Goal: Communication & Community: Answer question/provide support

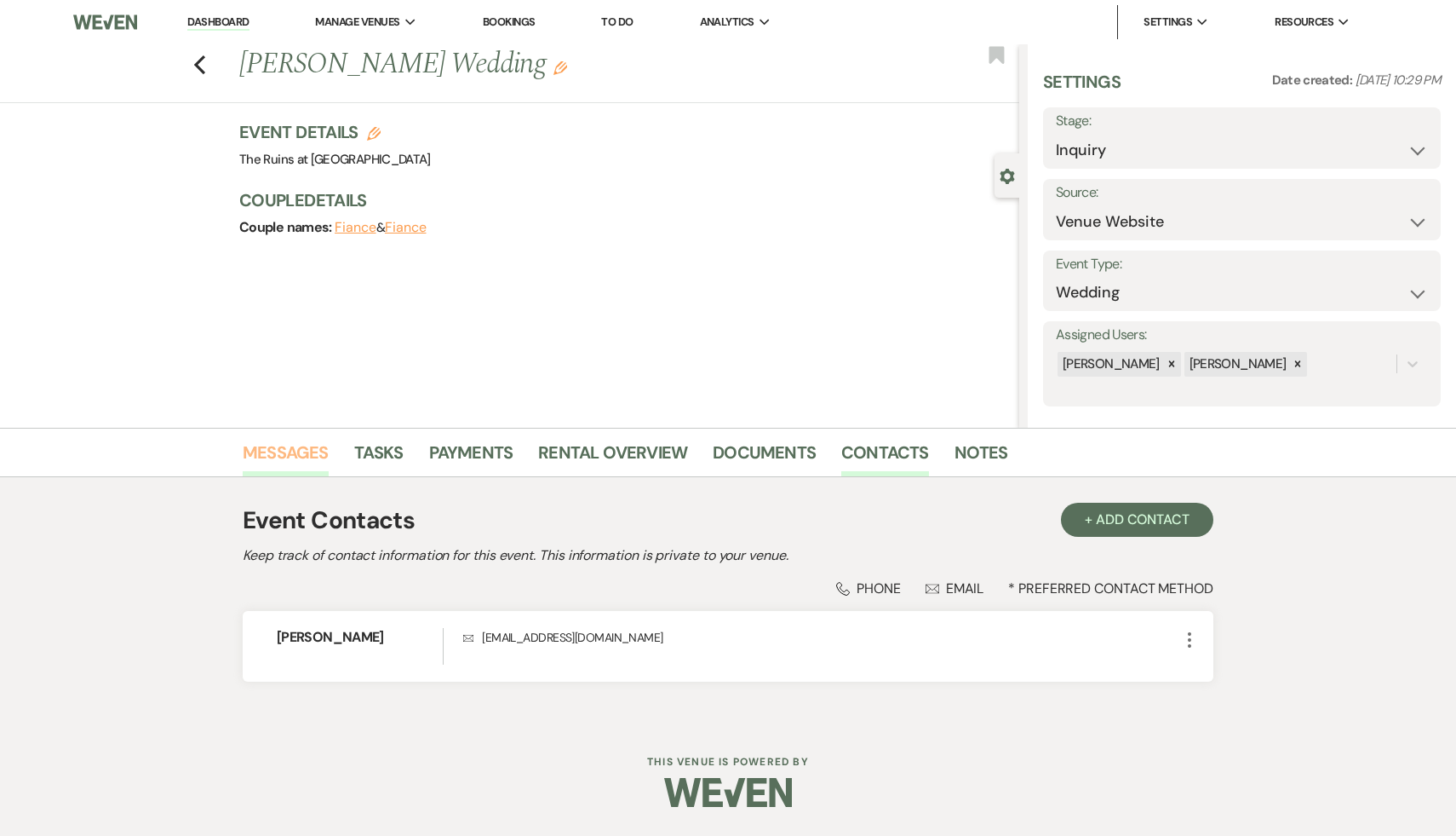
click at [288, 459] on link "Messages" at bounding box center [285, 457] width 86 height 37
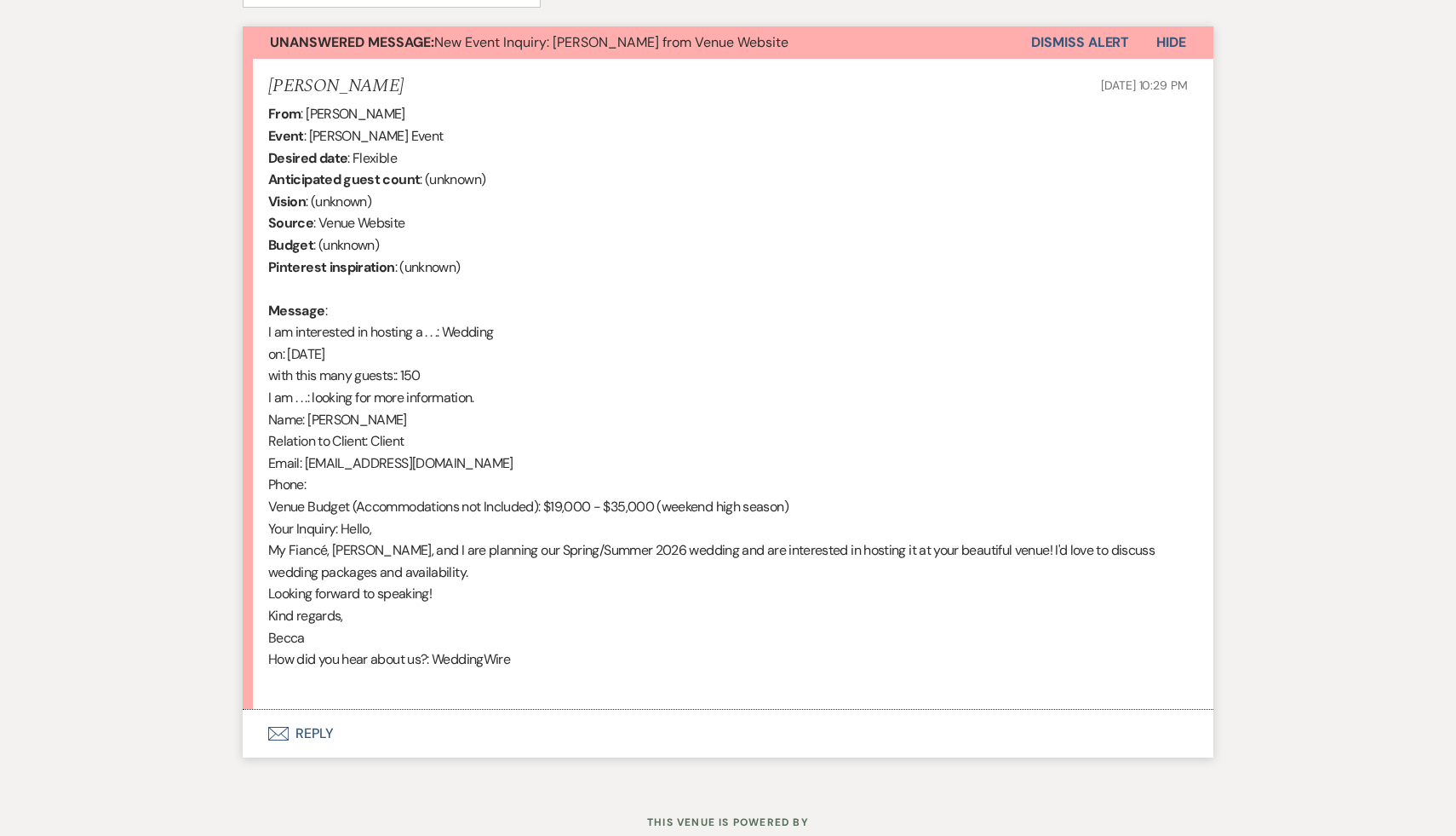
scroll to position [664, 0]
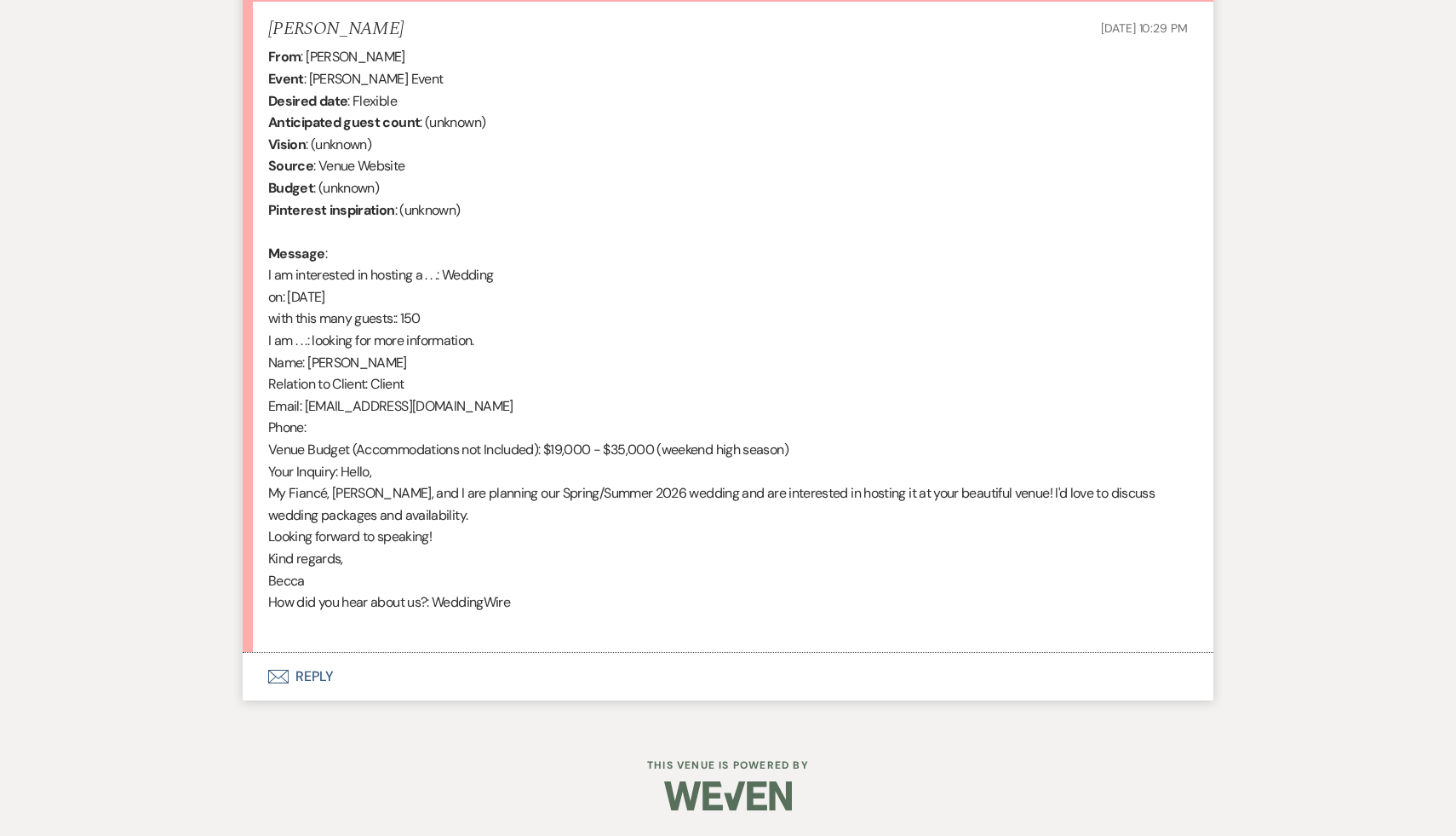
click at [311, 676] on button "Envelope Reply" at bounding box center [728, 676] width 971 height 48
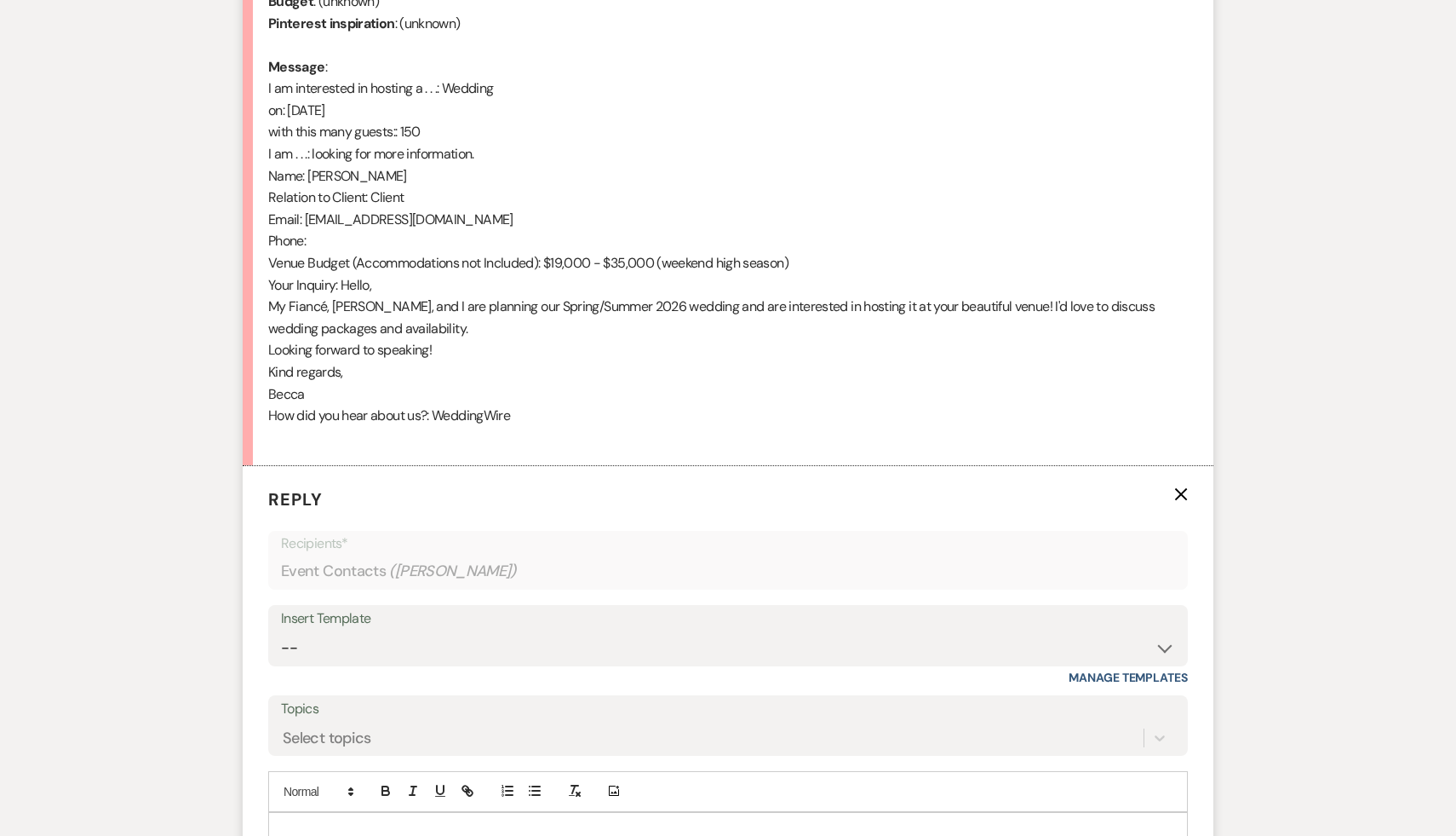
scroll to position [990, 0]
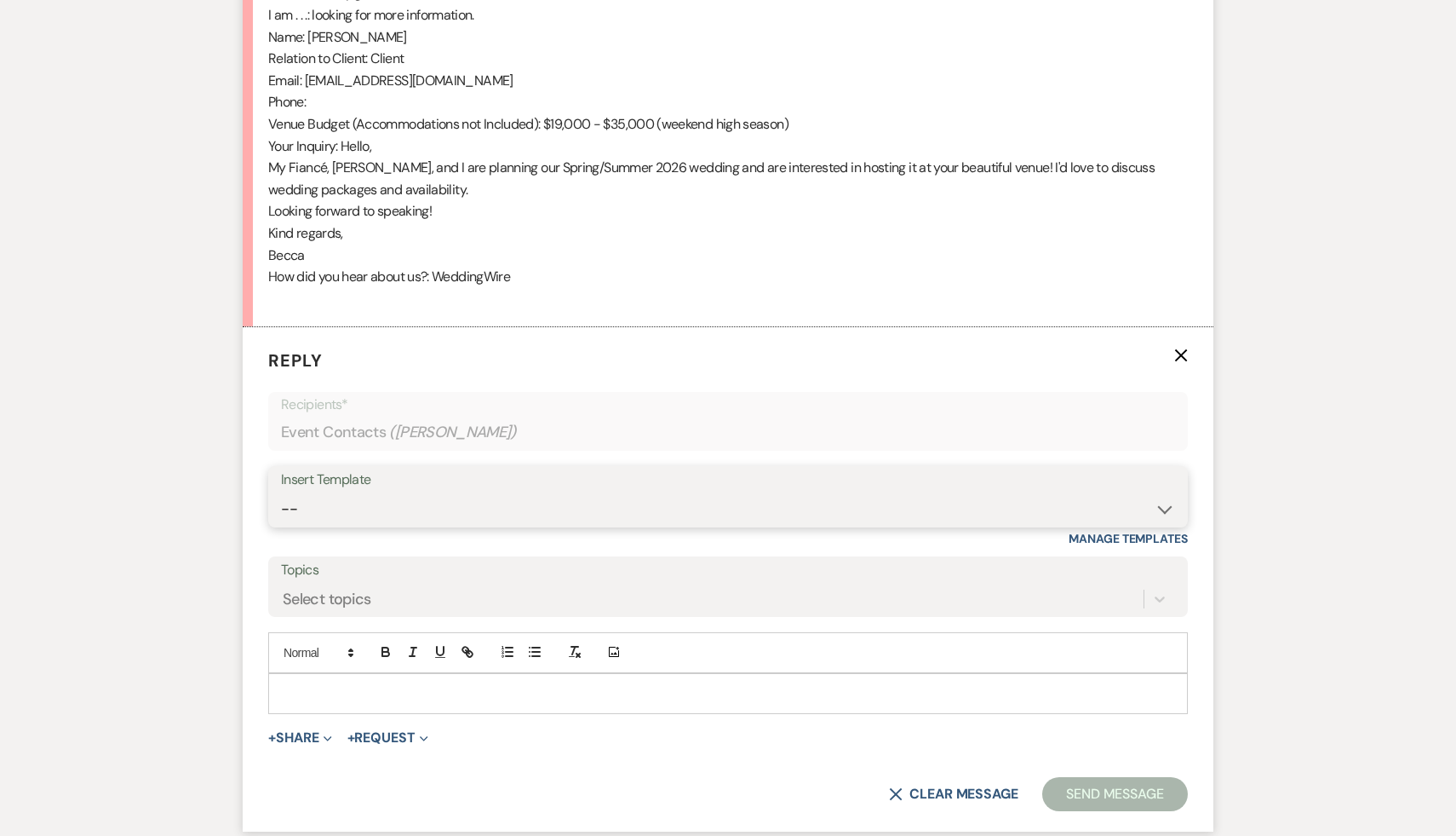
click at [1164, 508] on select "-- Weven Planning Portal Introduction (Booked Events) Initial Inquiry Response …" at bounding box center [728, 509] width 894 height 33
select select "3991"
click at [281, 492] on select "-- Weven Planning Portal Introduction (Booked Events) Initial Inquiry Response …" at bounding box center [728, 509] width 894 height 33
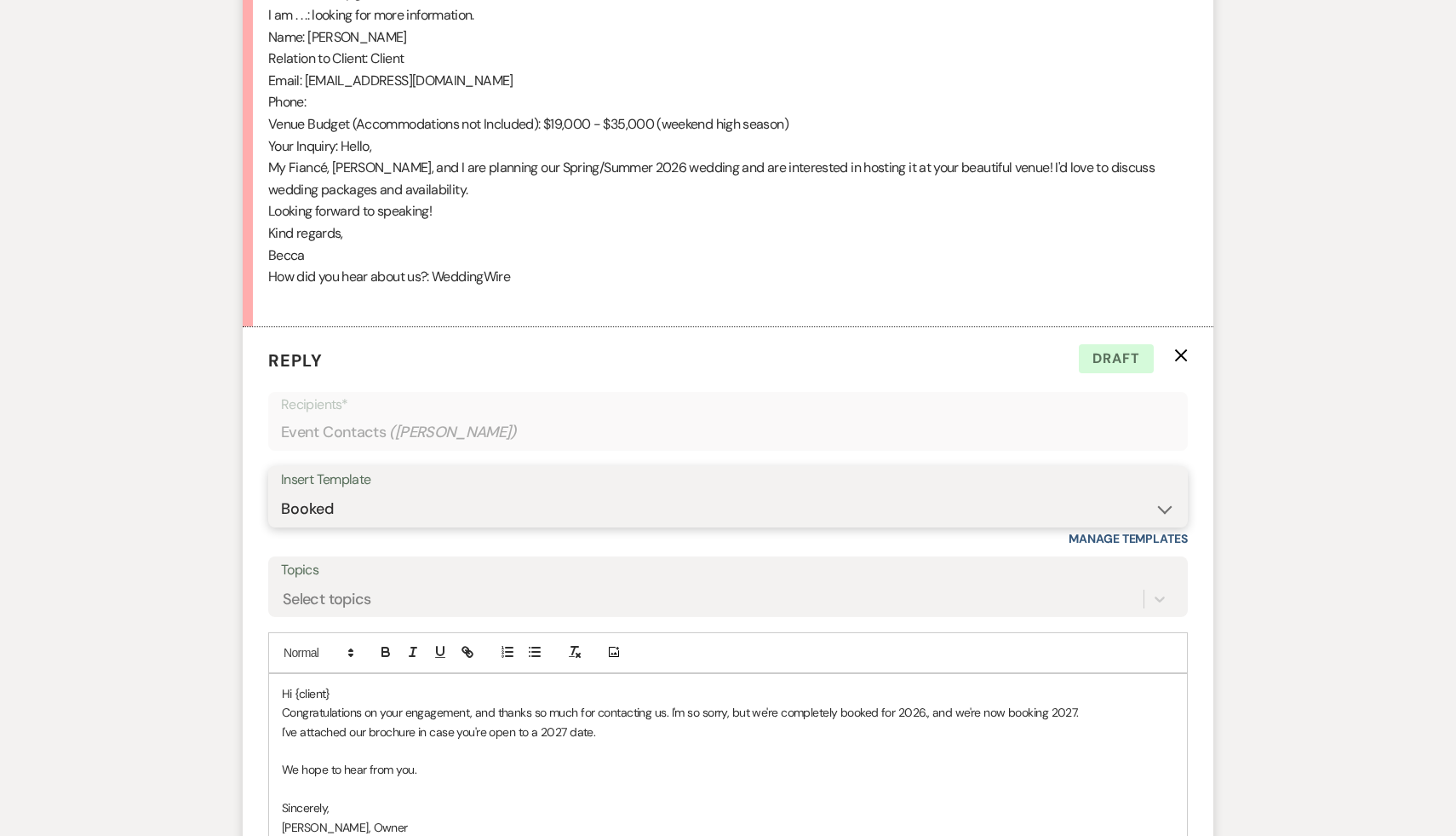
scroll to position [1001, 0]
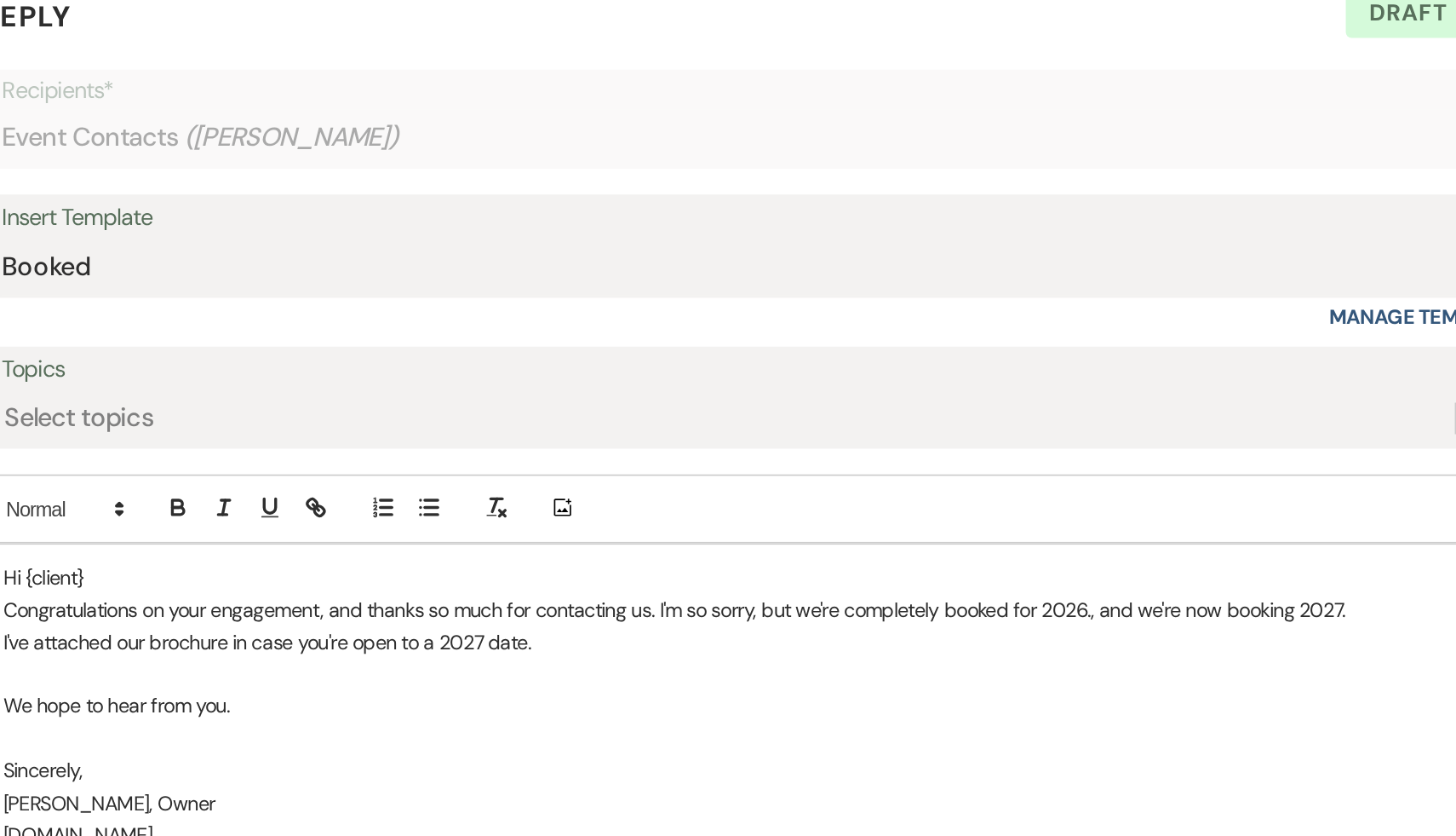
click at [335, 682] on p "Hi {client}" at bounding box center [728, 682] width 892 height 19
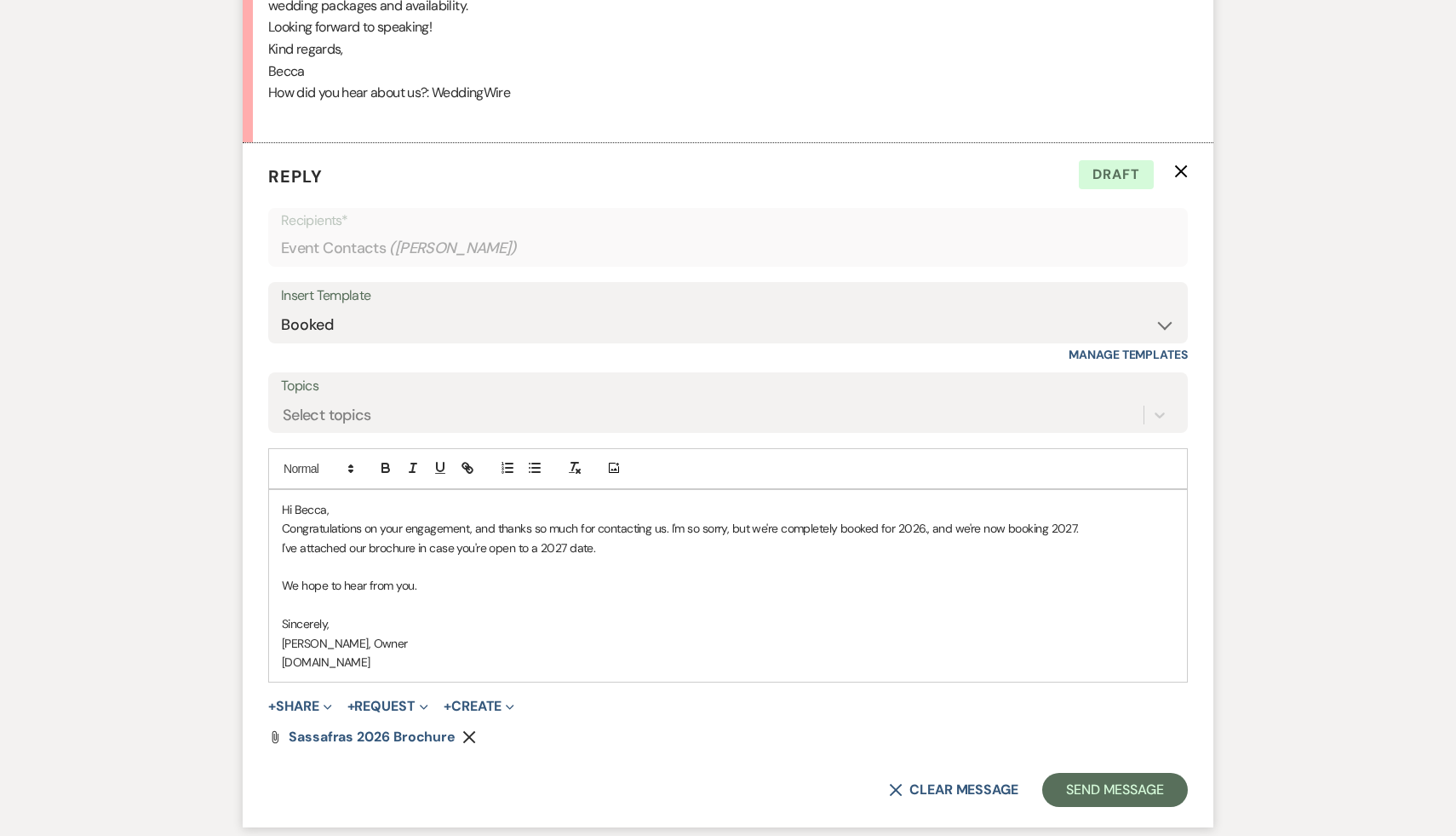
scroll to position [1179, 0]
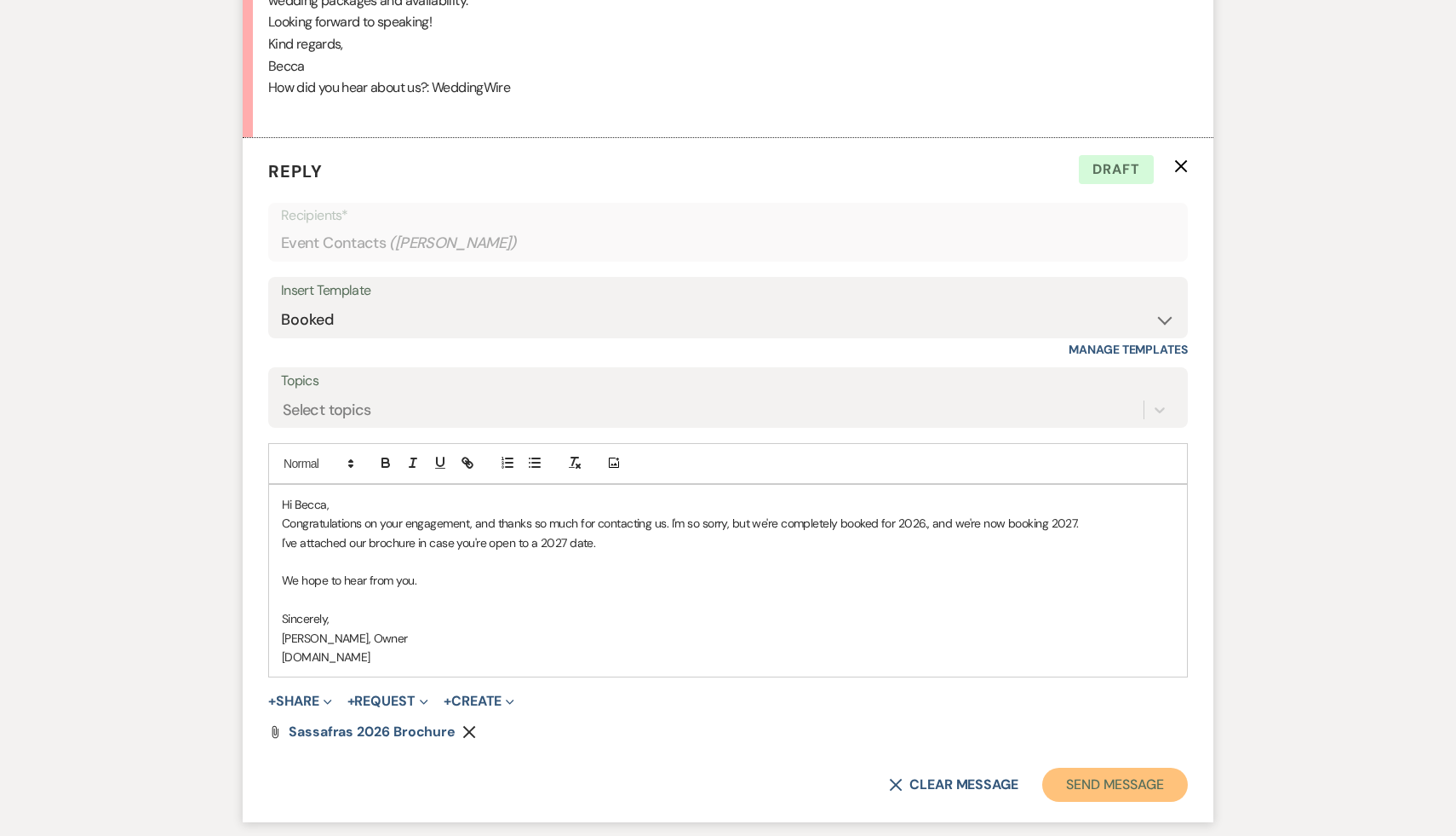
click at [1138, 786] on button "Send Message" at bounding box center [1115, 784] width 146 height 34
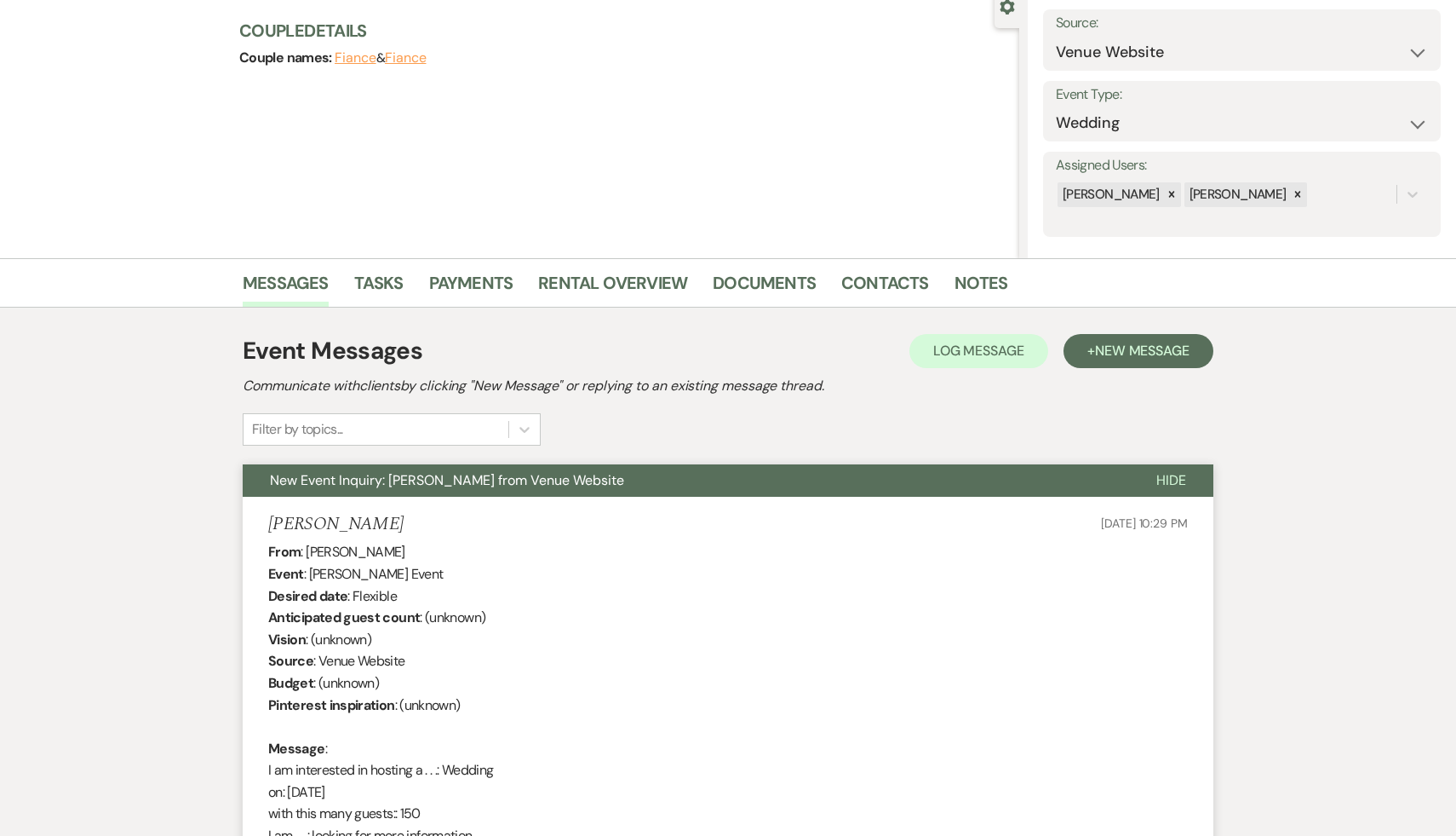
scroll to position [0, 0]
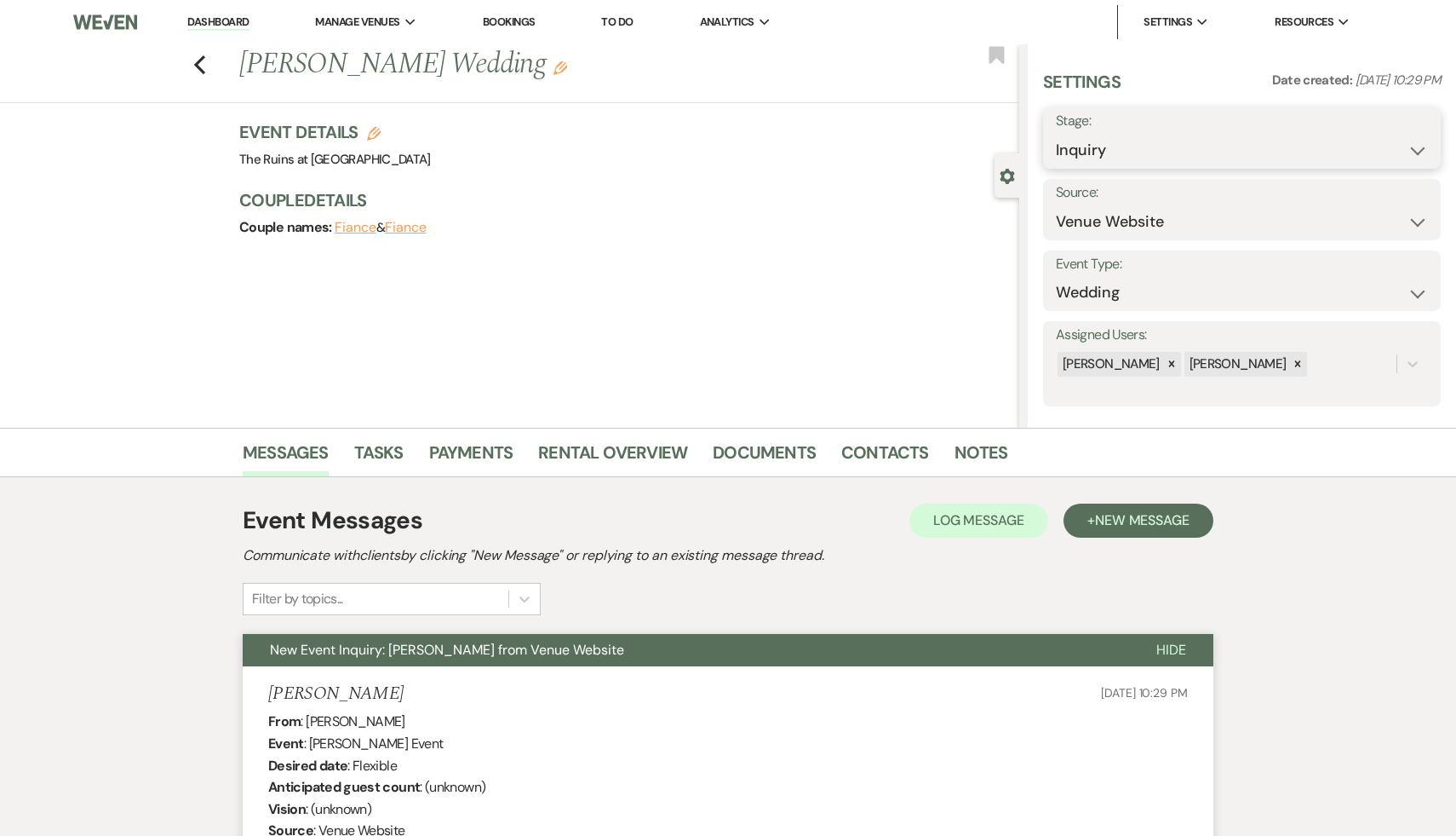
click at [1414, 147] on select "Inquiry Follow Up Tour Requested Tour Confirmed Toured Proposal Sent Booked Lost" at bounding box center [1242, 150] width 372 height 33
select select "8"
click at [1056, 134] on select "Inquiry Follow Up Tour Requested Tour Confirmed Toured Proposal Sent Booked Lost" at bounding box center [1242, 150] width 372 height 33
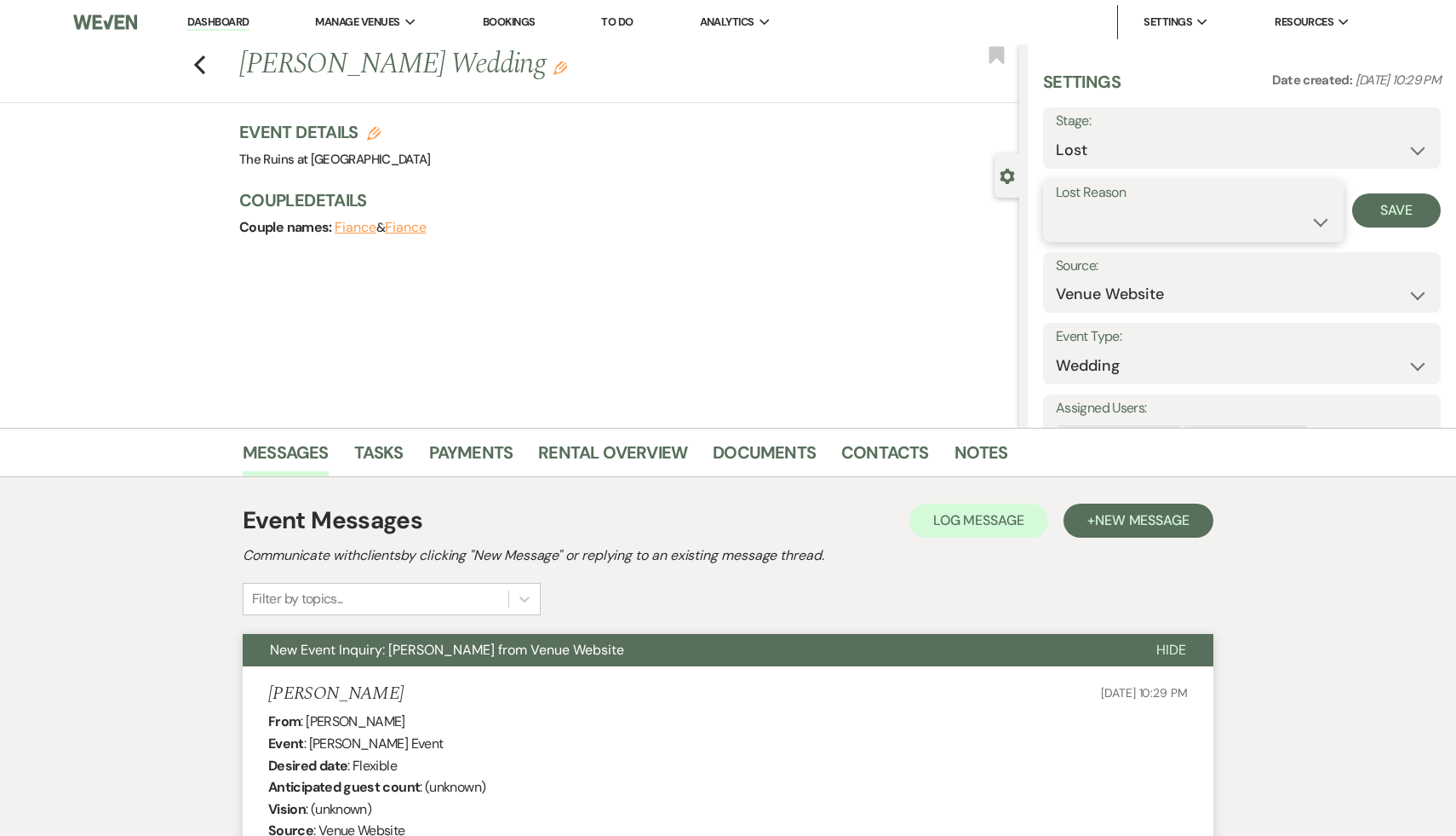
click at [1317, 219] on select "Booked Elsewhere Budget Date Unavailable No Response Not a Good Match Capacity …" at bounding box center [1193, 221] width 275 height 33
select select "8"
click at [1056, 205] on select "Booked Elsewhere Budget Date Unavailable No Response Not a Good Match Capacity …" at bounding box center [1193, 221] width 275 height 33
click at [1405, 206] on button "Save" at bounding box center [1396, 210] width 89 height 34
click at [239, 19] on link "Dashboard" at bounding box center [218, 23] width 62 height 16
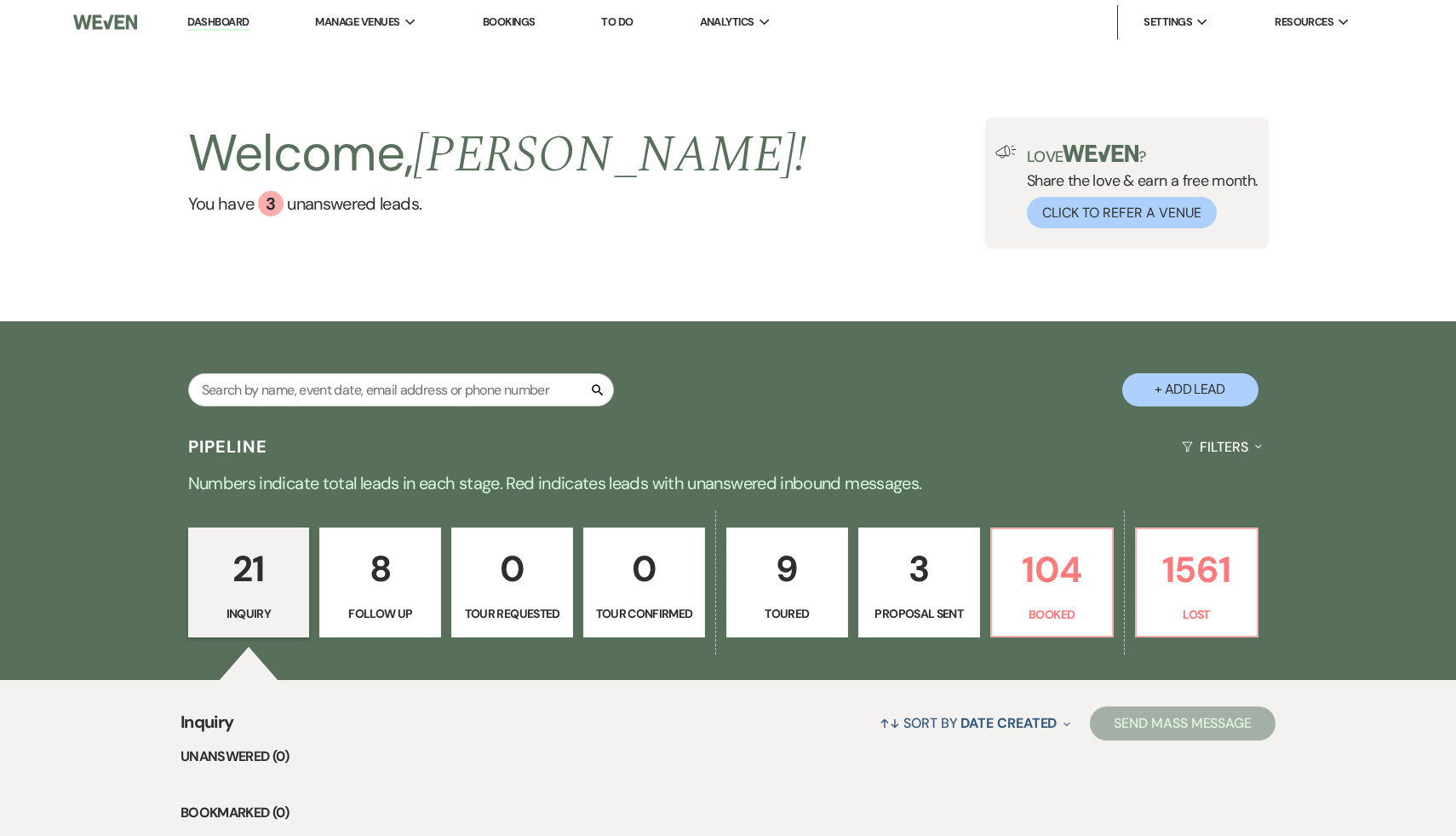
select select "8"
select select "5"
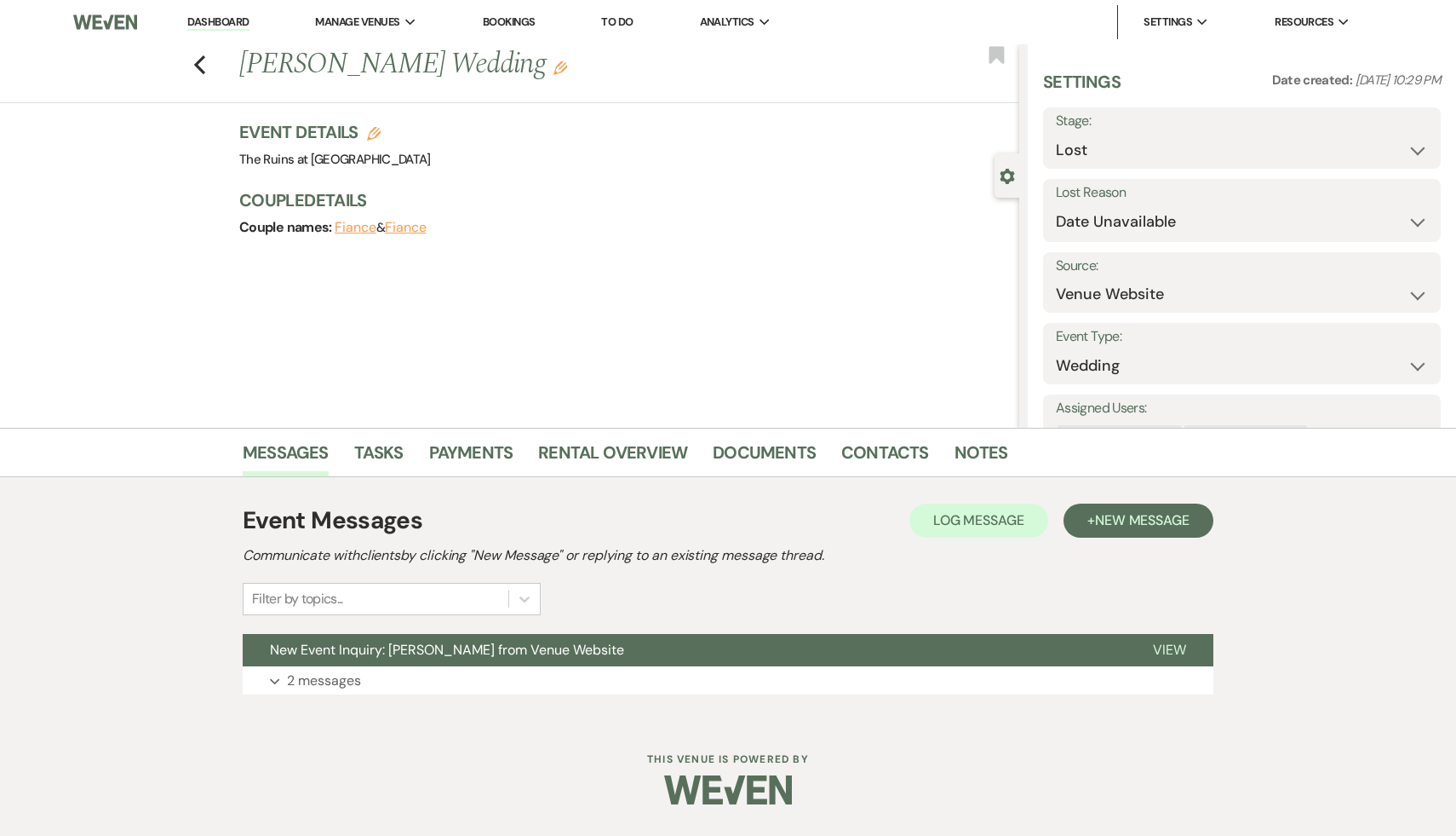
click at [224, 20] on link "Dashboard" at bounding box center [218, 23] width 62 height 16
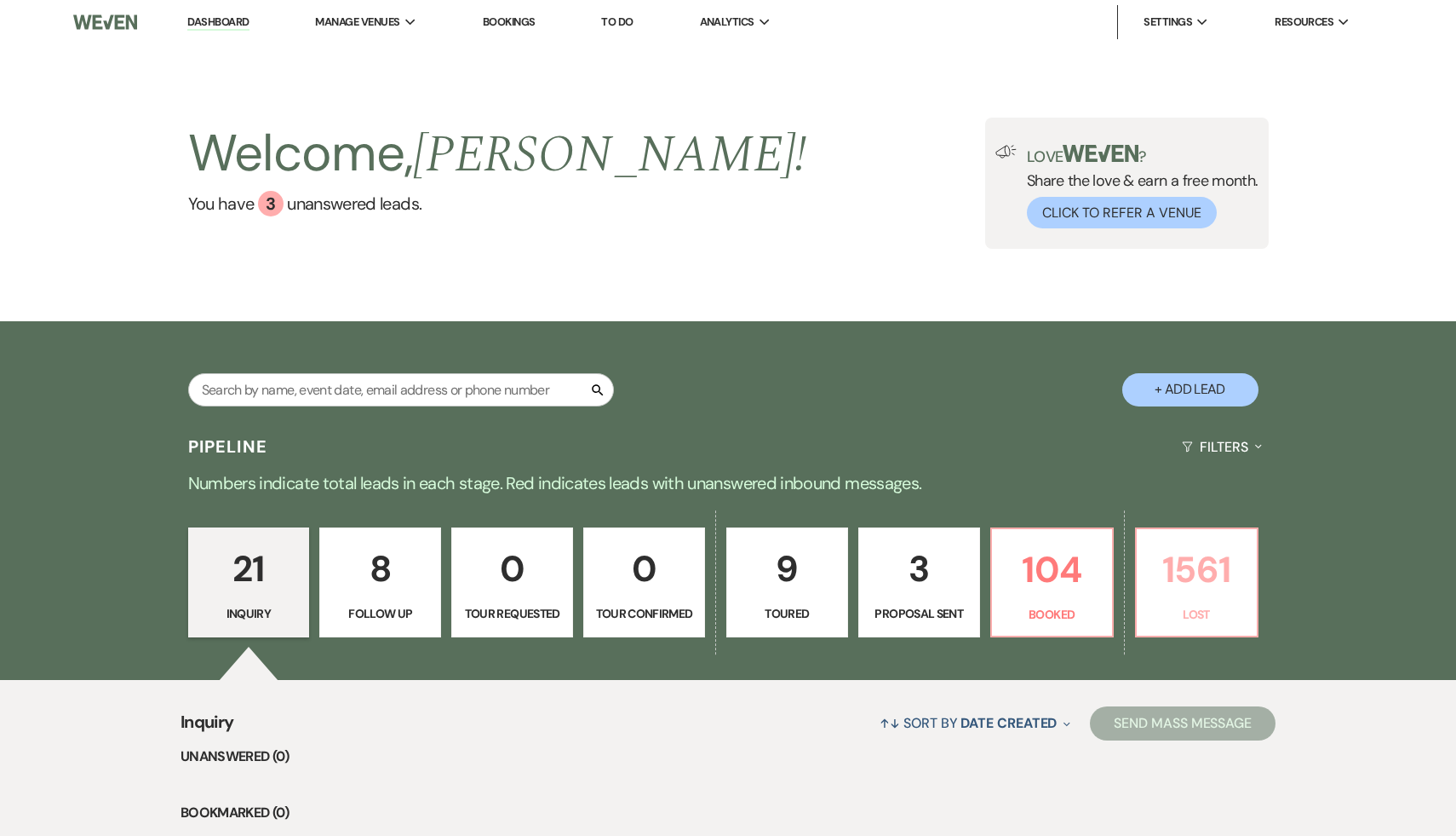
click at [1193, 615] on p "Lost" at bounding box center [1197, 615] width 100 height 19
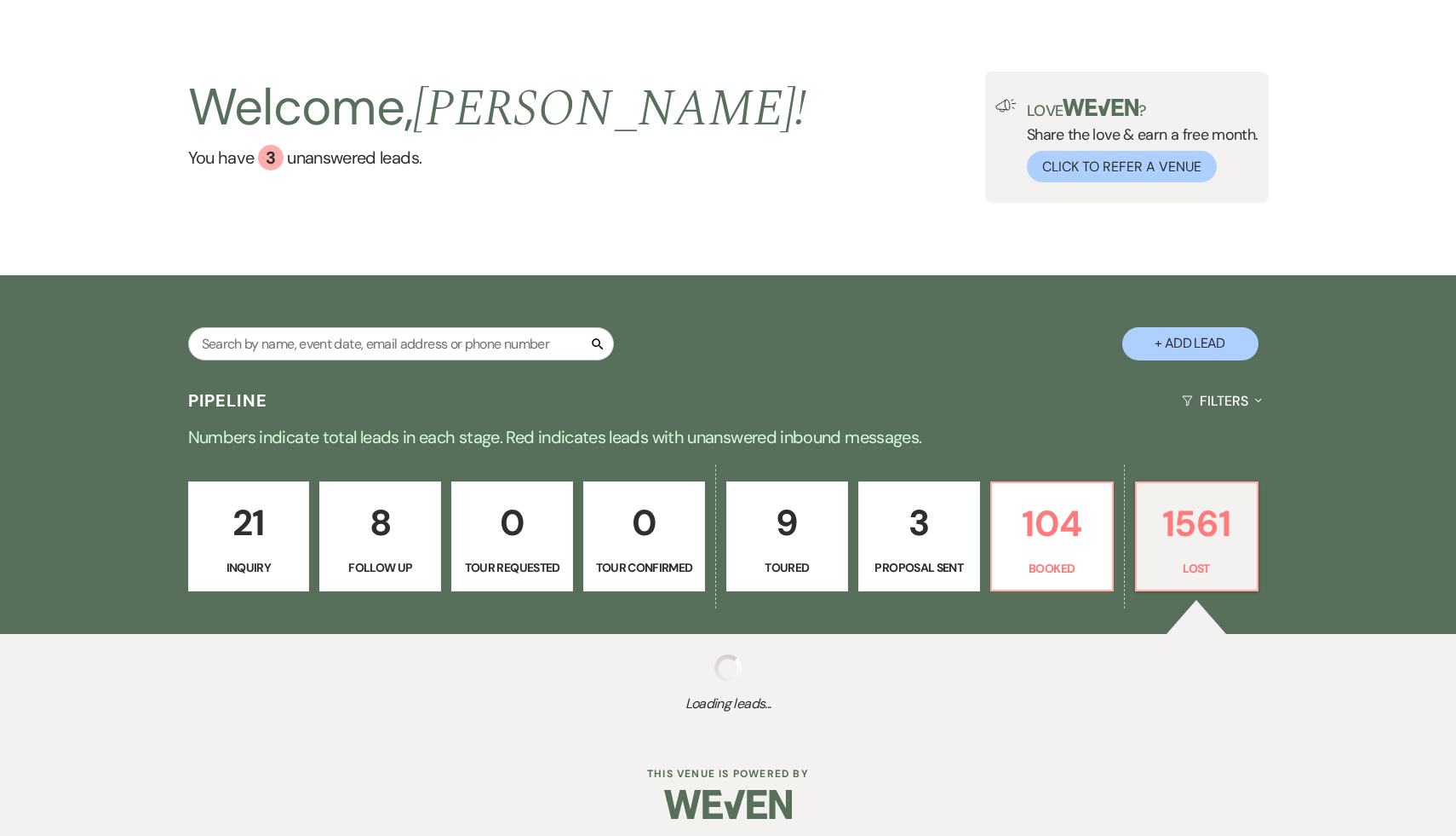
scroll to position [55, 0]
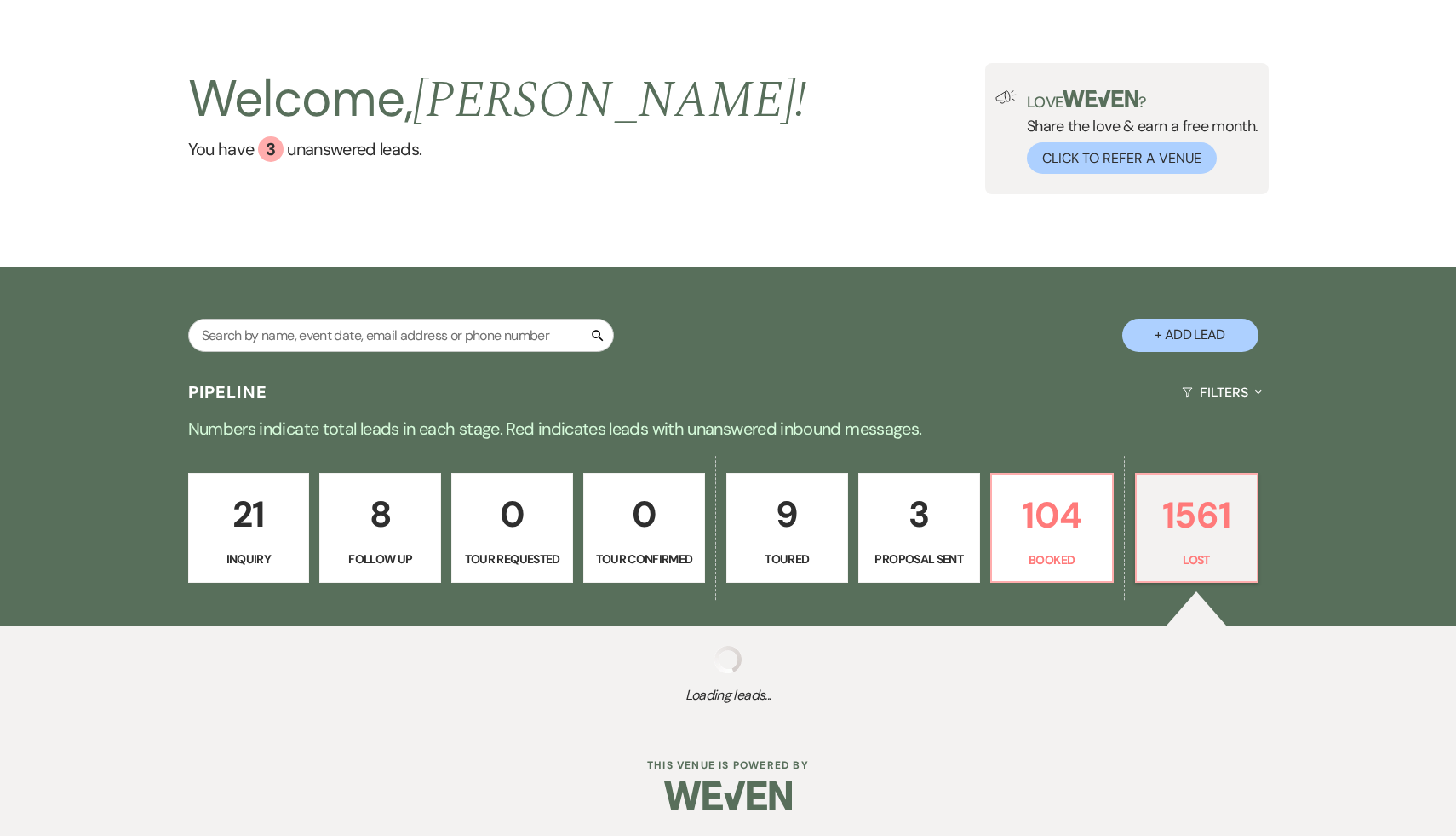
select select "8"
select select "5"
select select "8"
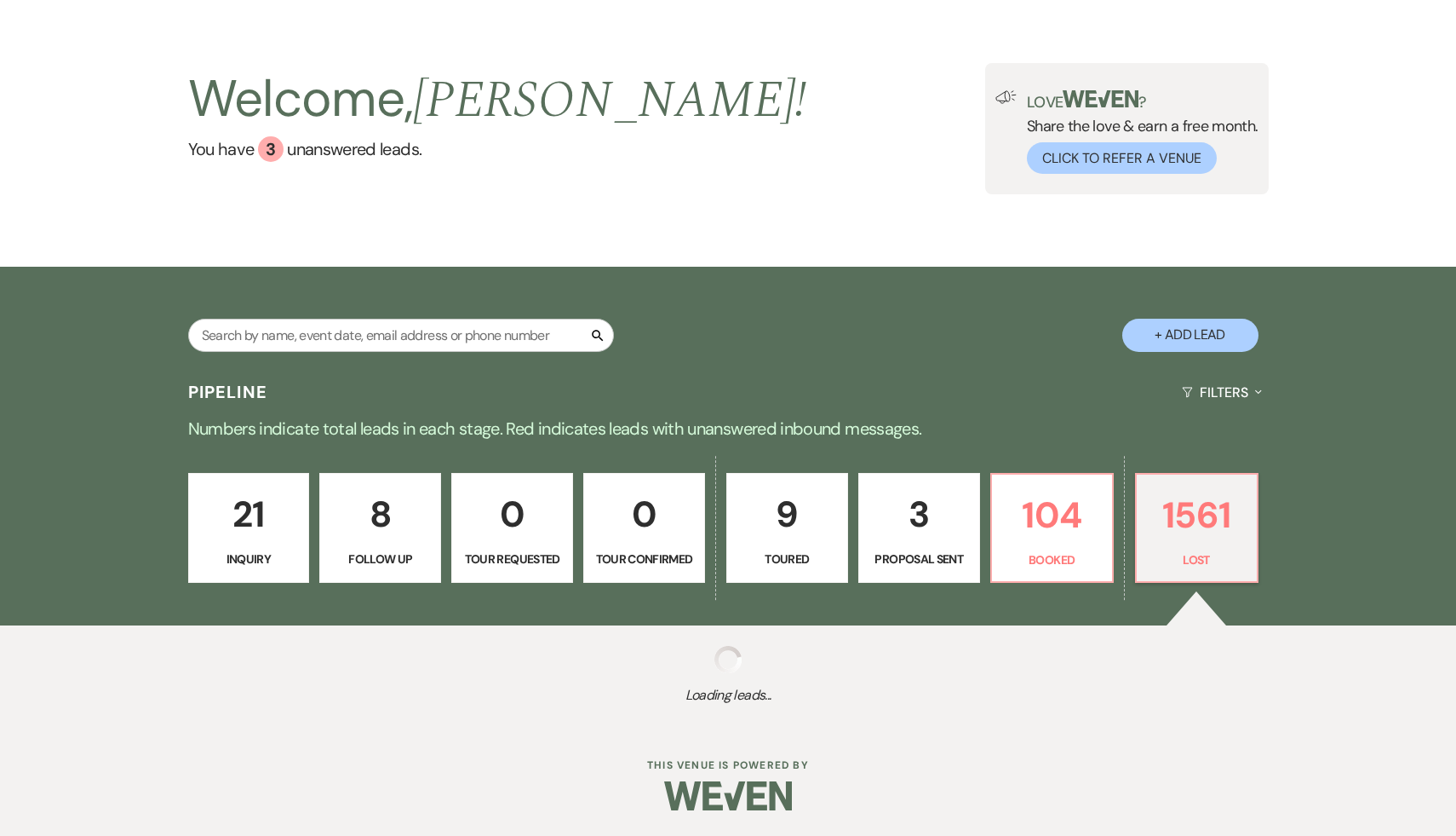
select select "8"
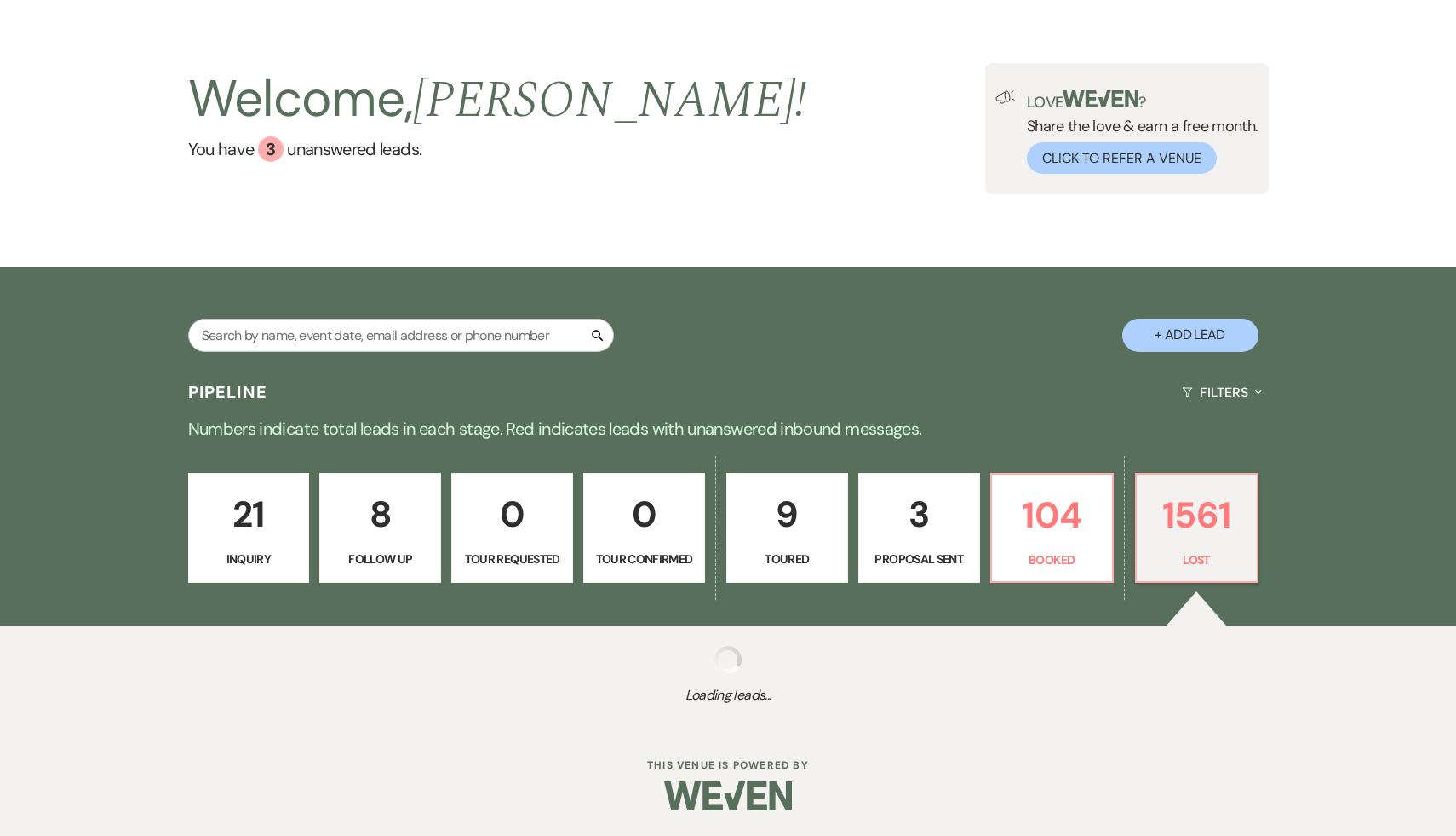
select select "8"
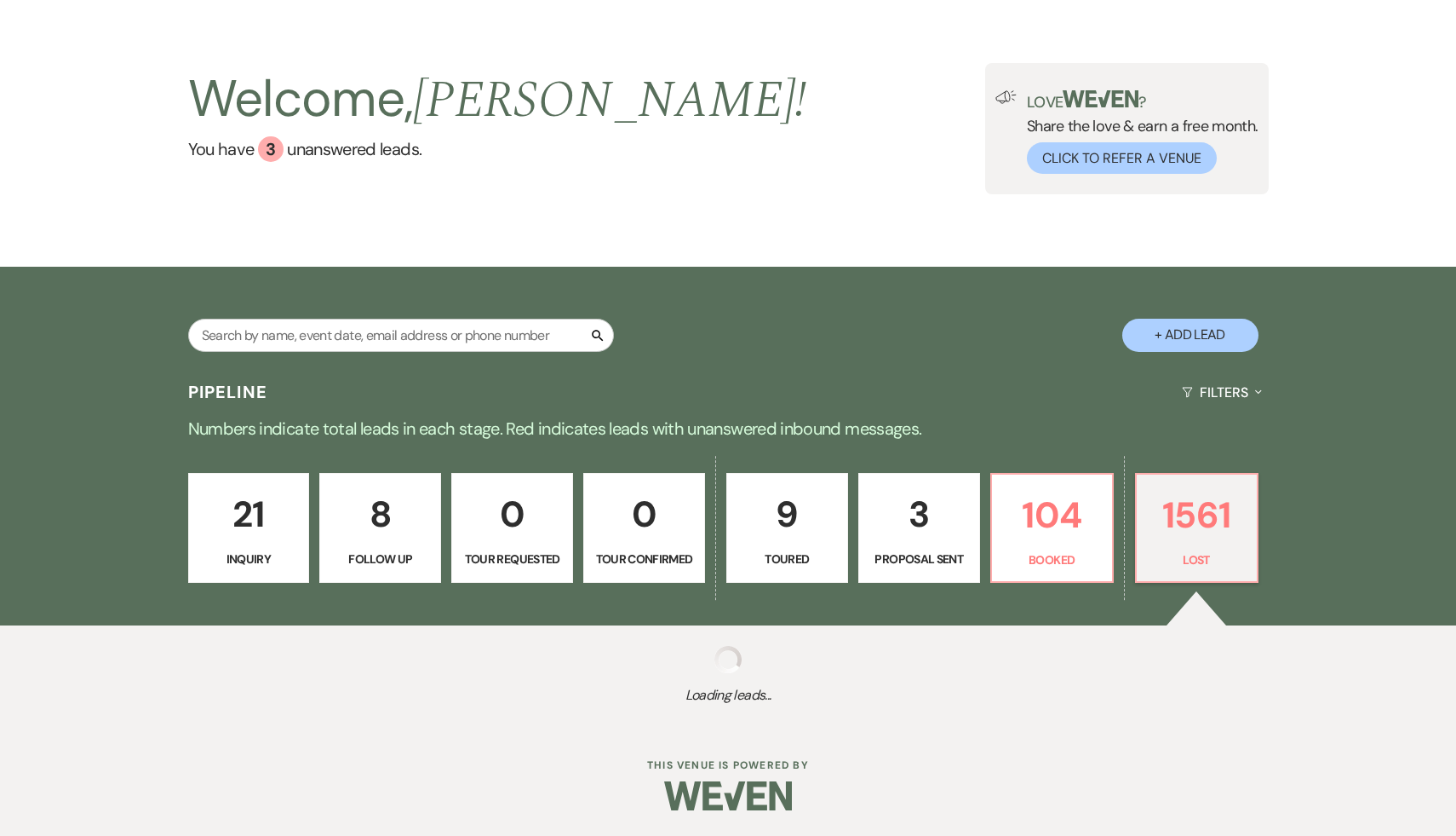
select select "8"
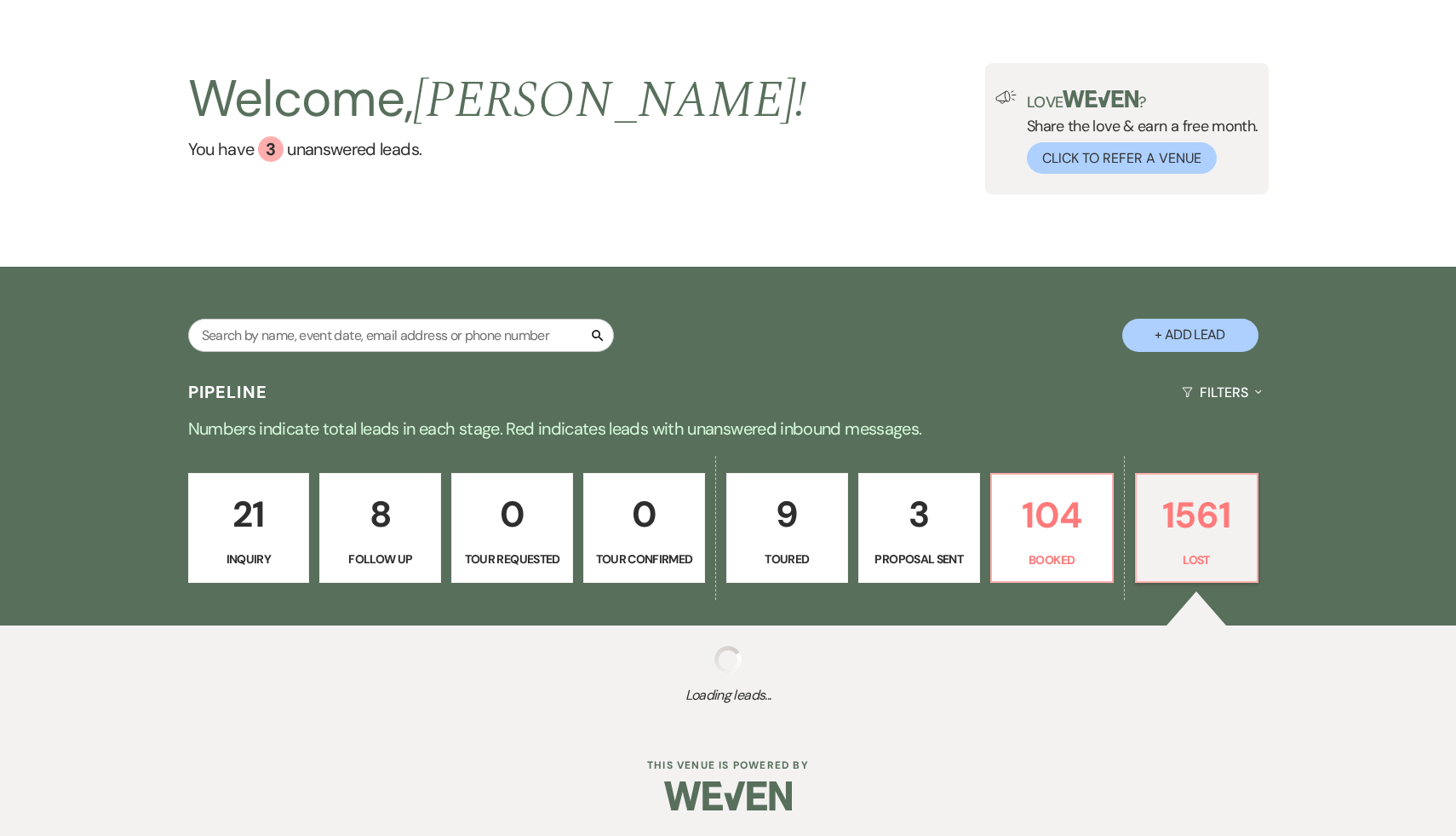
select select "8"
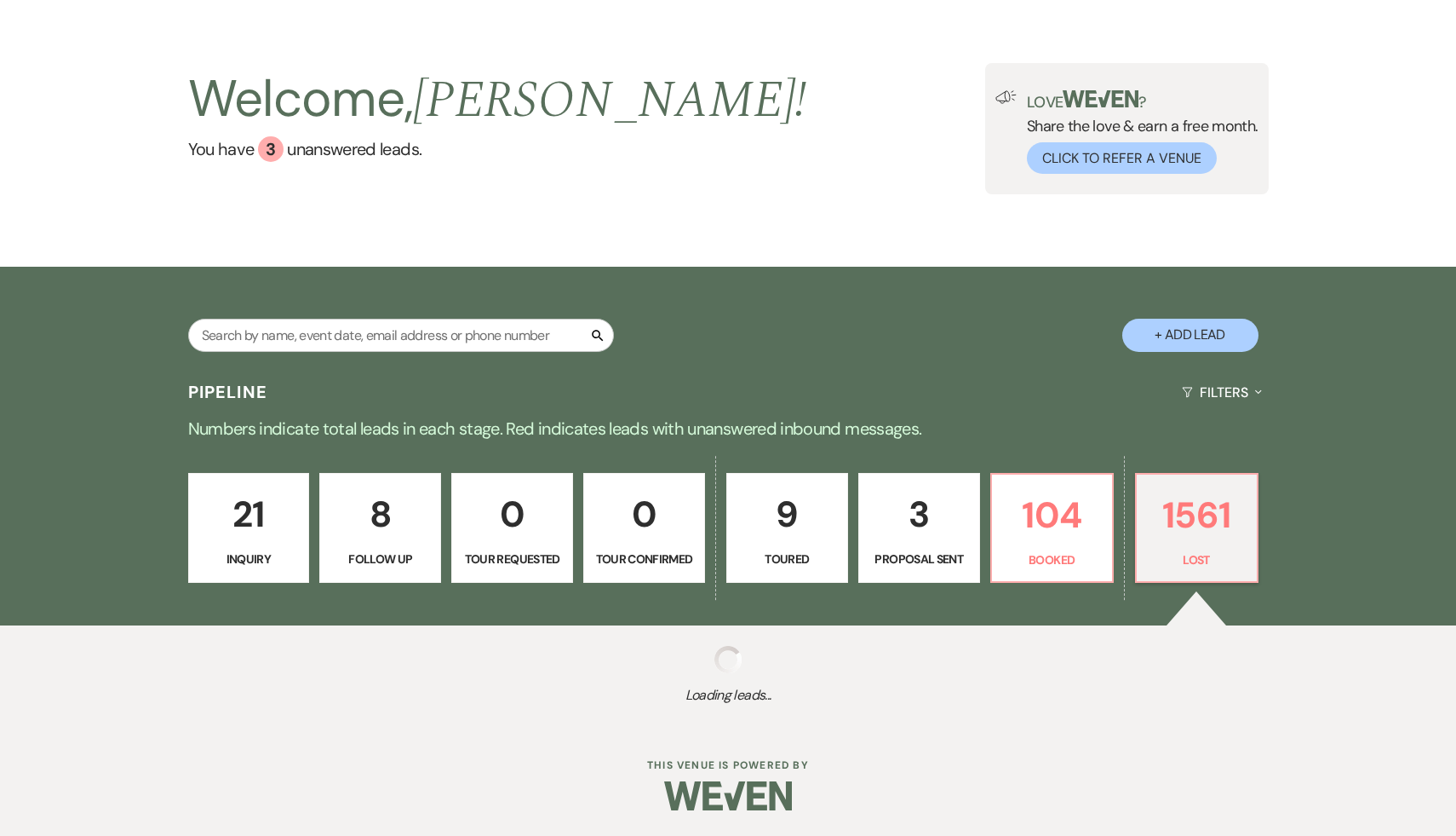
select select "5"
select select "8"
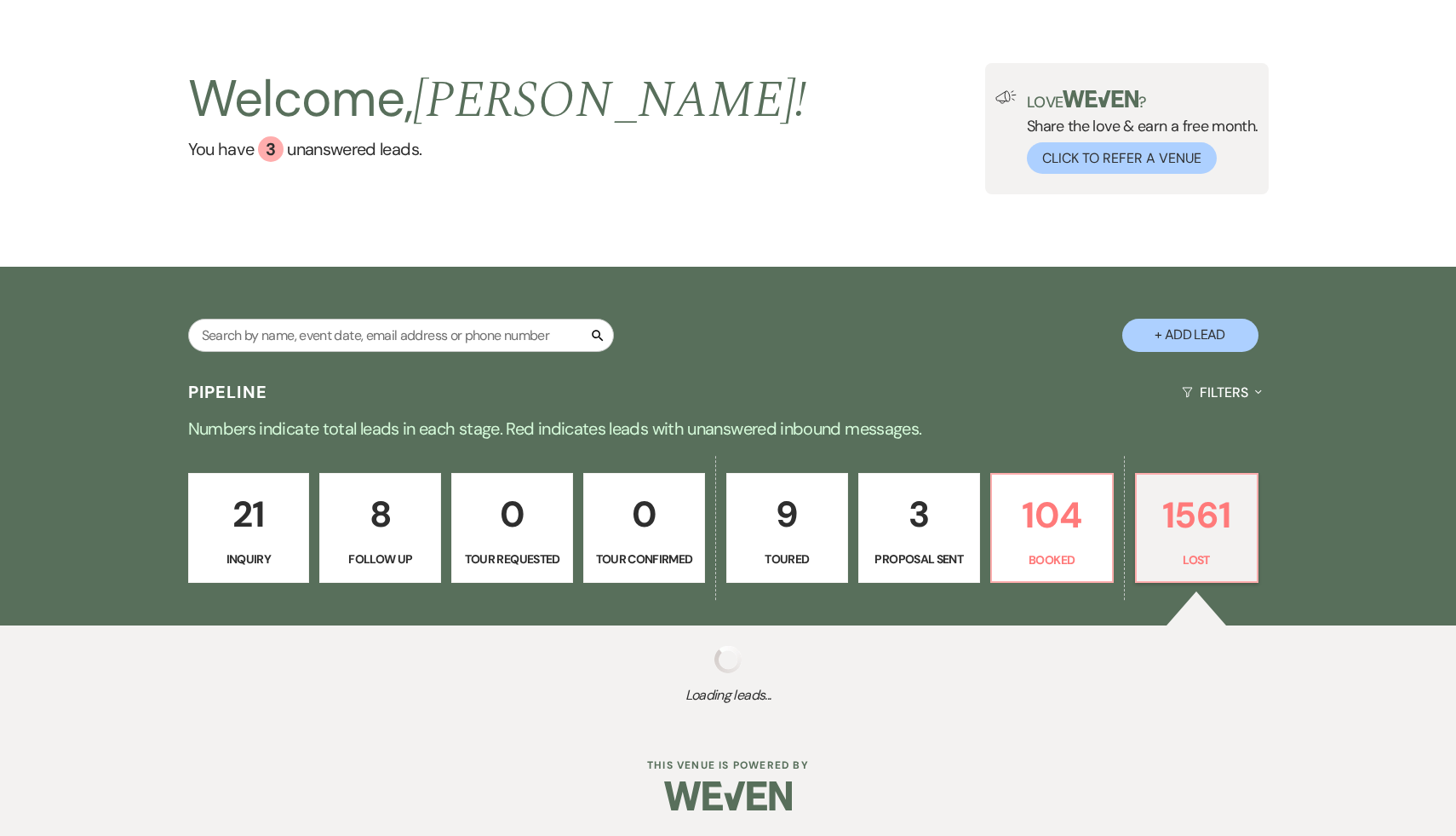
select select "8"
select select "7"
select select "8"
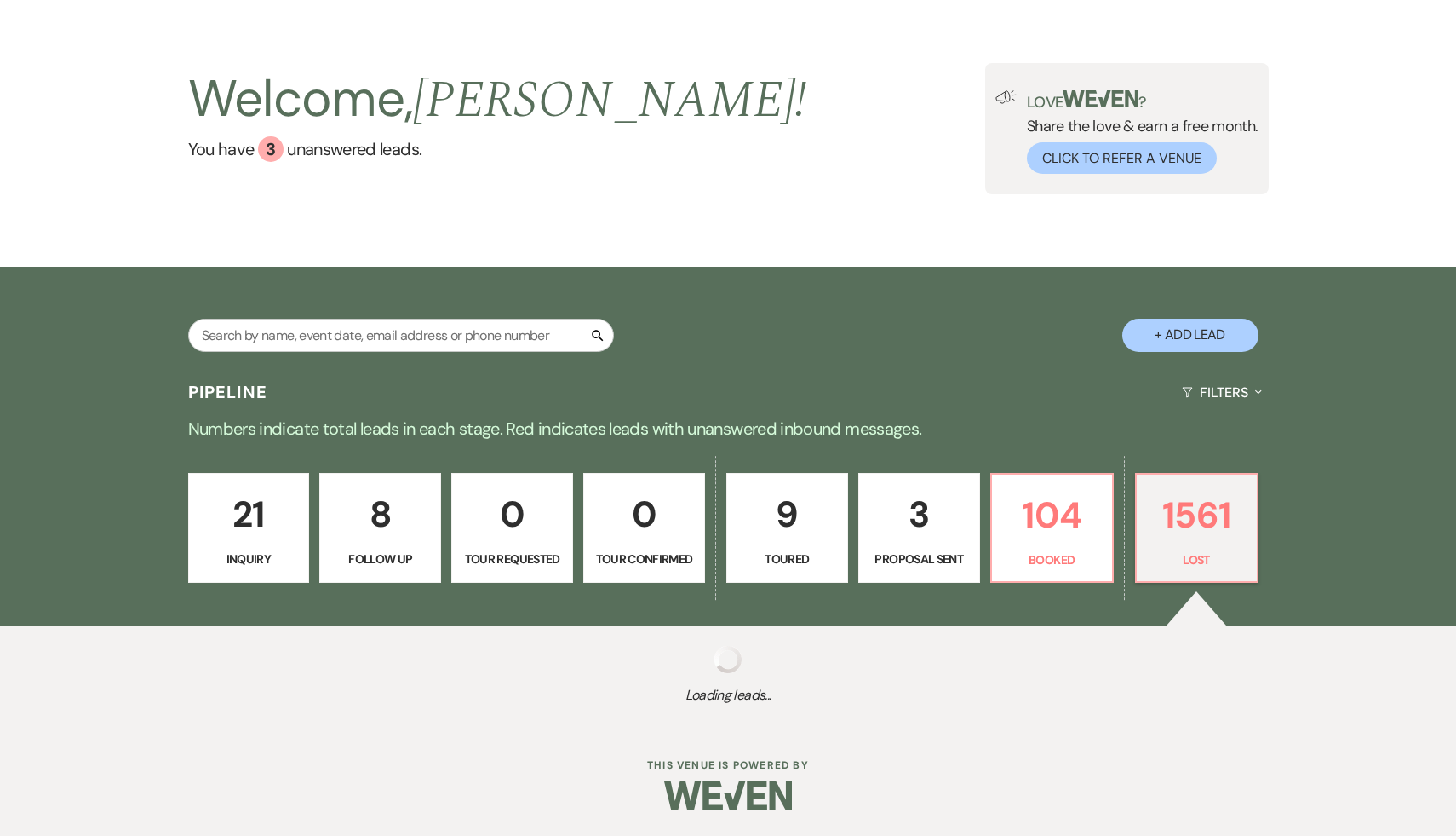
select select "8"
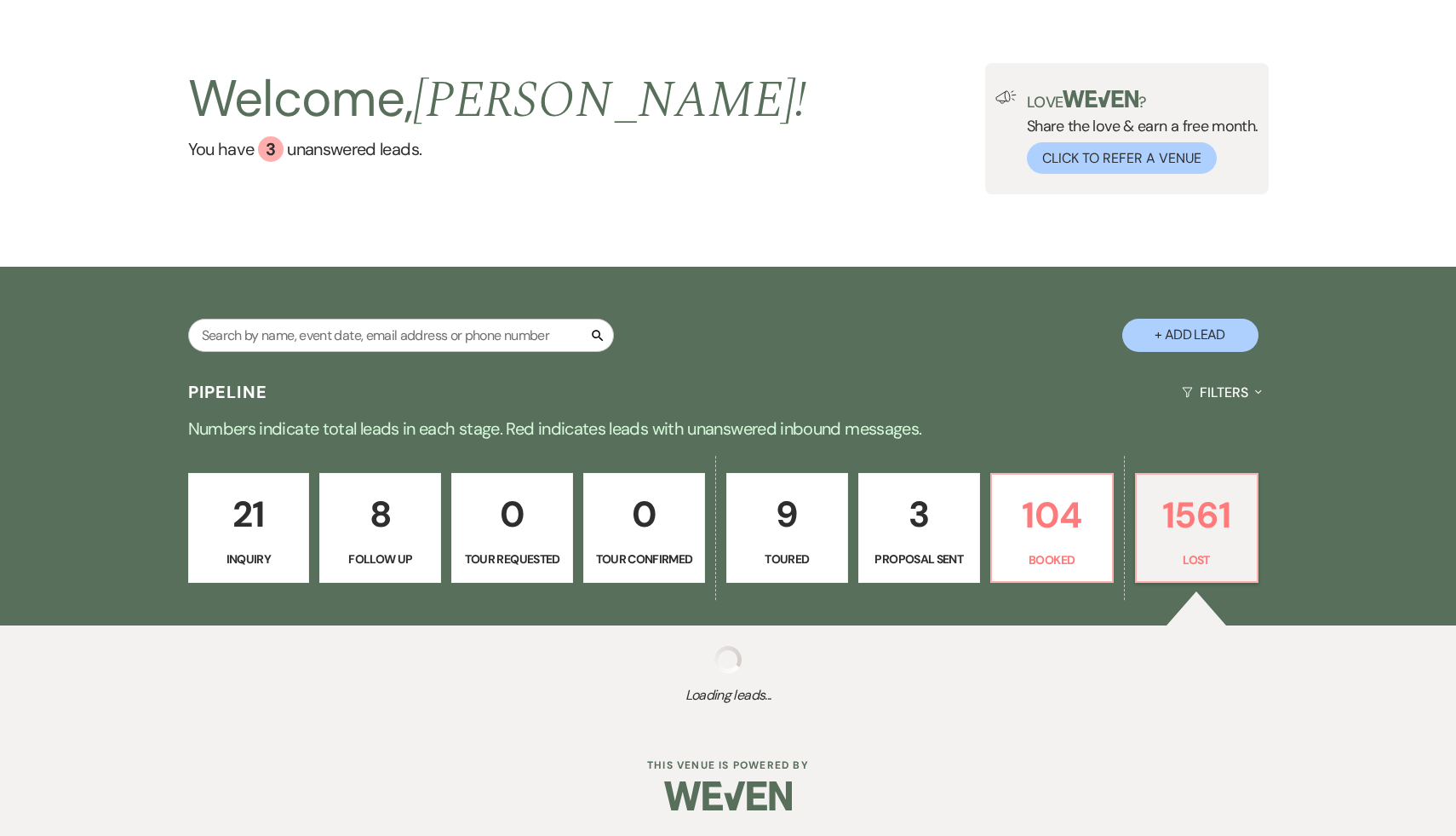
select select "8"
select select "5"
select select "8"
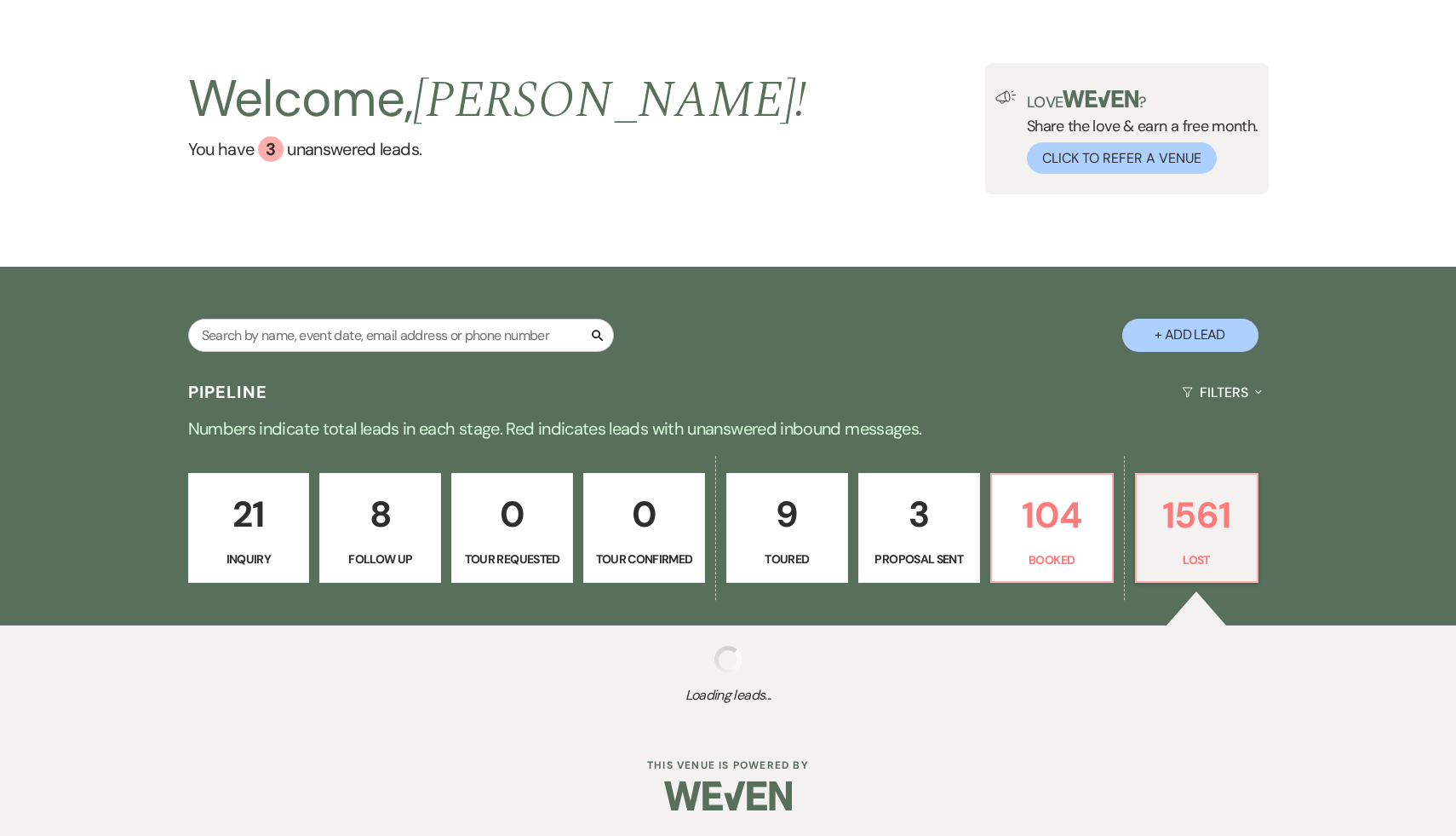
select select "5"
select select "8"
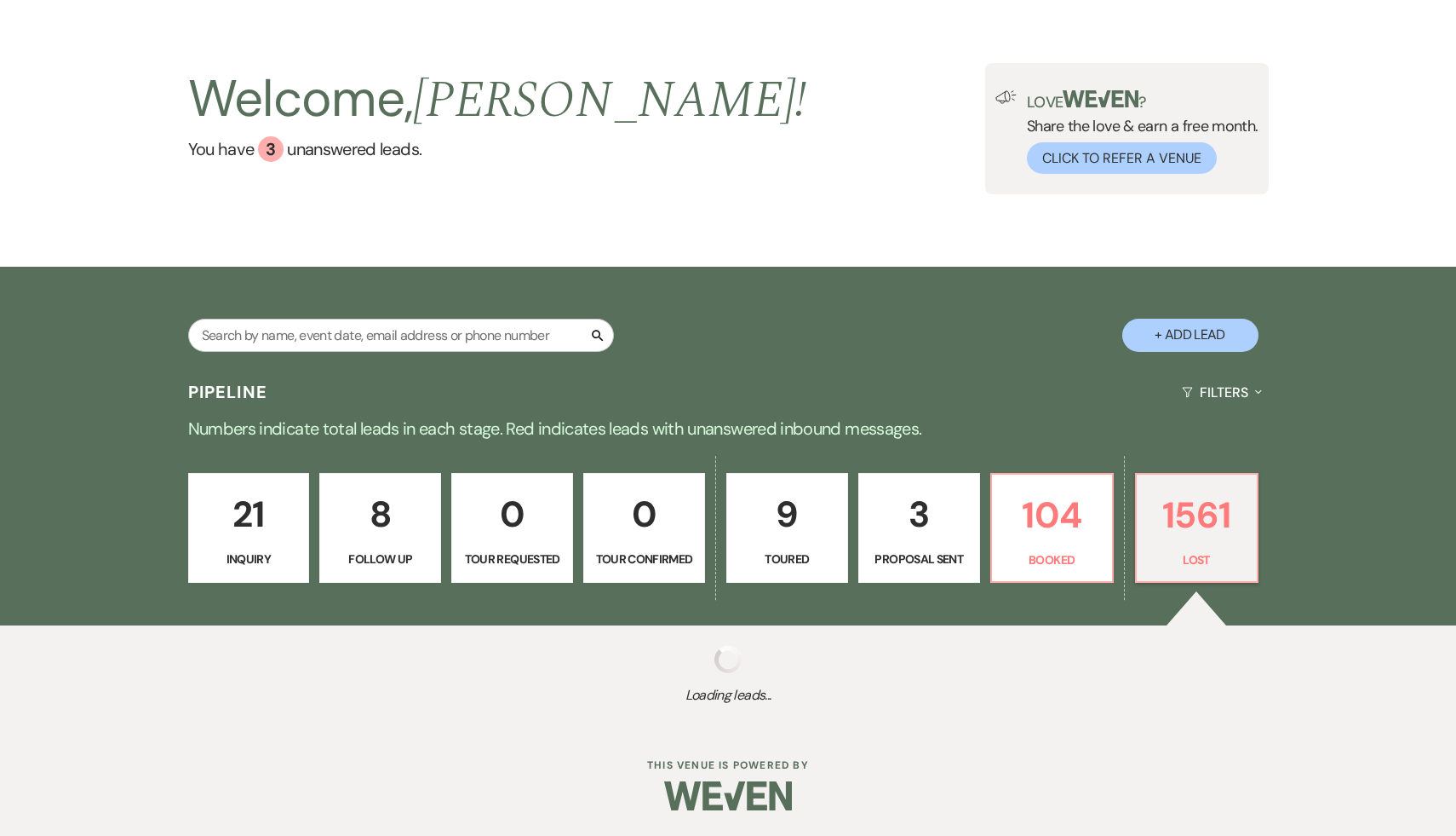
select select "8"
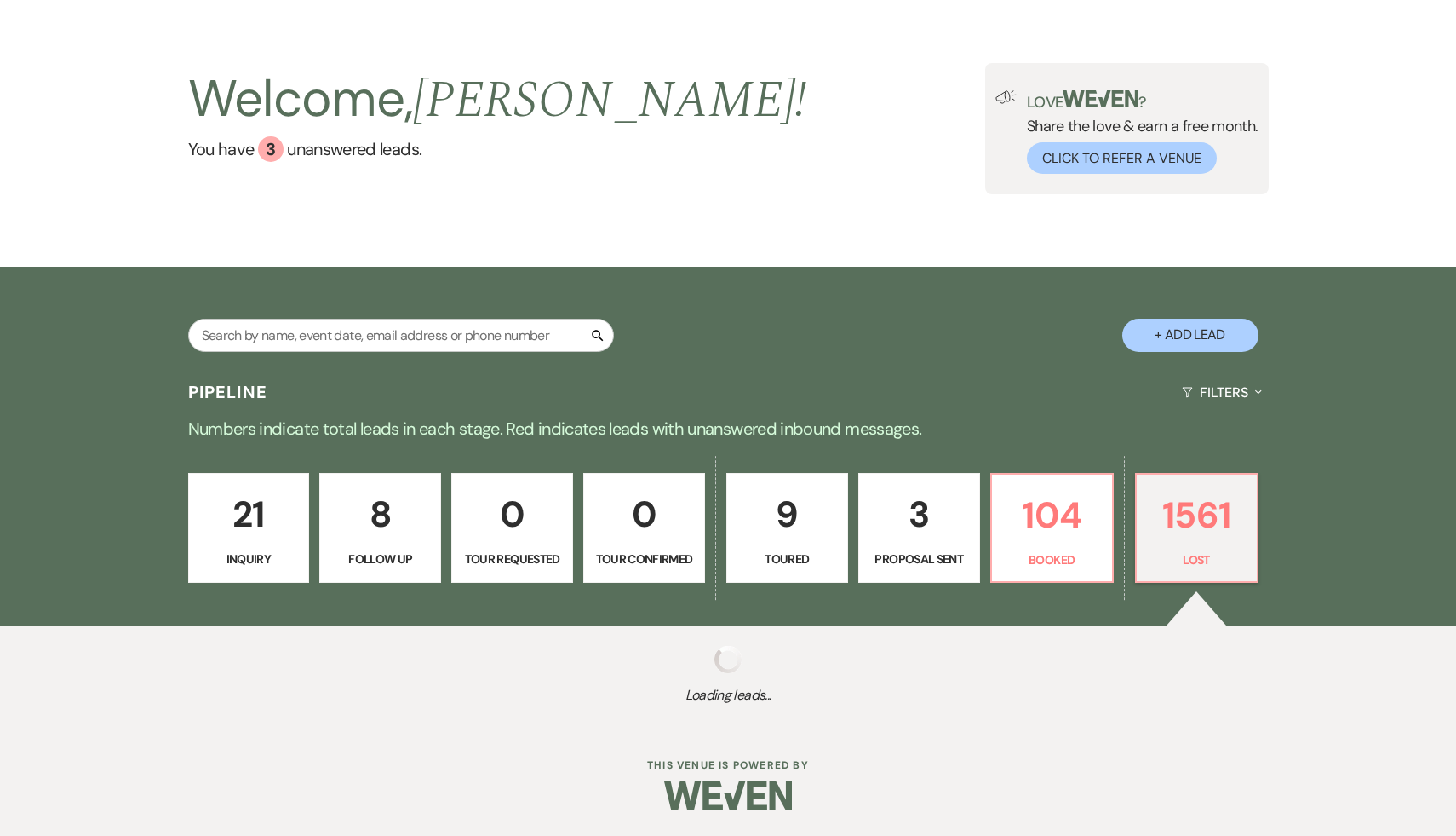
select select "5"
select select "8"
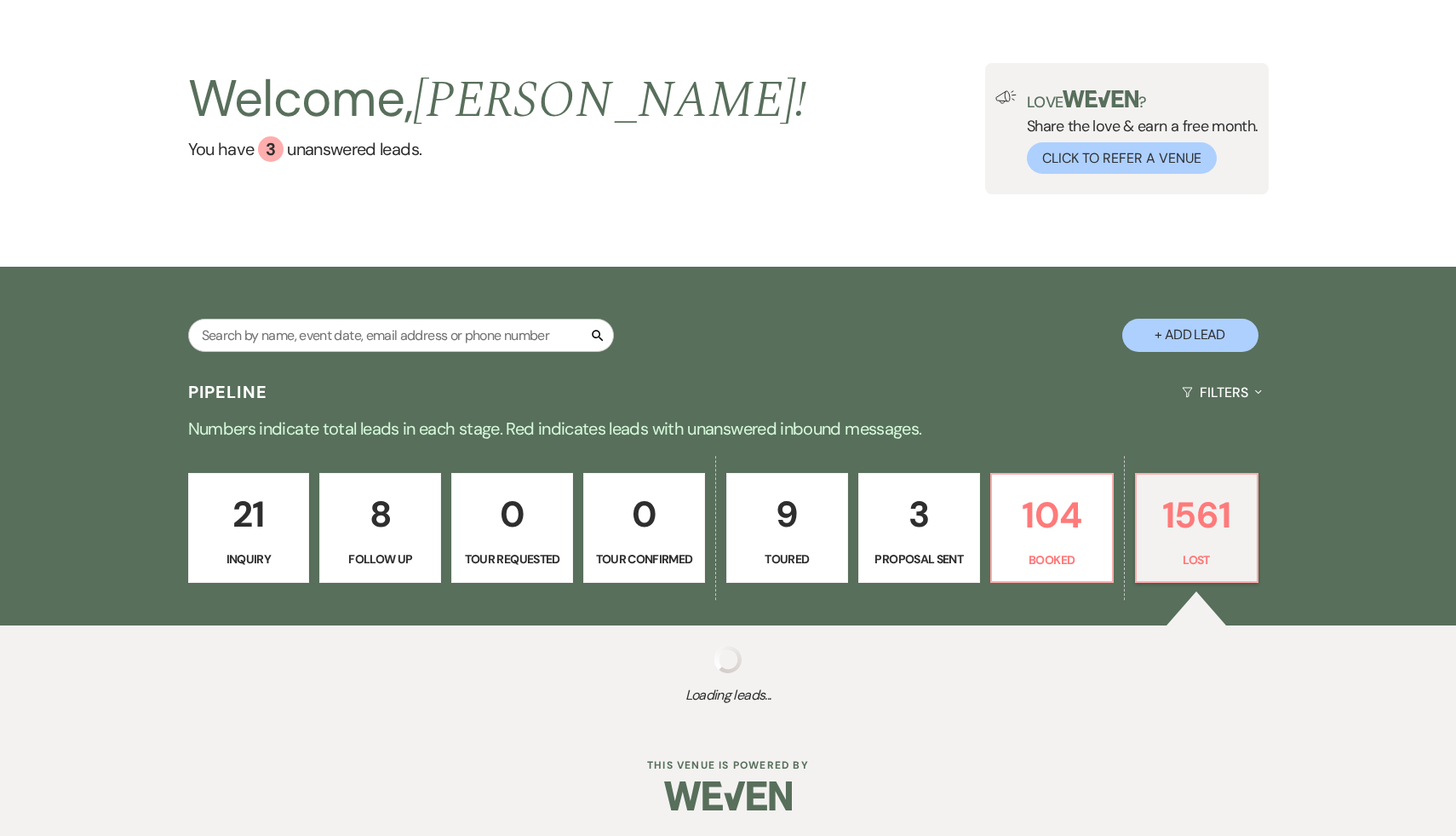
select select "8"
select select "5"
select select "8"
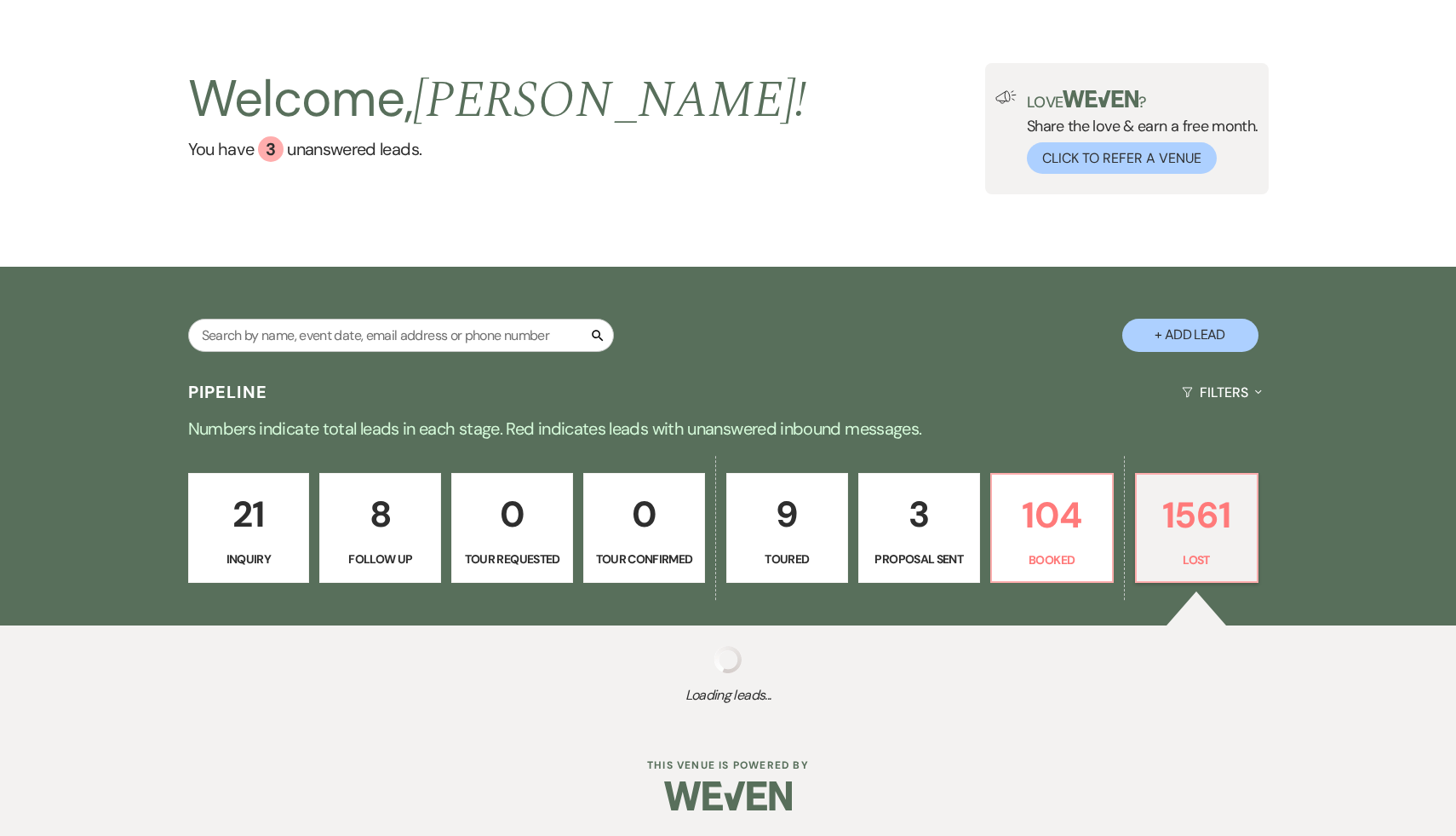
select select "8"
select select "5"
select select "8"
select select "7"
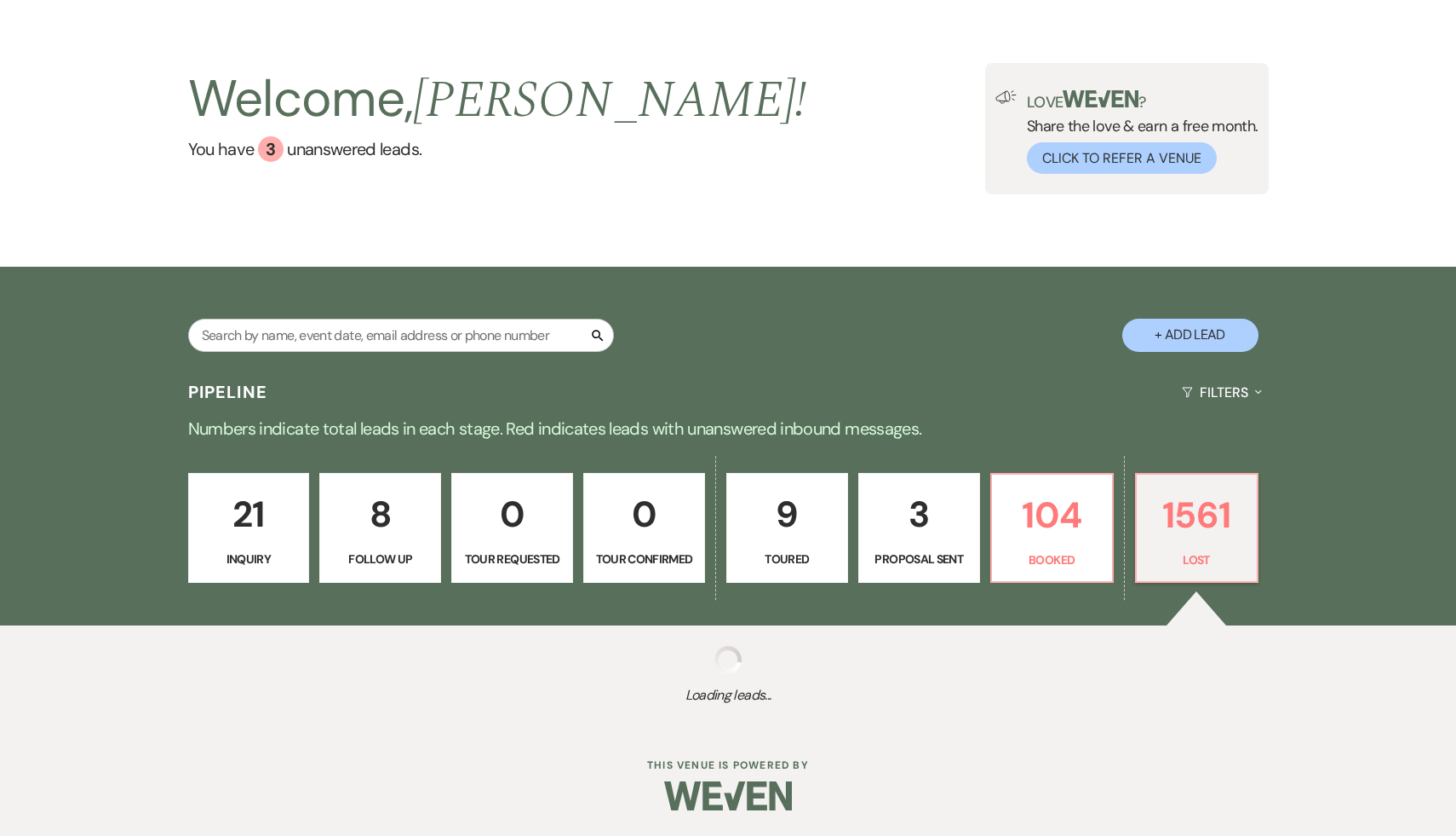
select select "8"
select select "5"
select select "8"
select select "5"
select select "8"
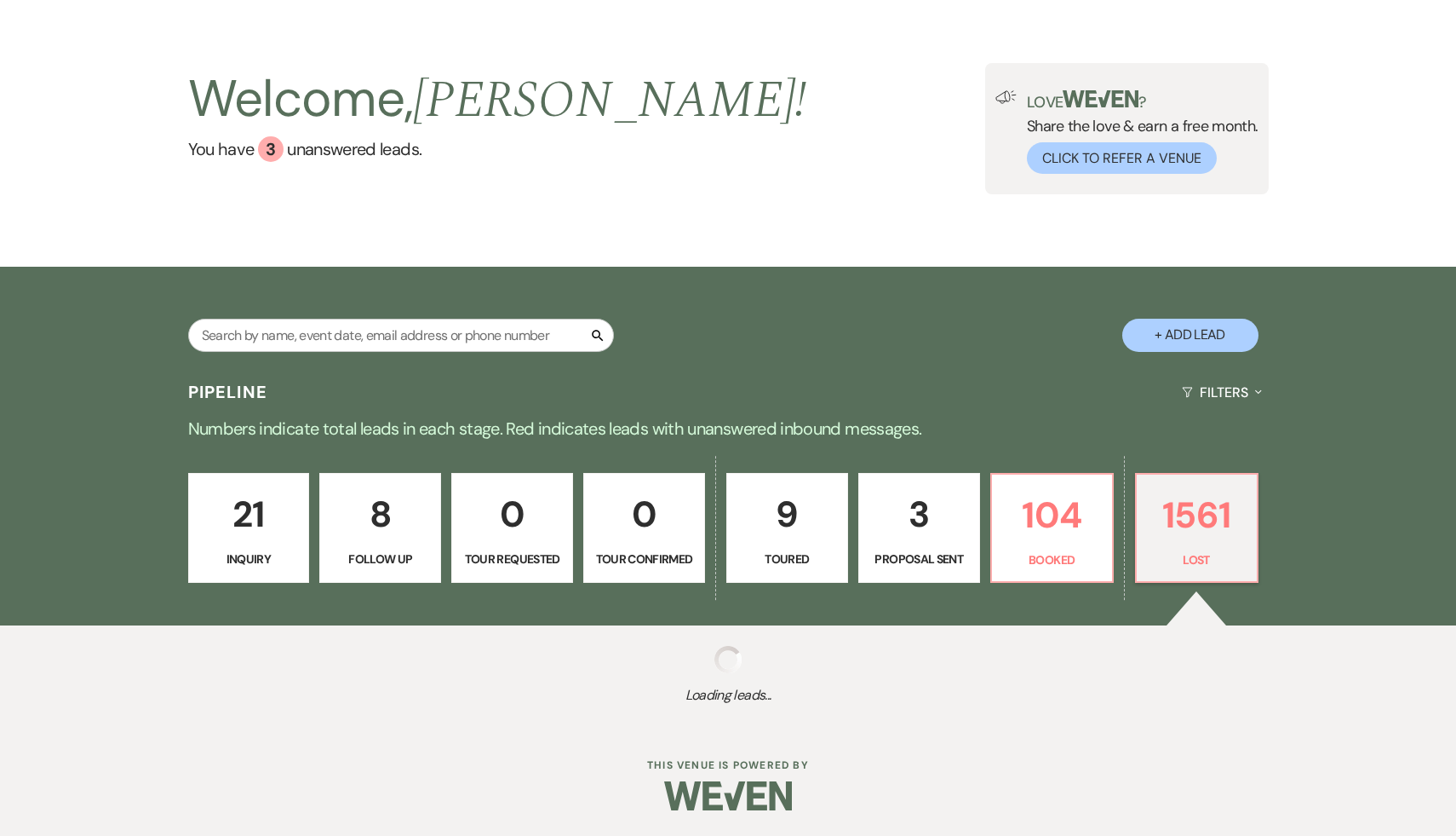
select select "8"
select select "7"
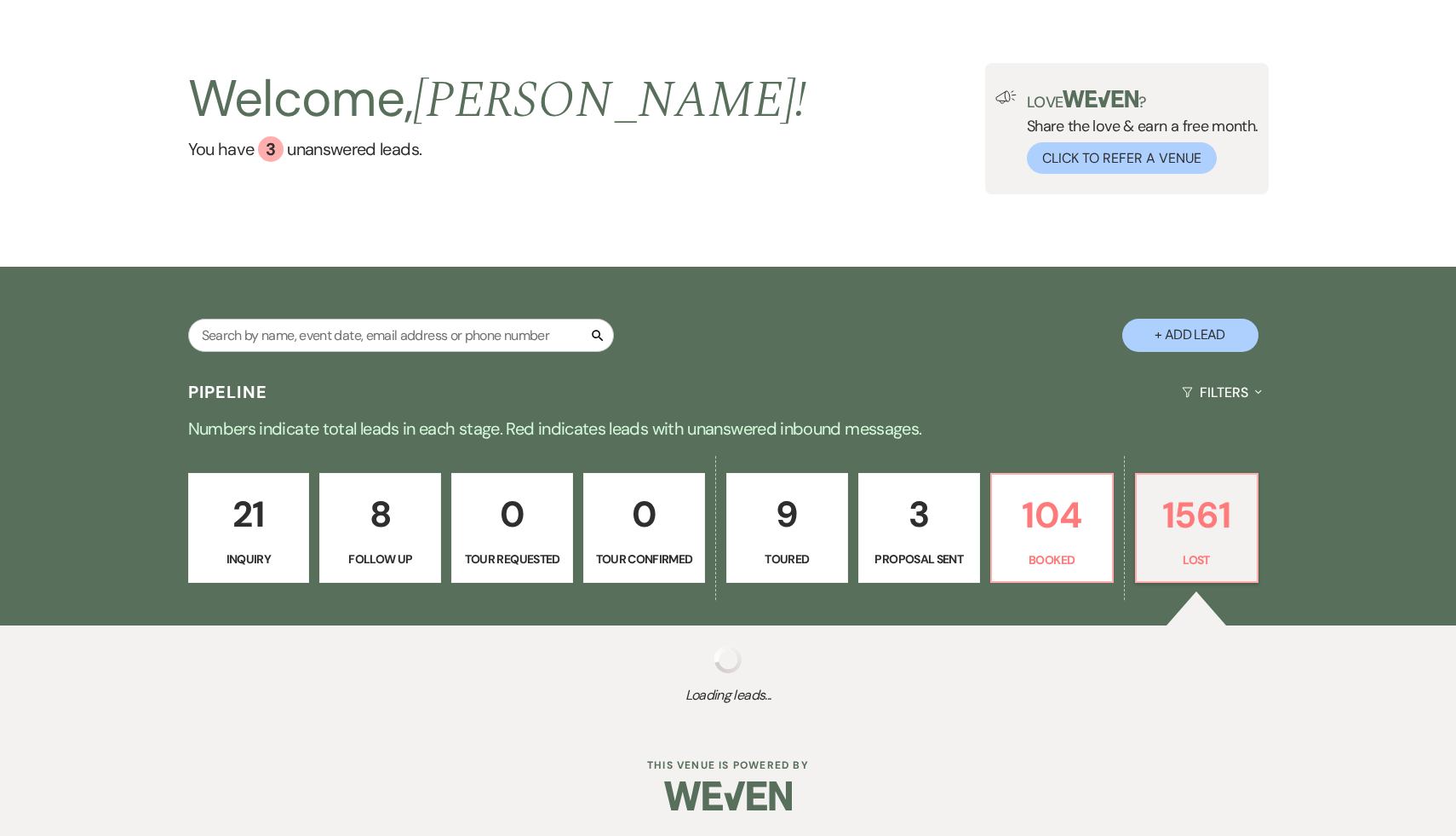
select select "8"
select select "5"
select select "8"
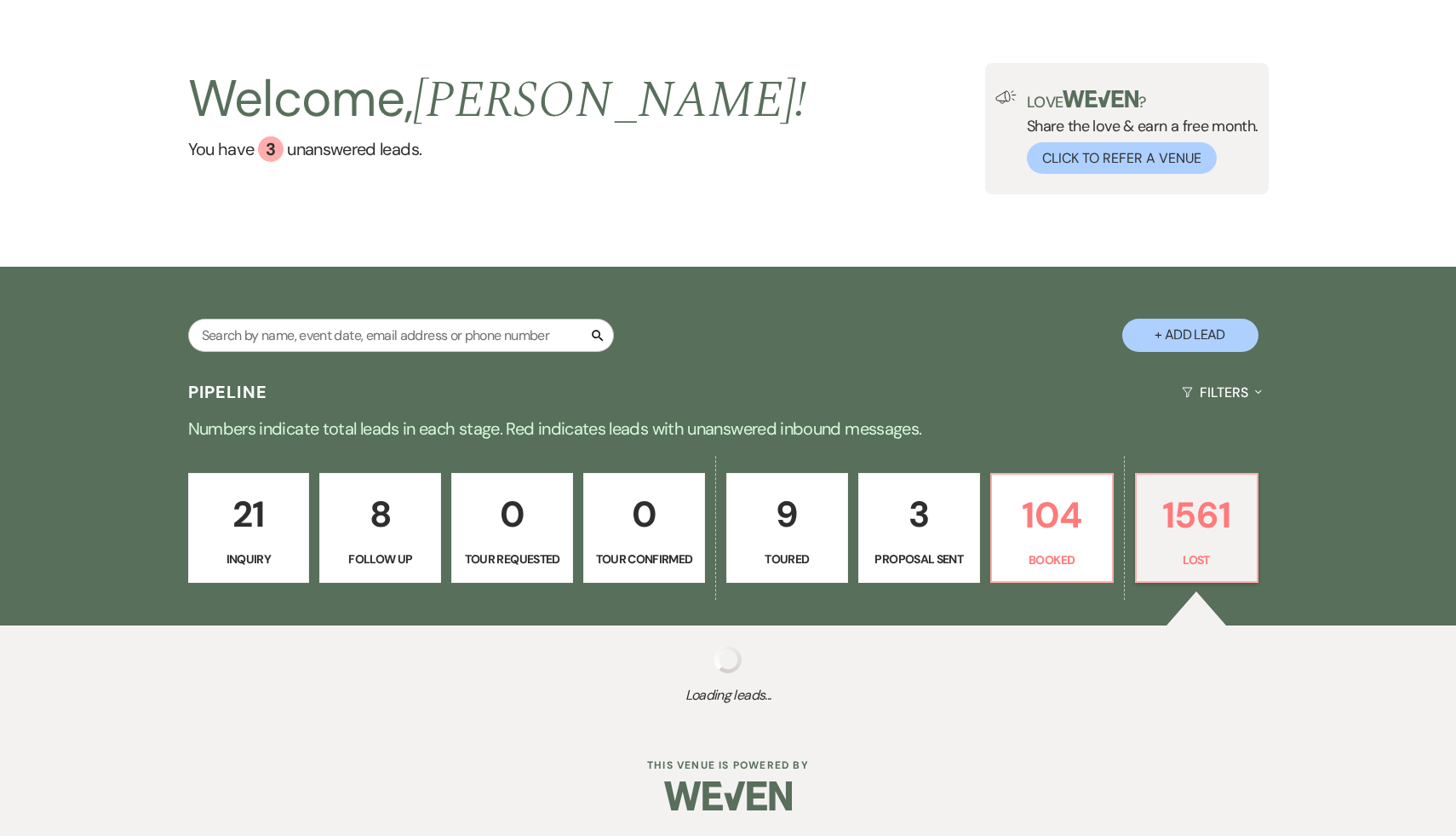
select select "5"
select select "8"
select select "5"
select select "8"
select select "7"
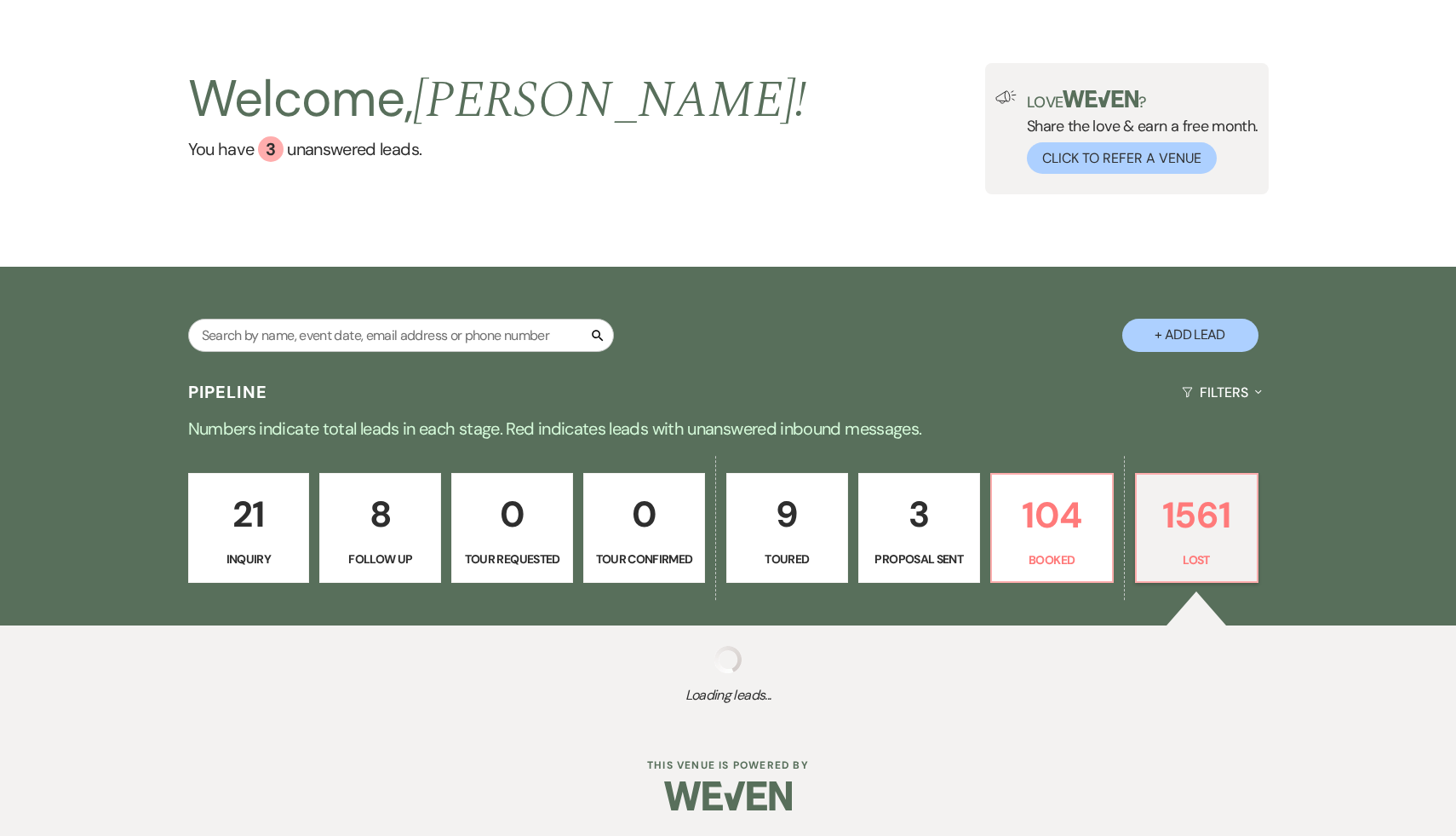
select select "8"
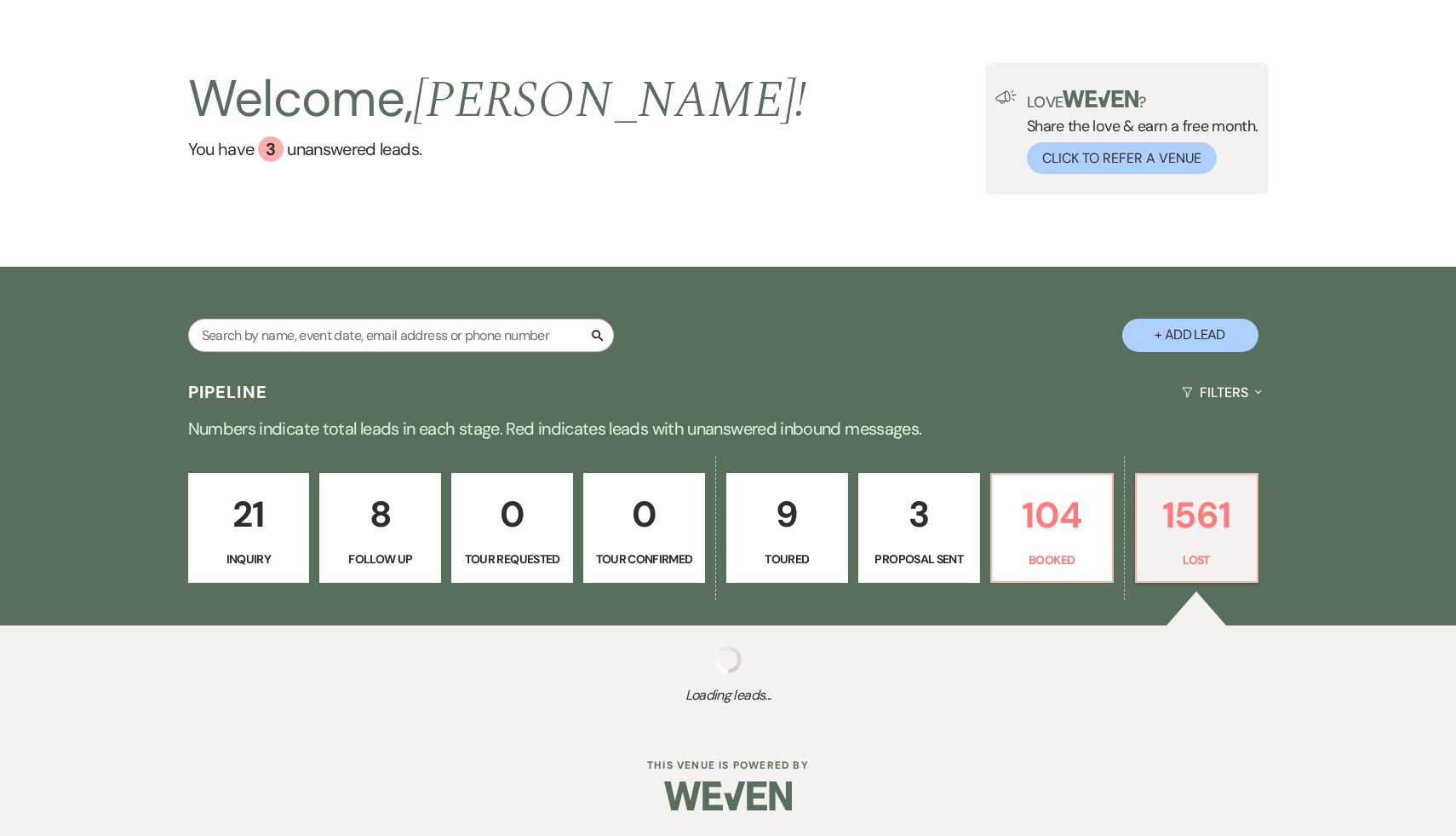
select select "7"
select select "8"
select select "5"
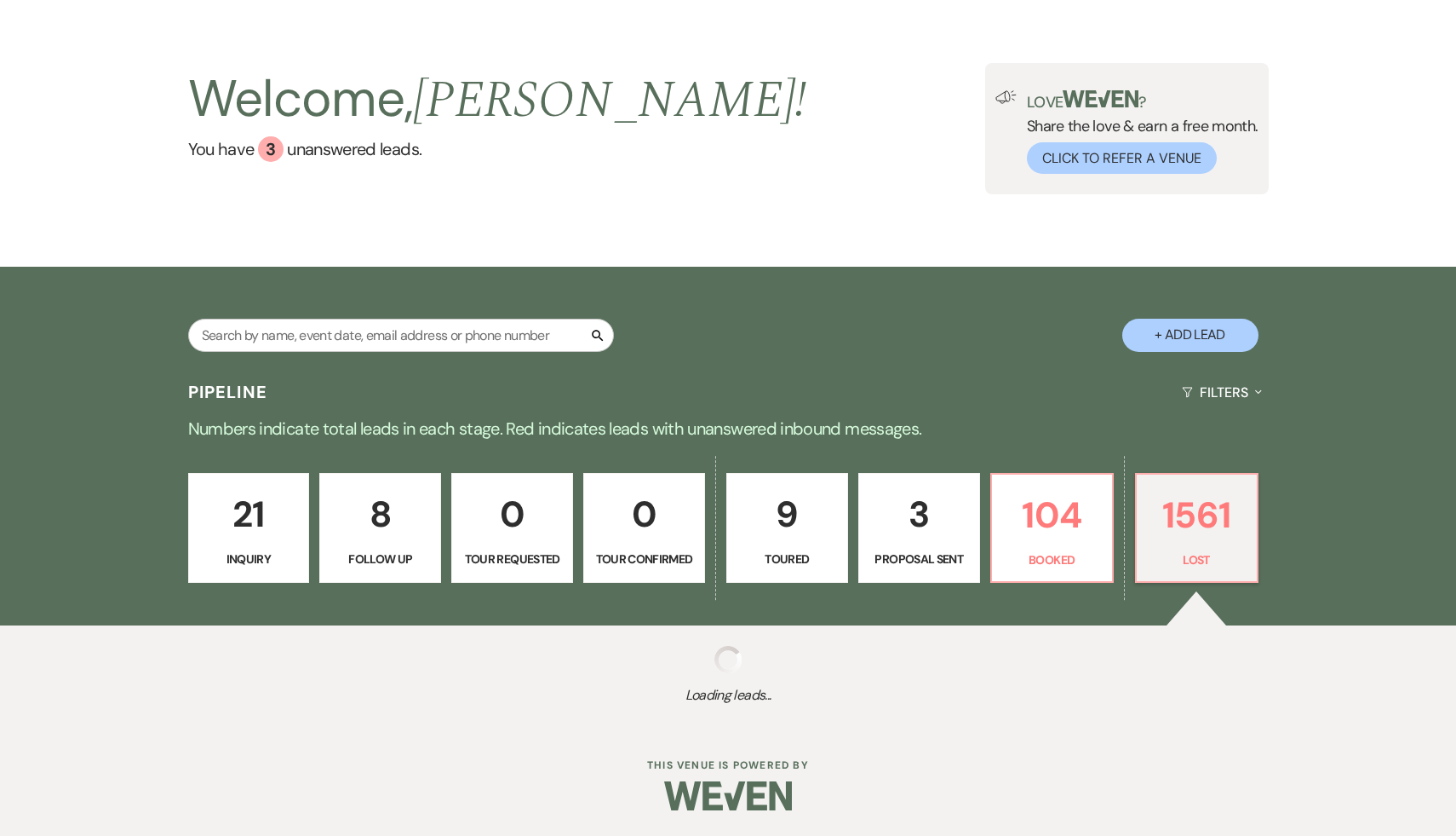
select select "8"
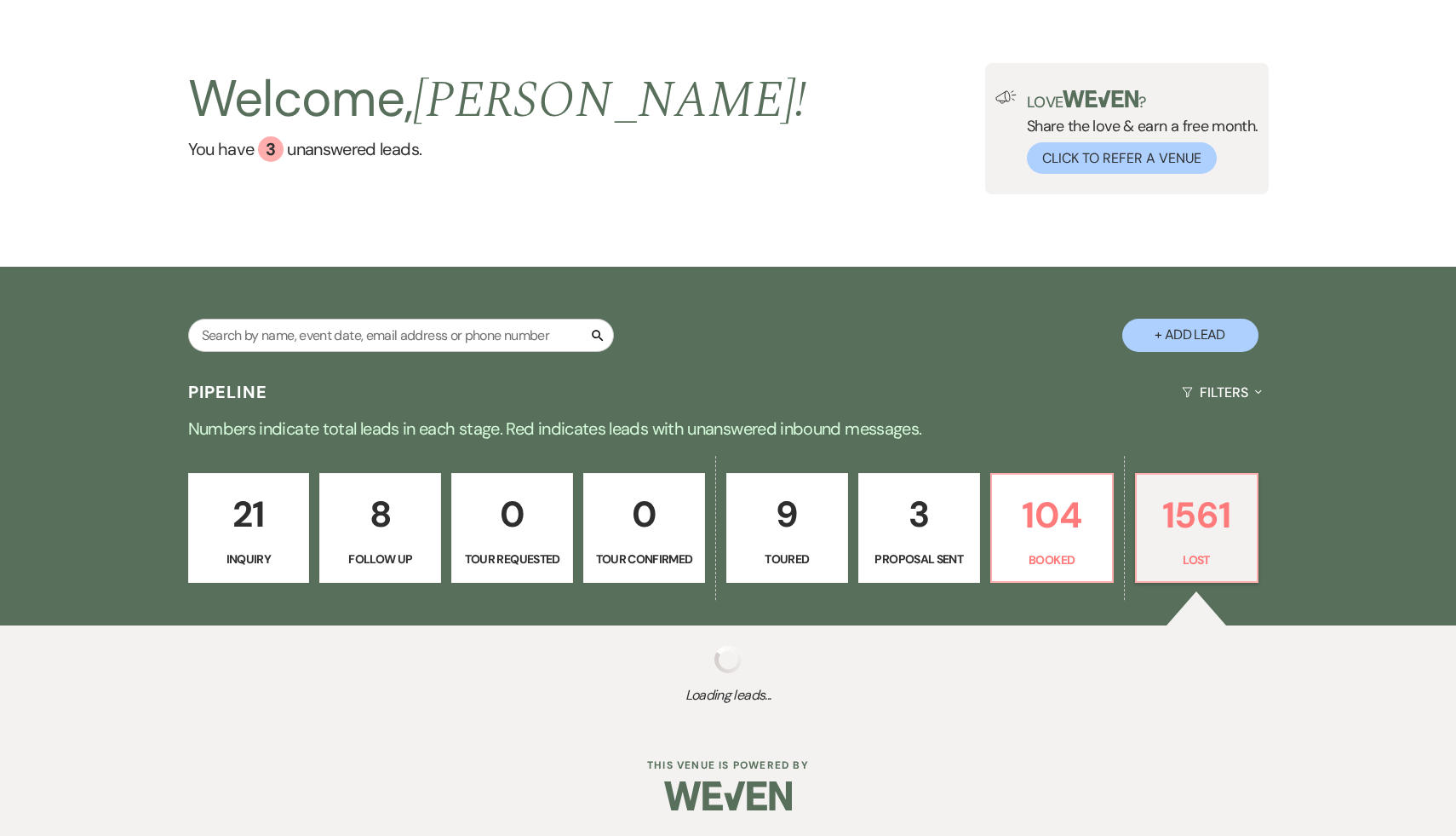
select select "7"
select select "8"
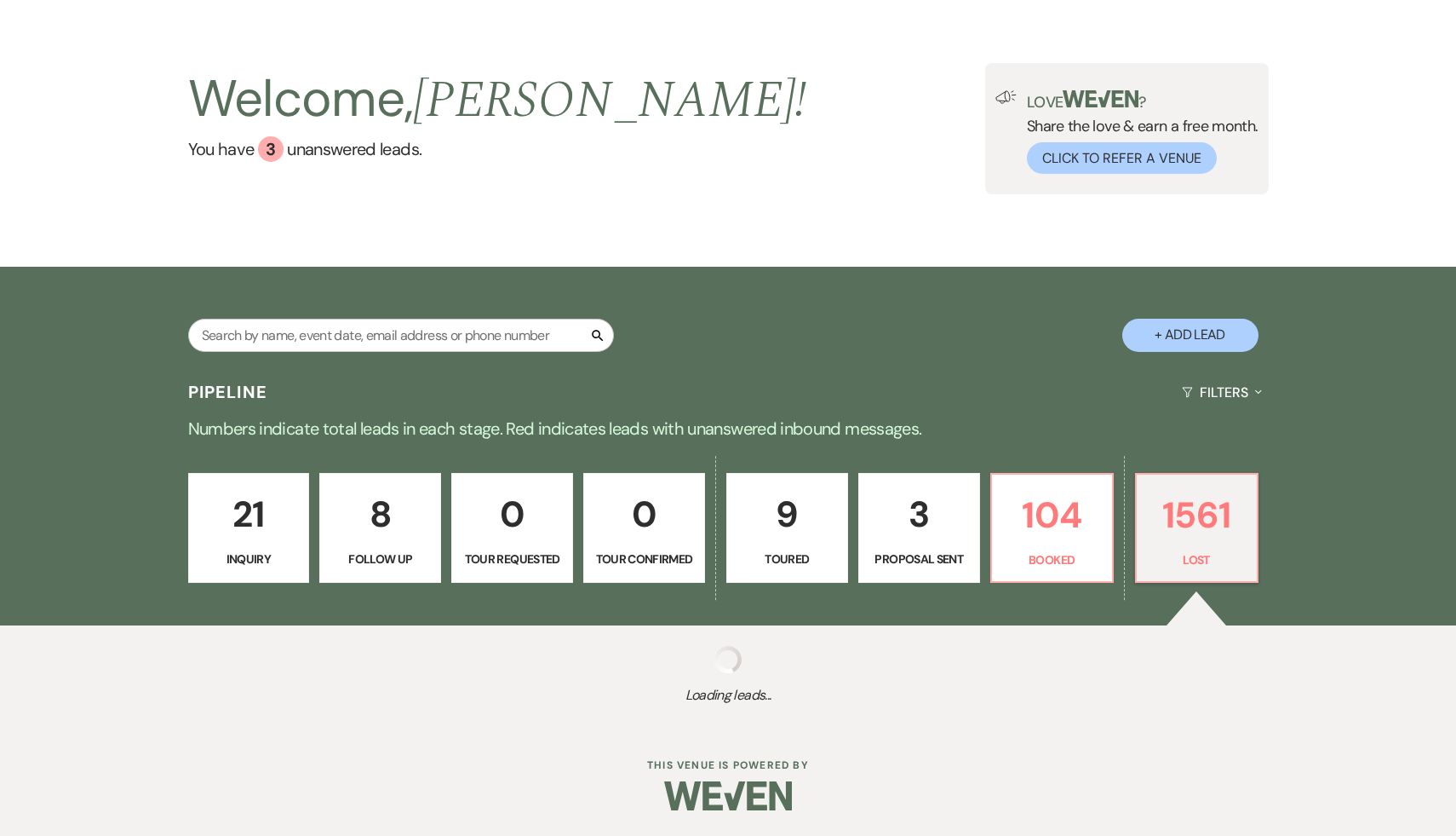
select select "8"
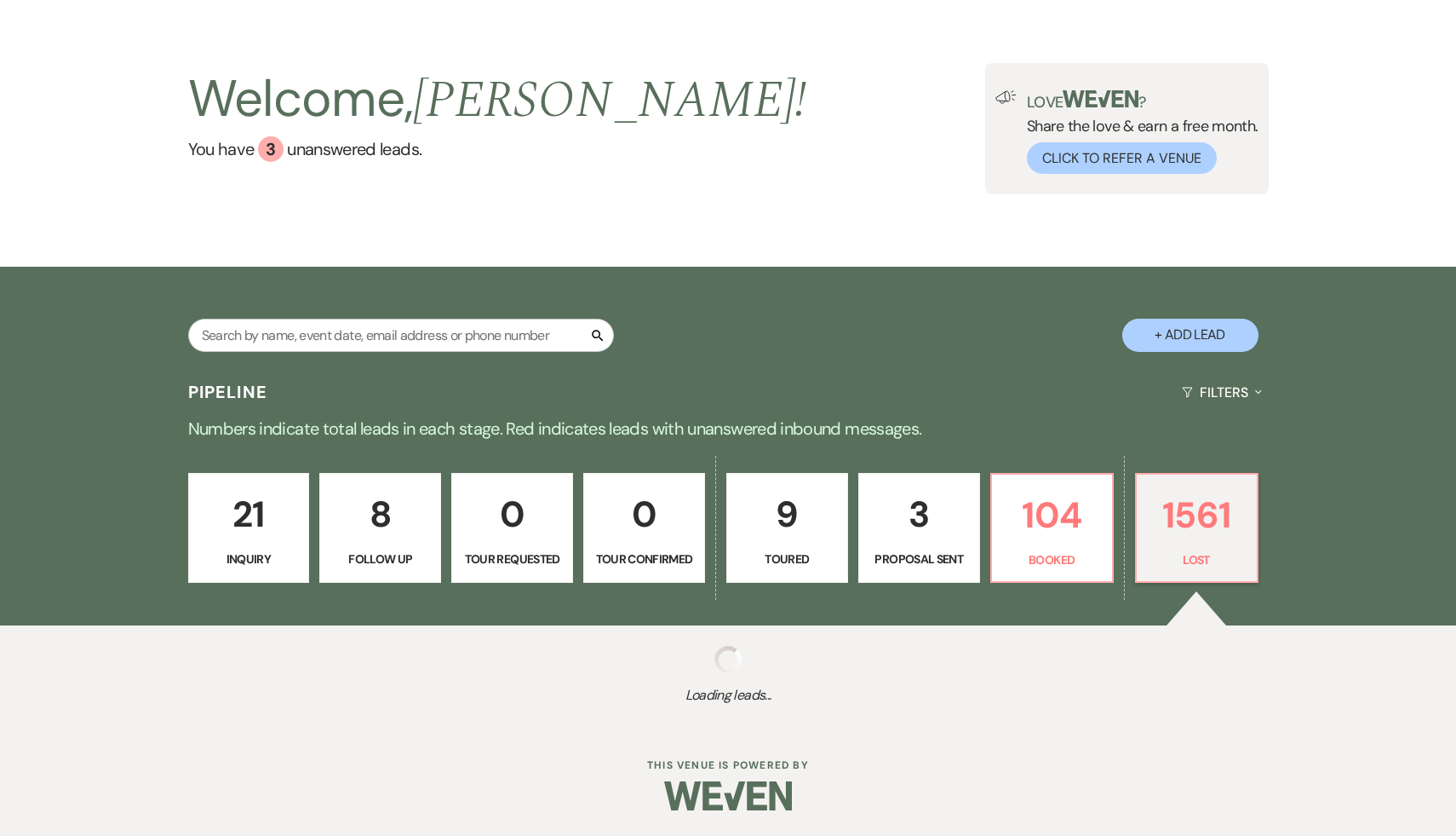
select select "7"
select select "8"
select select "5"
select select "8"
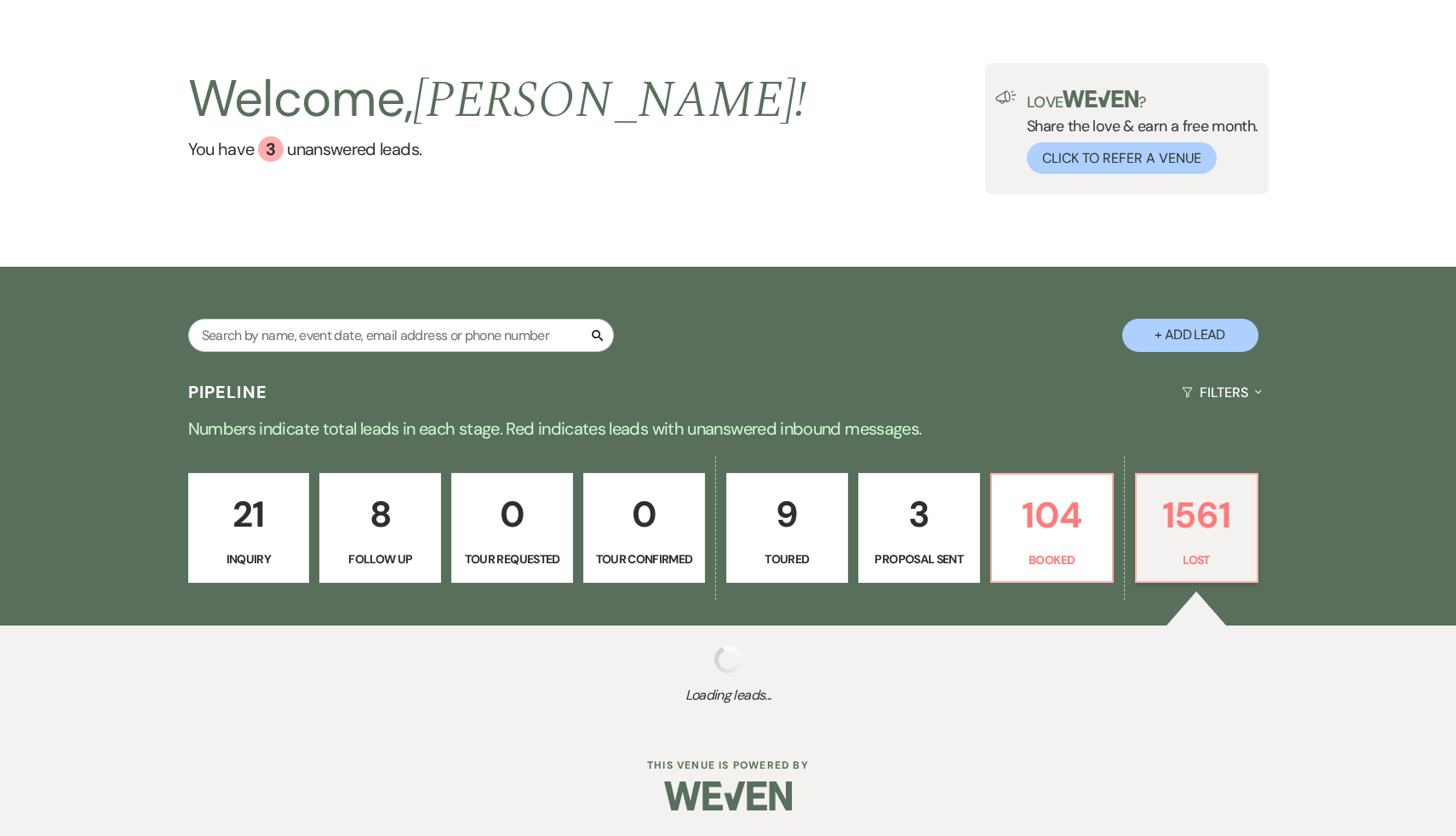
select select "8"
select select "5"
select select "8"
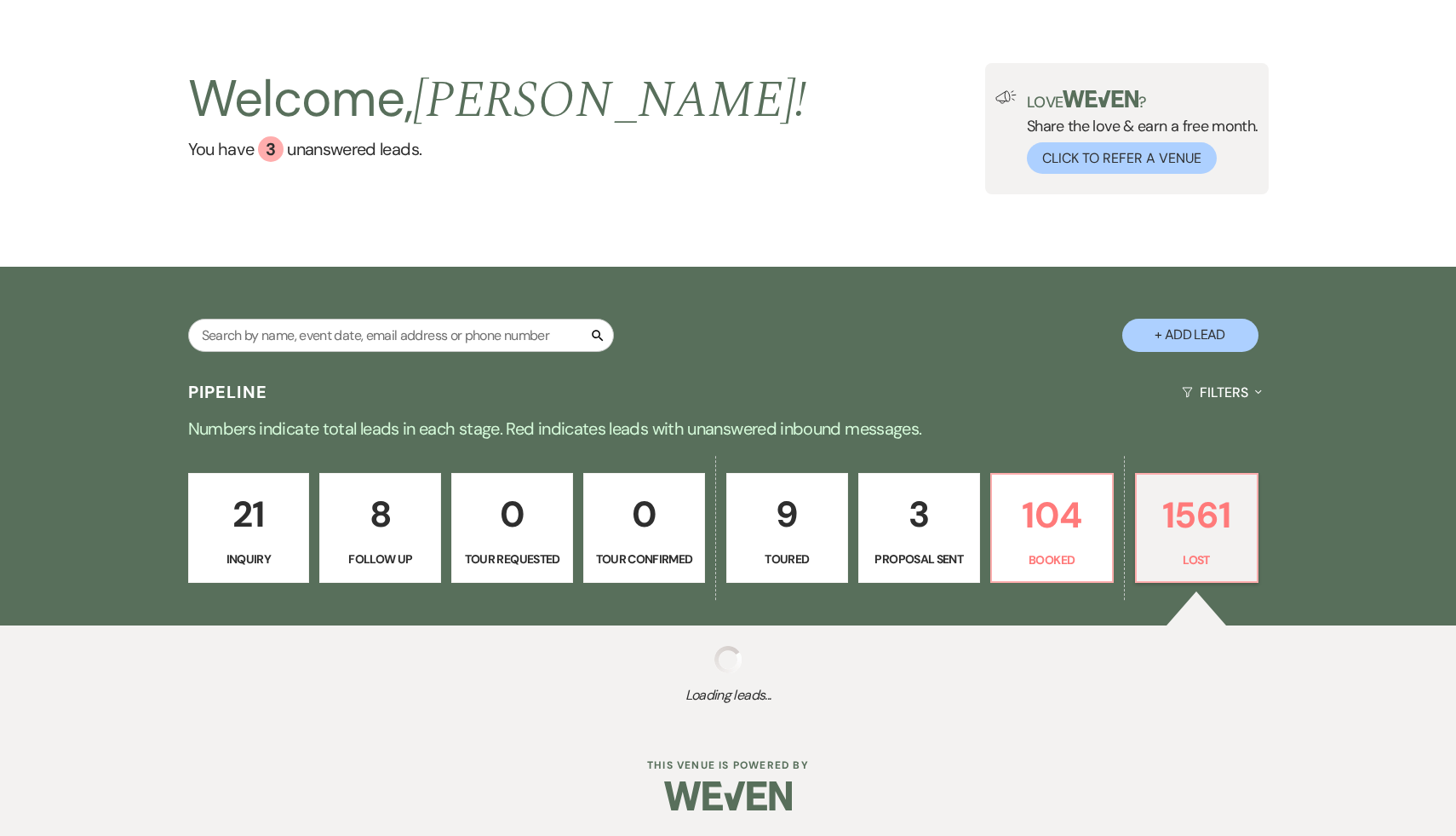
select select "8"
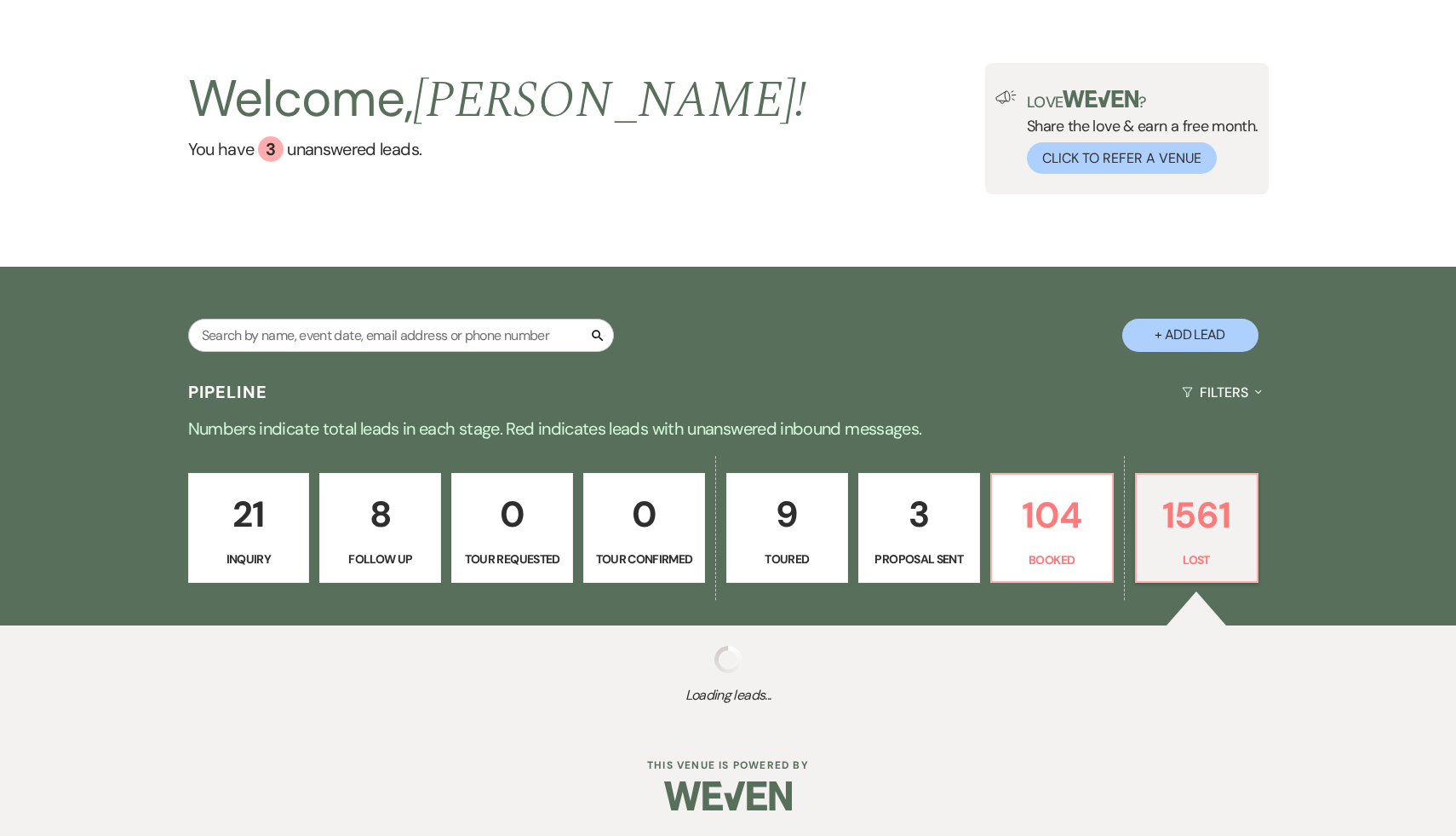
select select "8"
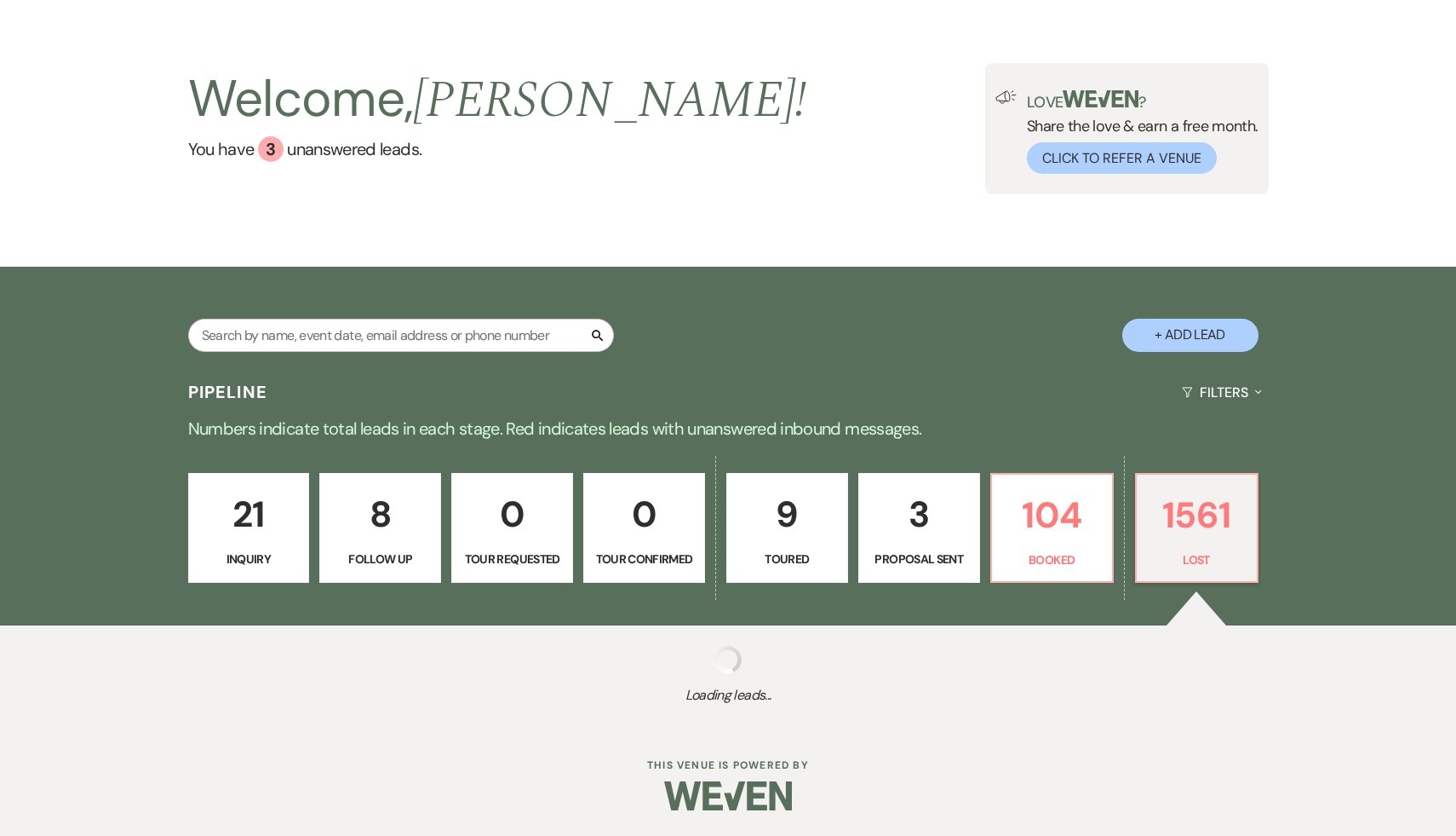
select select "8"
select select "5"
select select "8"
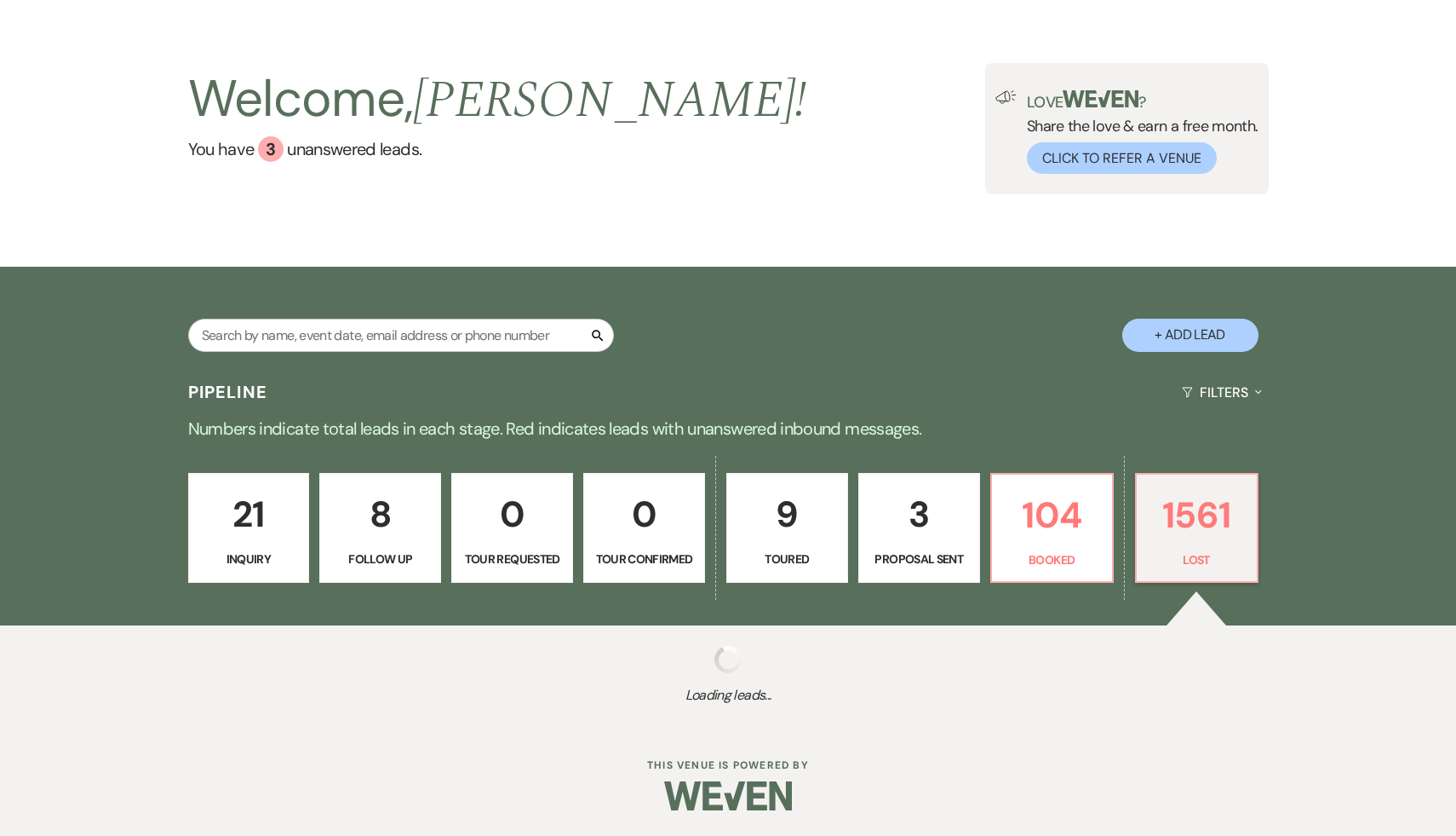
select select "8"
select select "5"
select select "8"
select select "5"
select select "8"
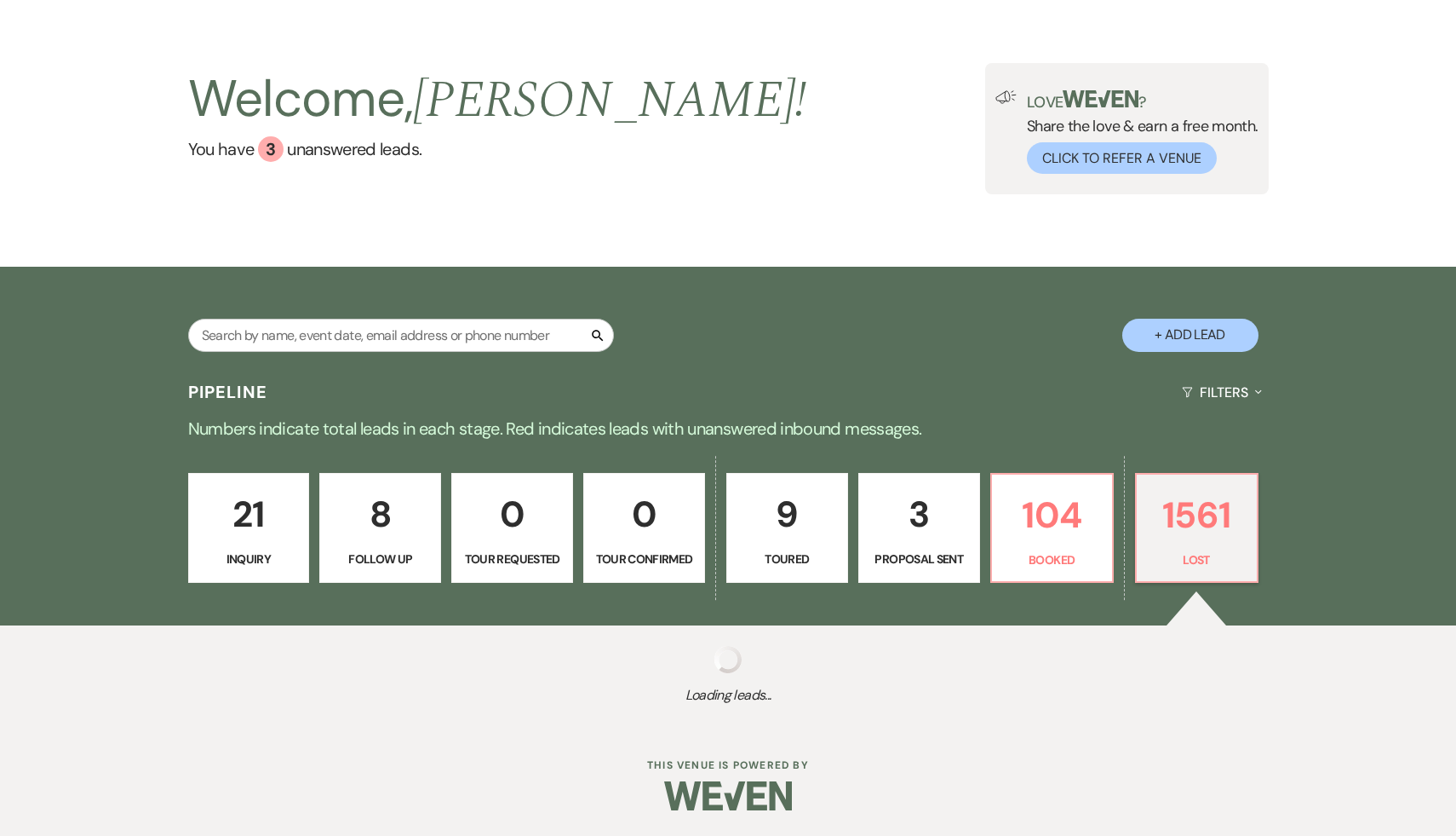
select select "8"
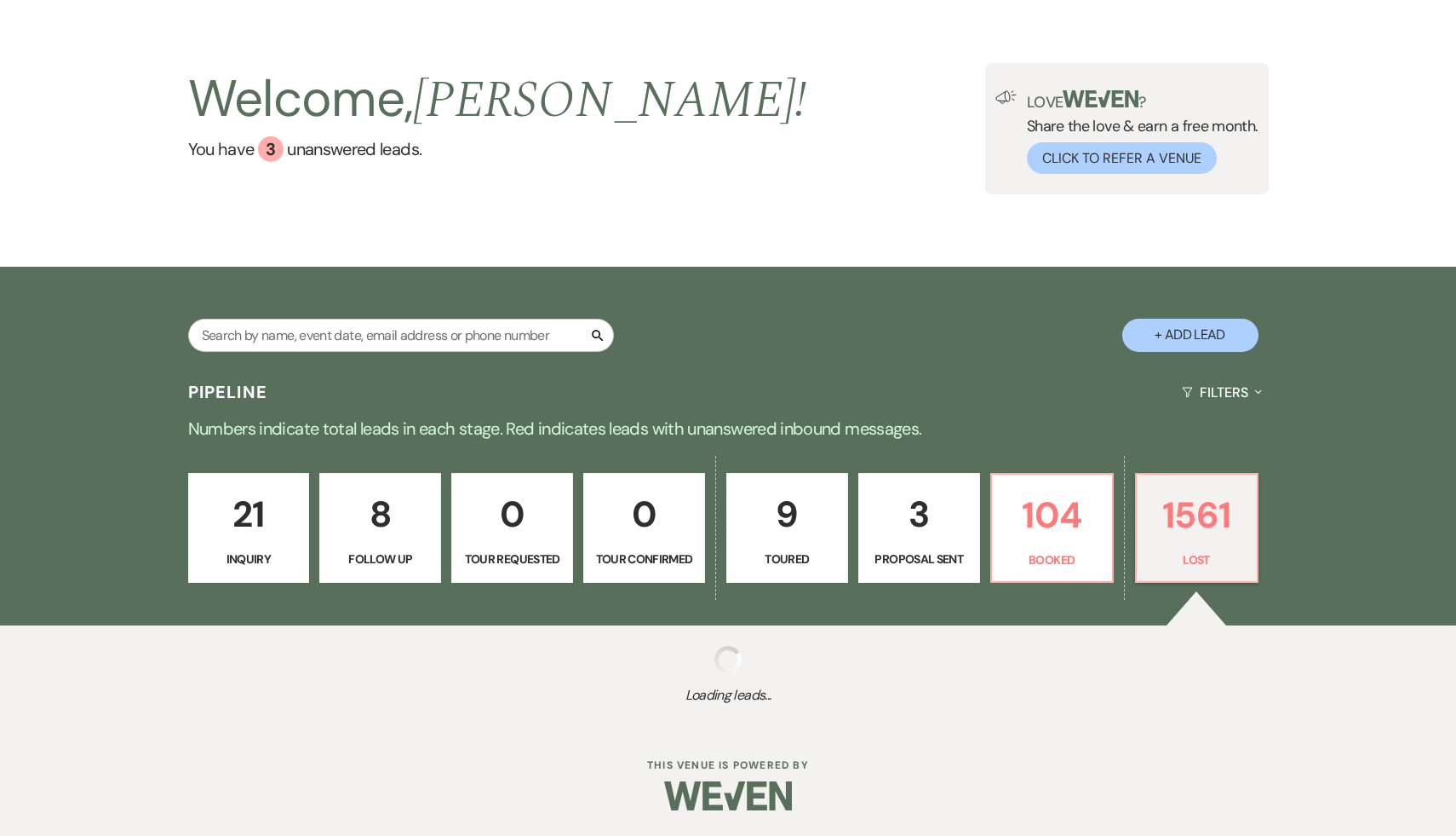
select select "8"
select select "7"
select select "8"
select select "5"
select select "8"
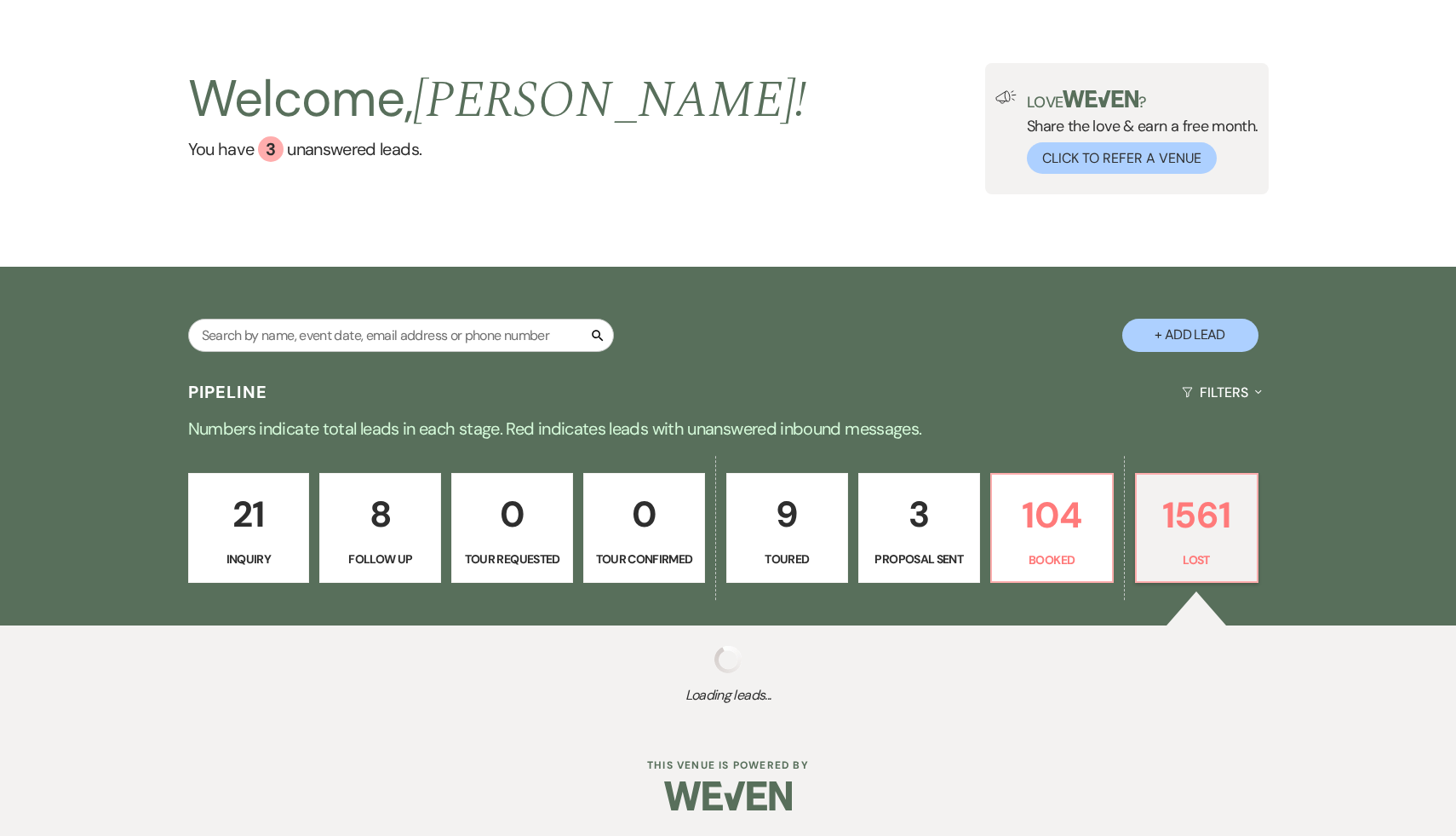
select select "7"
select select "8"
select select "7"
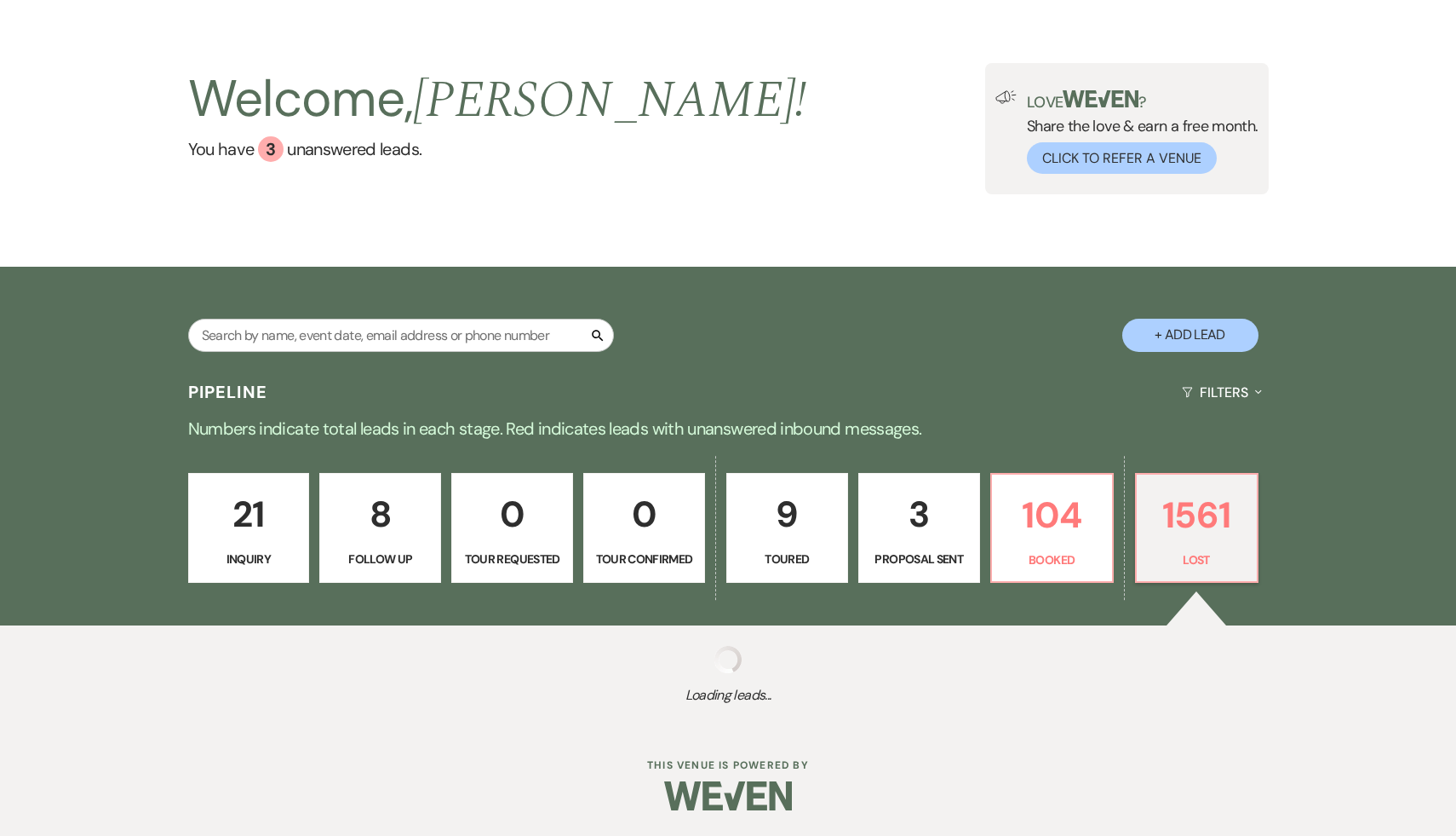
select select "8"
select select "5"
select select "8"
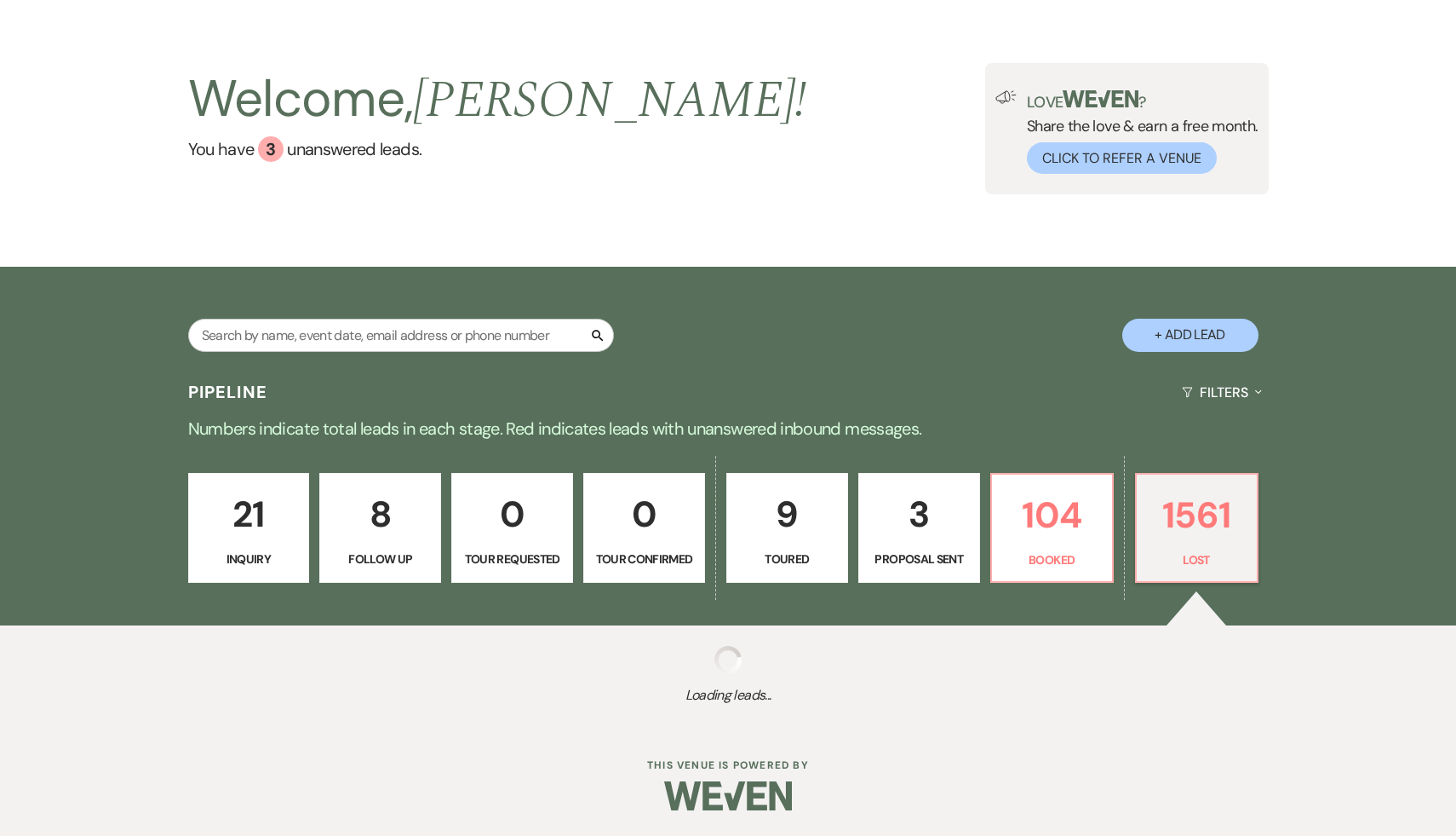
select select "8"
select select "7"
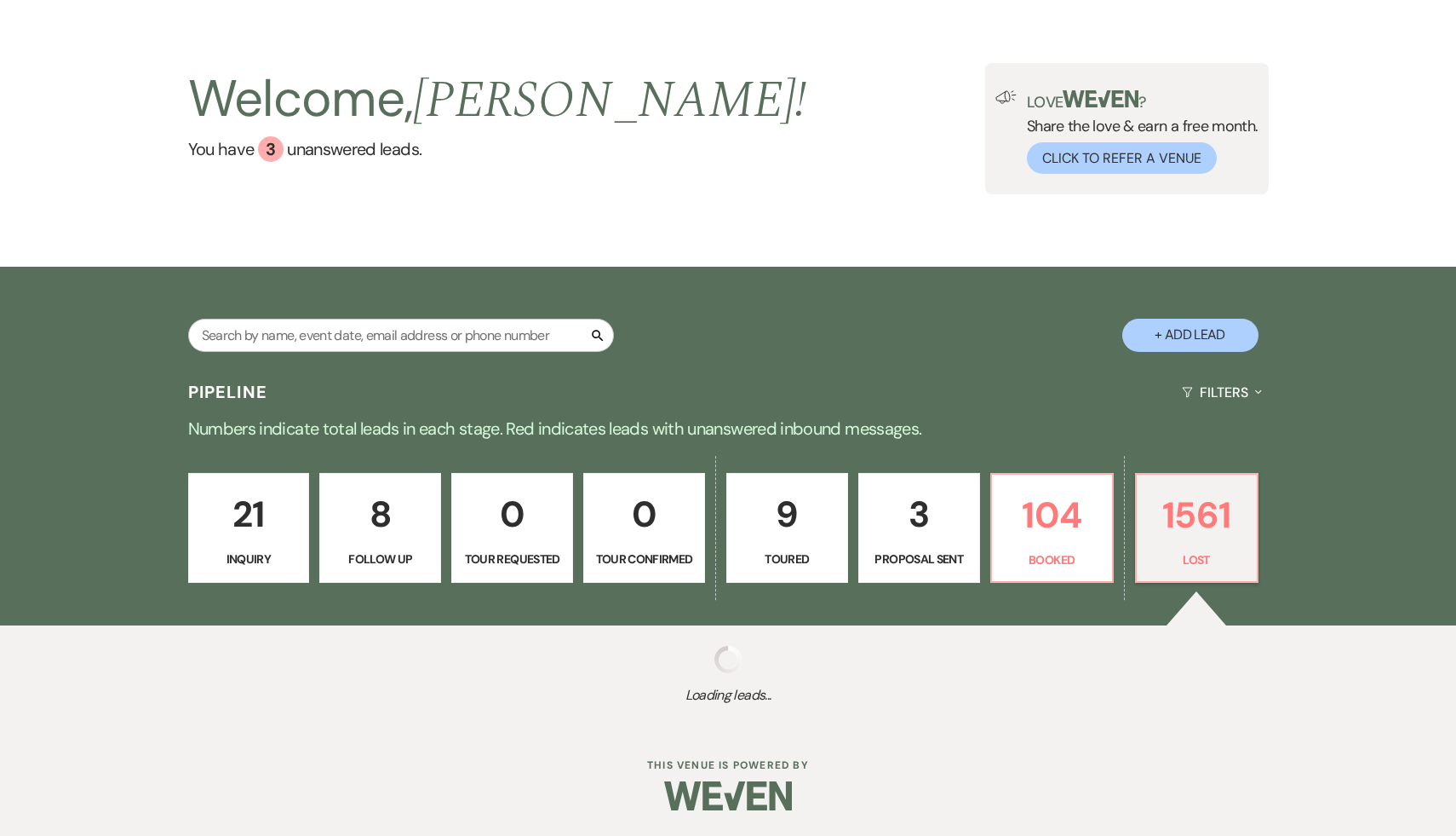
select select "8"
select select "5"
select select "8"
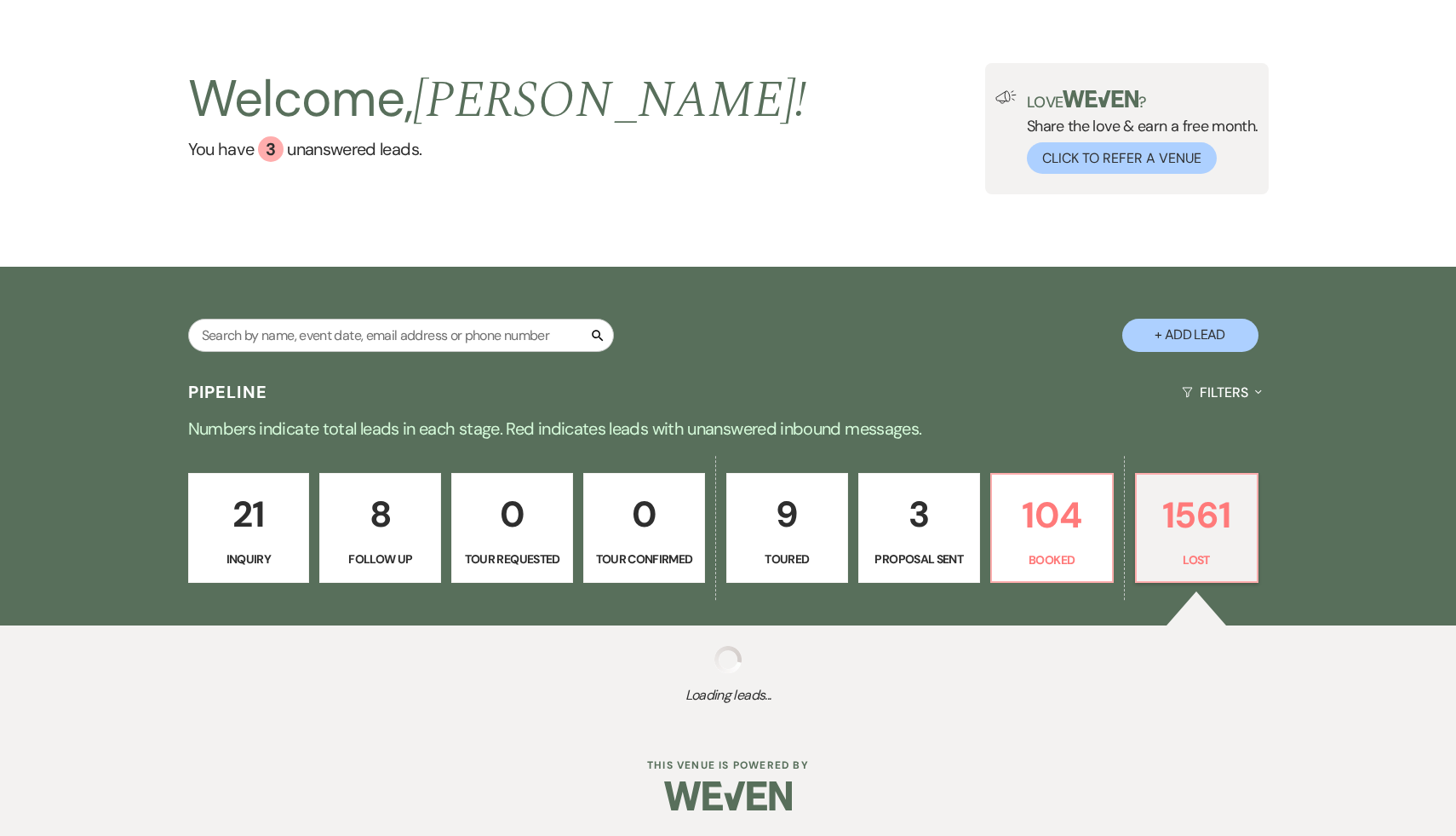
select select "5"
select select "8"
select select "5"
select select "8"
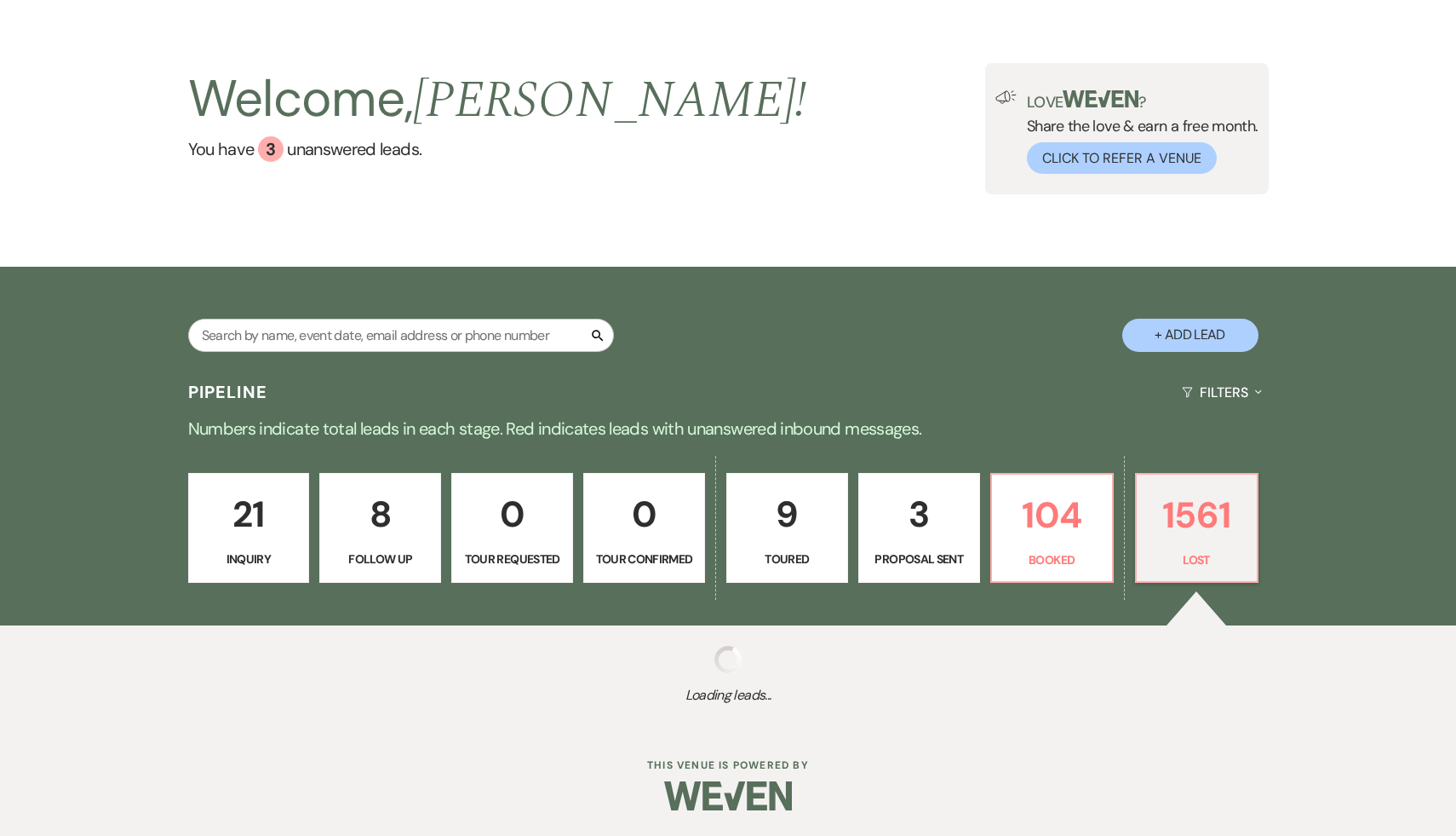
select select "8"
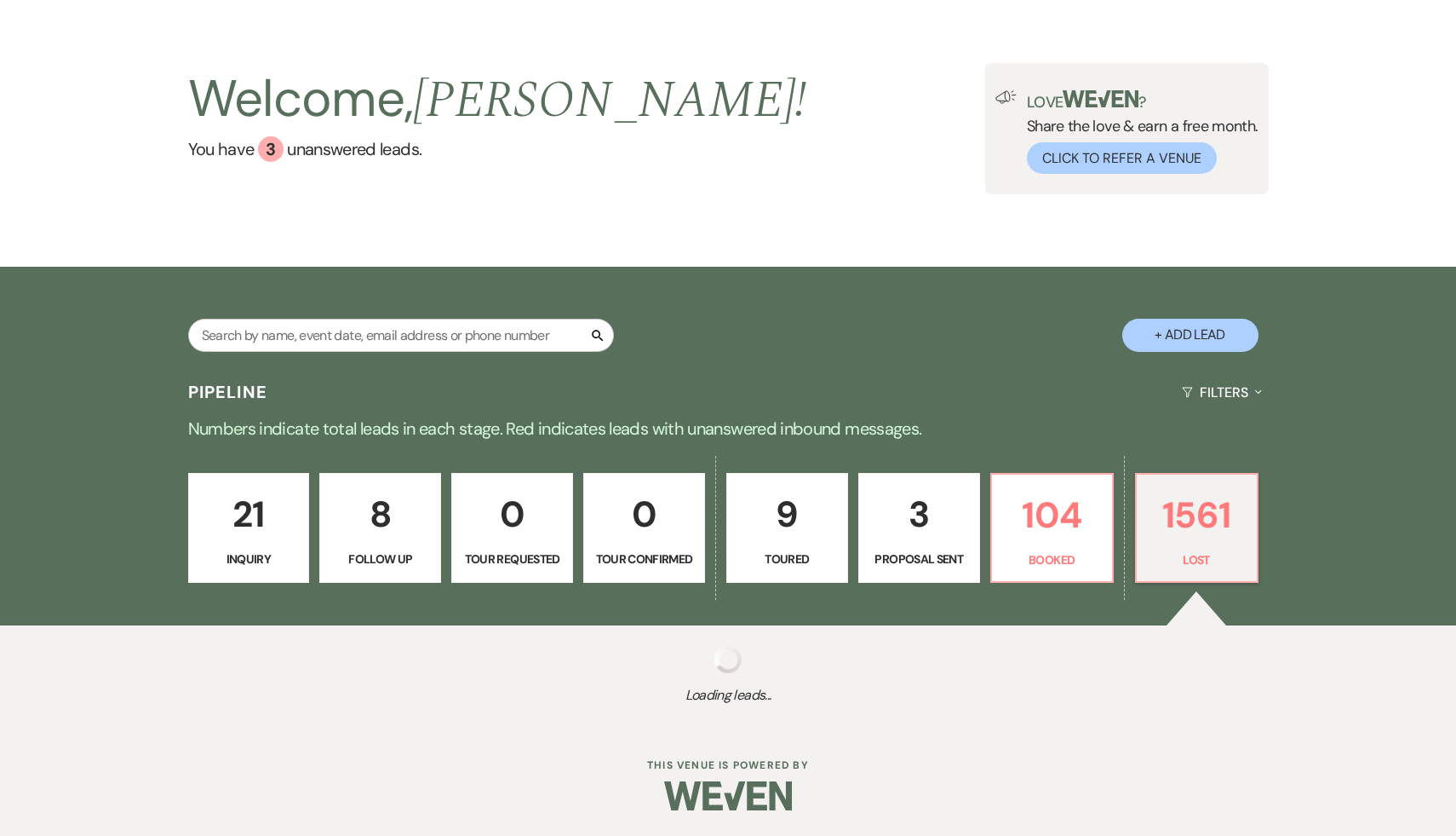
select select "5"
select select "8"
select select "5"
select select "8"
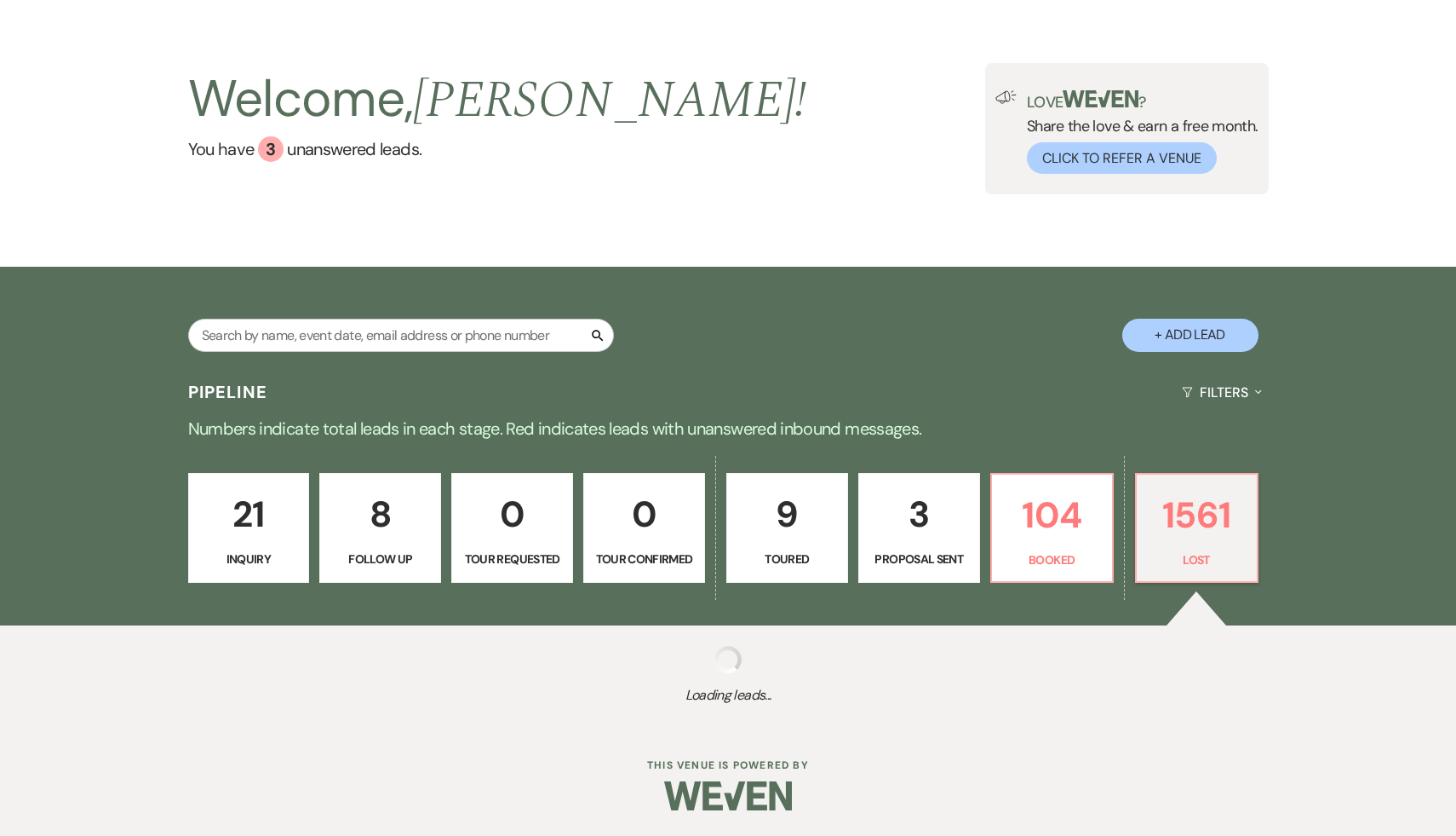
select select "8"
select select "5"
select select "8"
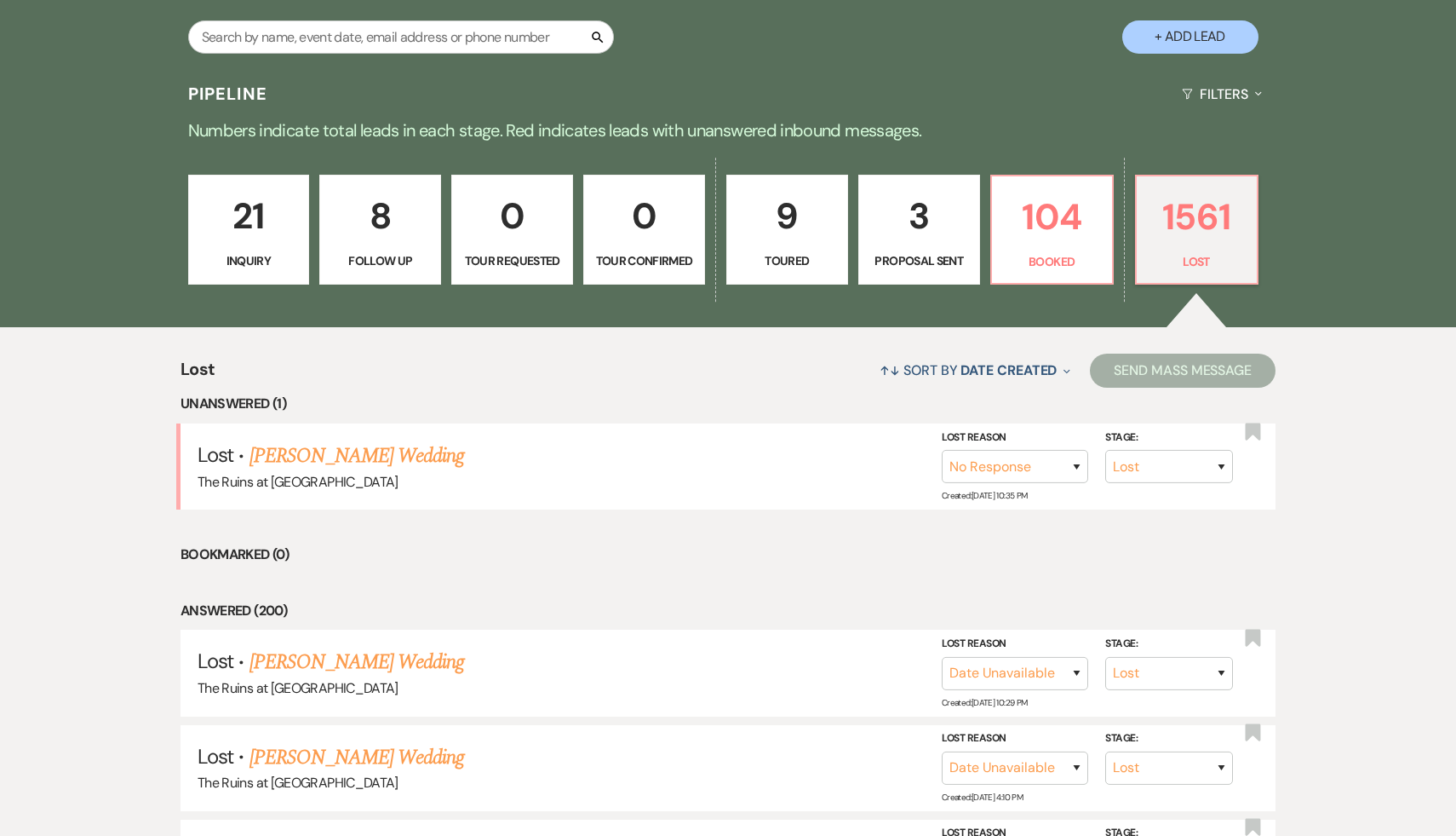
scroll to position [420, 0]
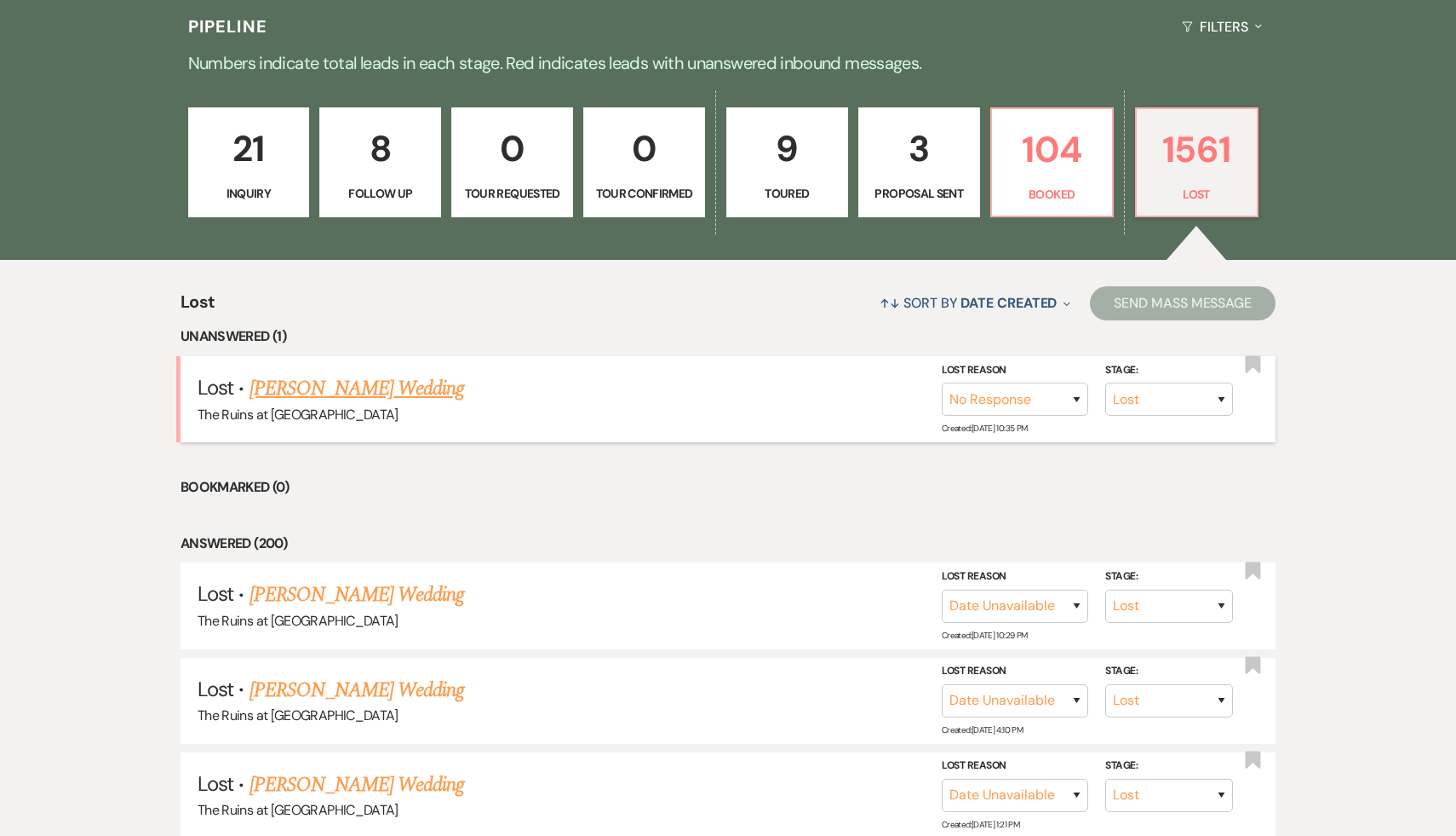
click at [394, 391] on link "Taaliyah Evans's Wedding" at bounding box center [357, 388] width 215 height 30
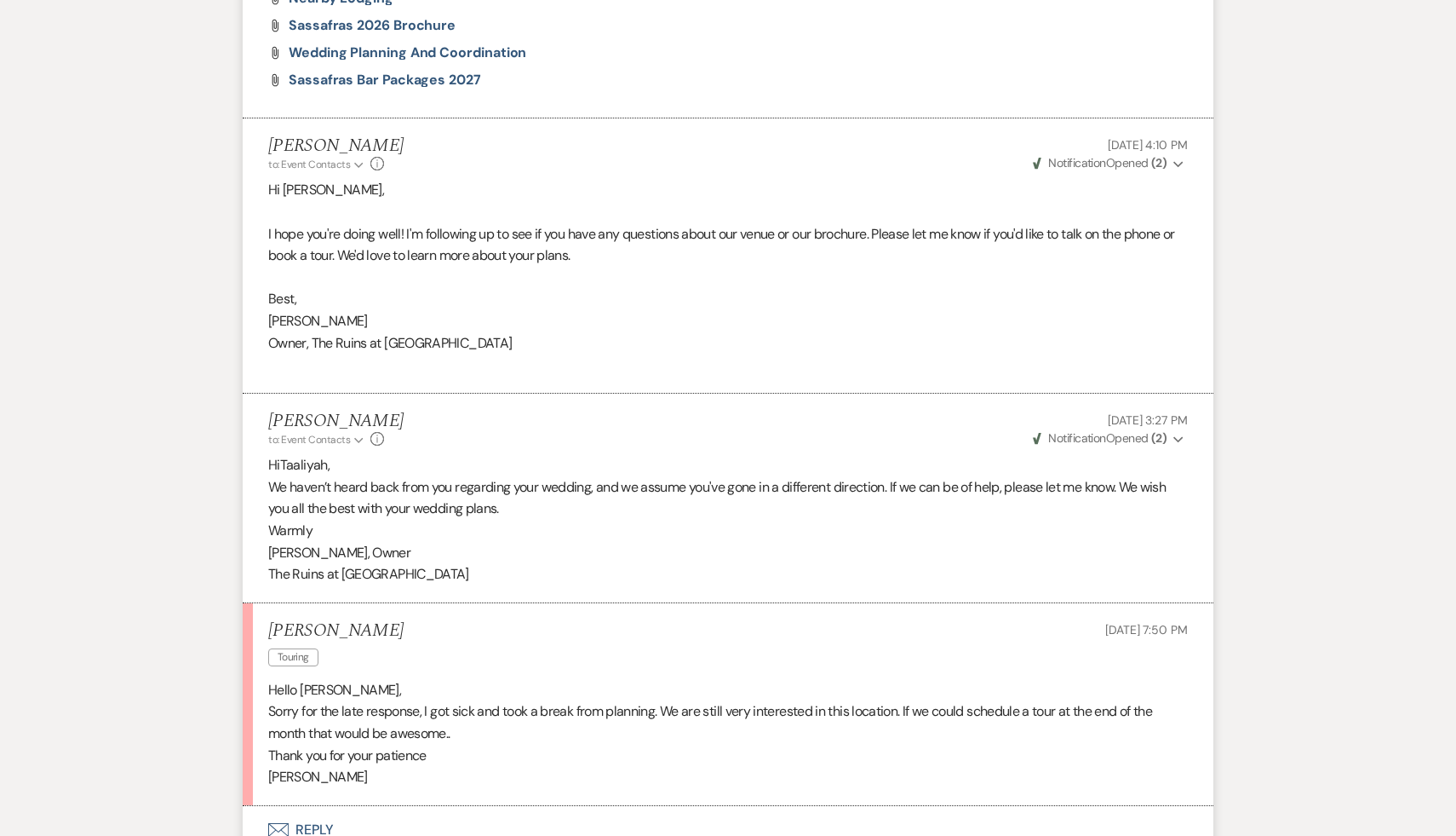
scroll to position [1866, 0]
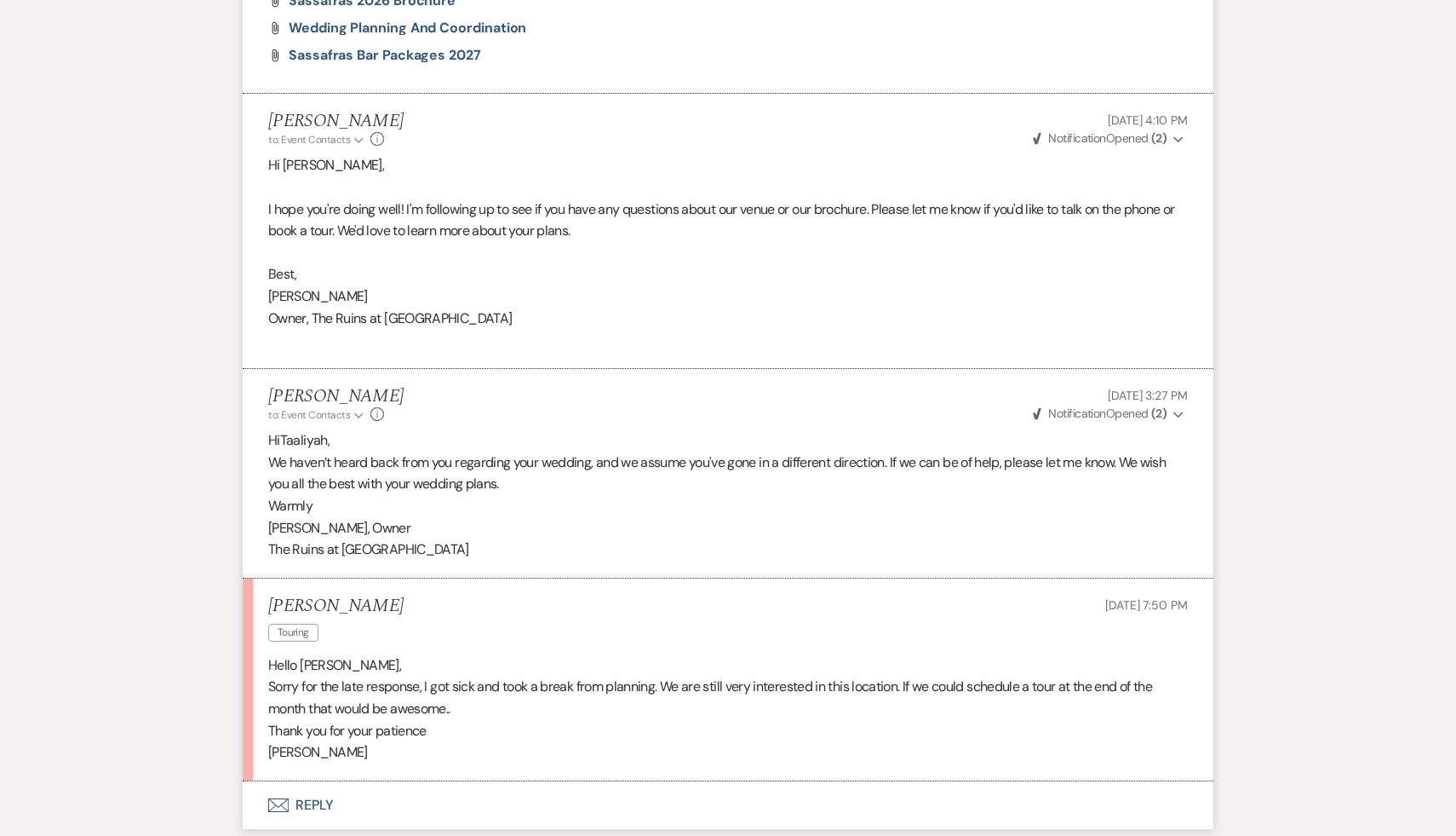
click at [306, 800] on button "Envelope Reply" at bounding box center [728, 805] width 971 height 48
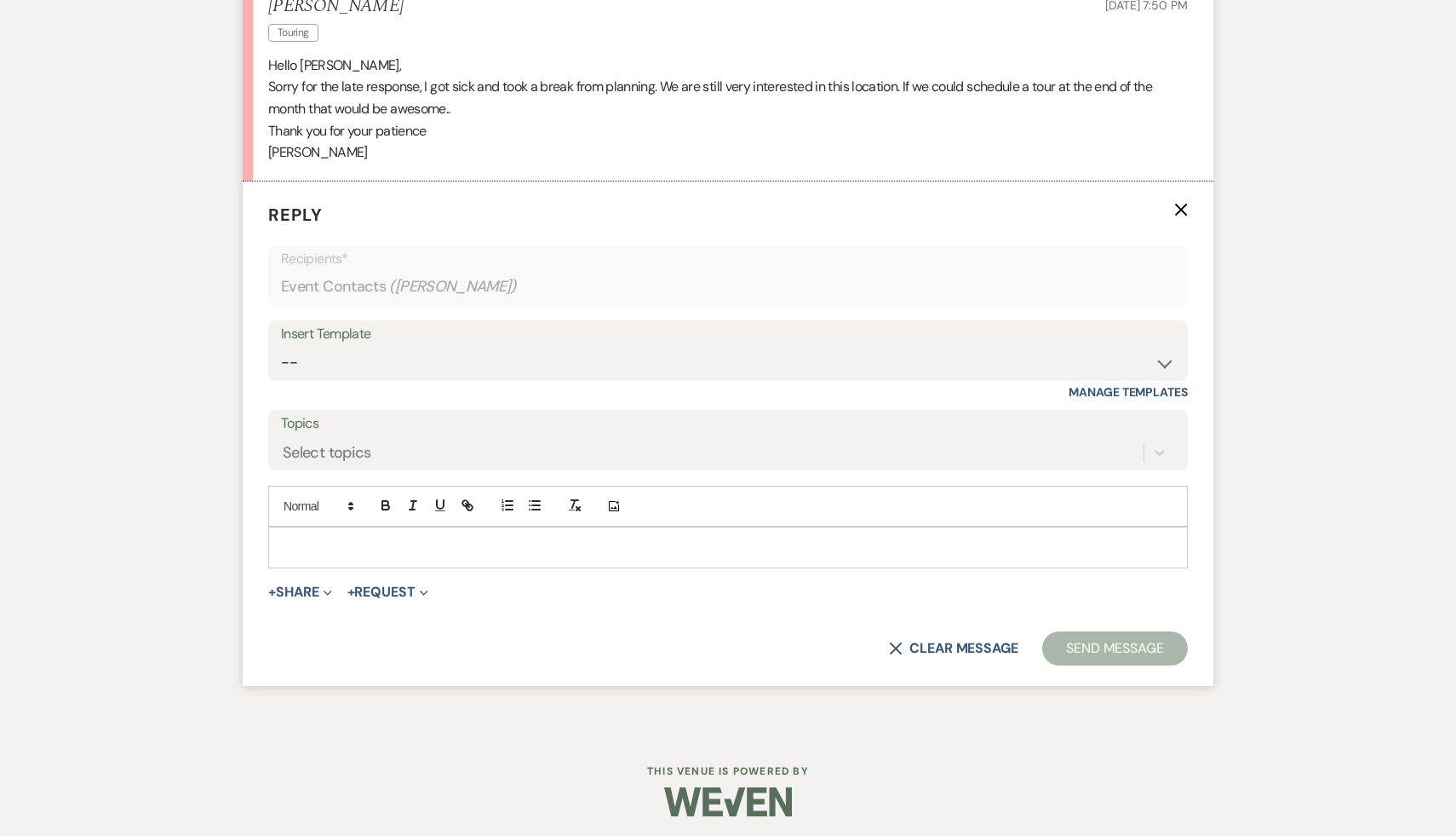
scroll to position [2472, 0]
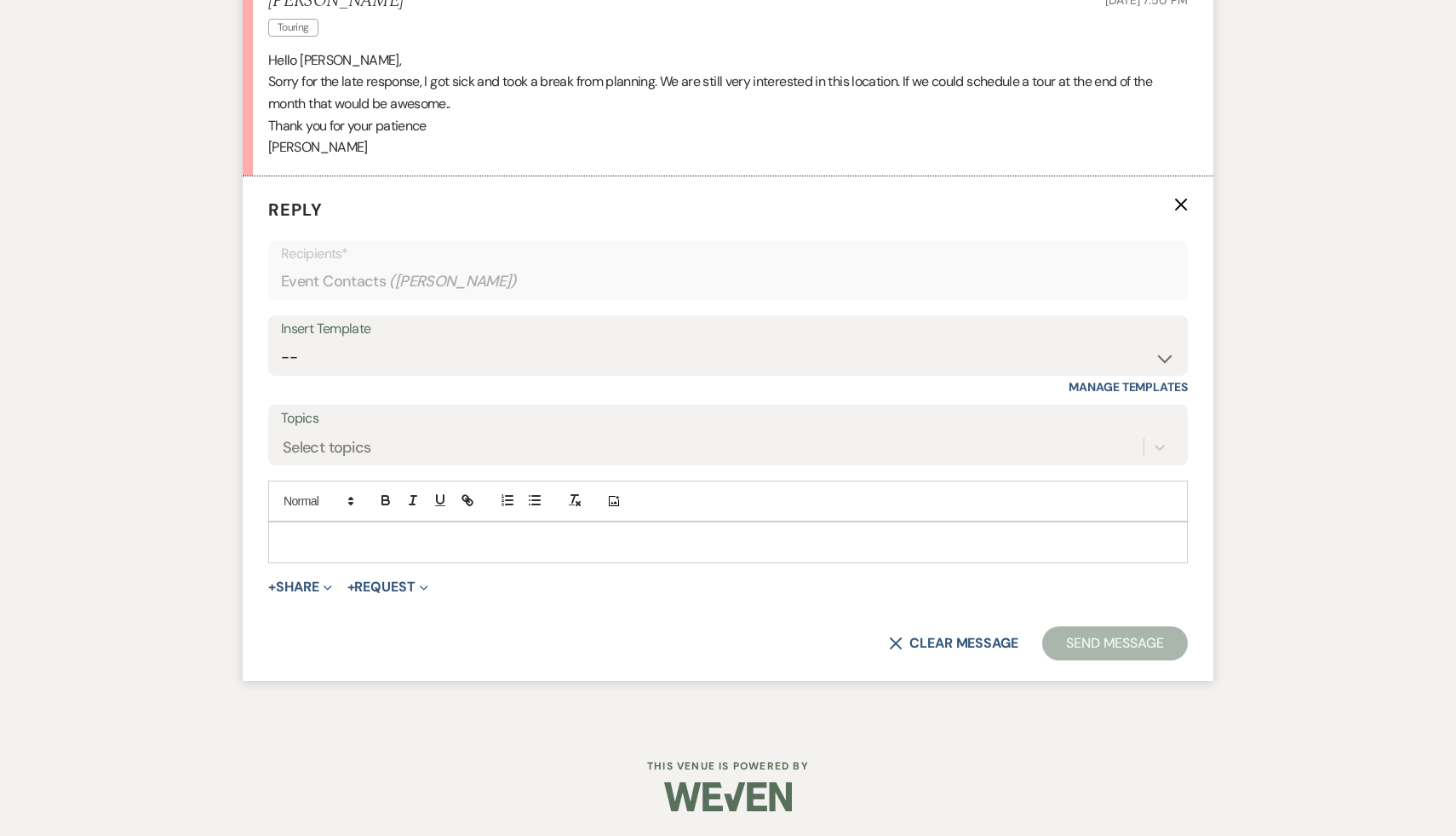
click at [481, 546] on p at bounding box center [728, 542] width 892 height 19
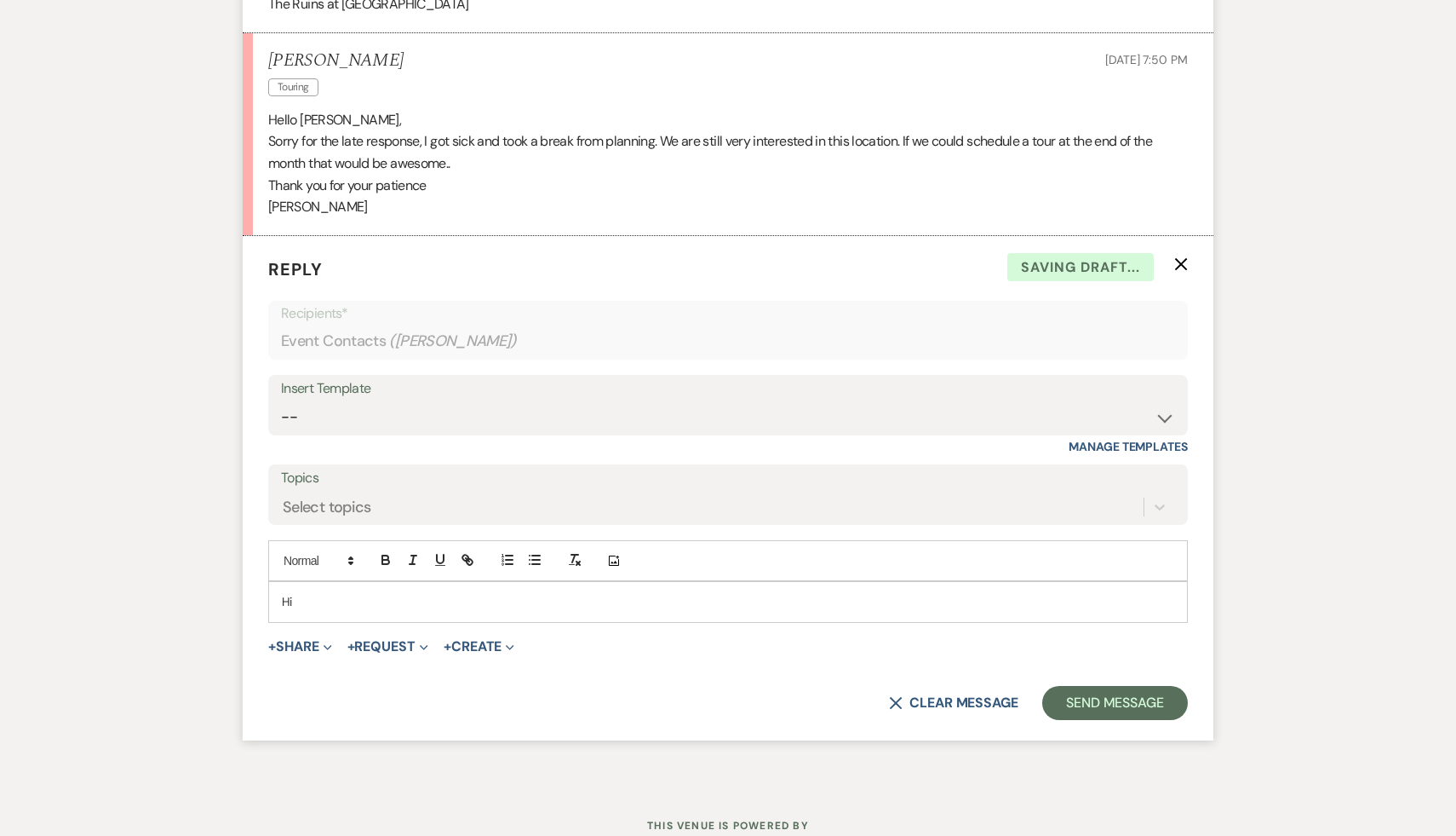
scroll to position [2413, 0]
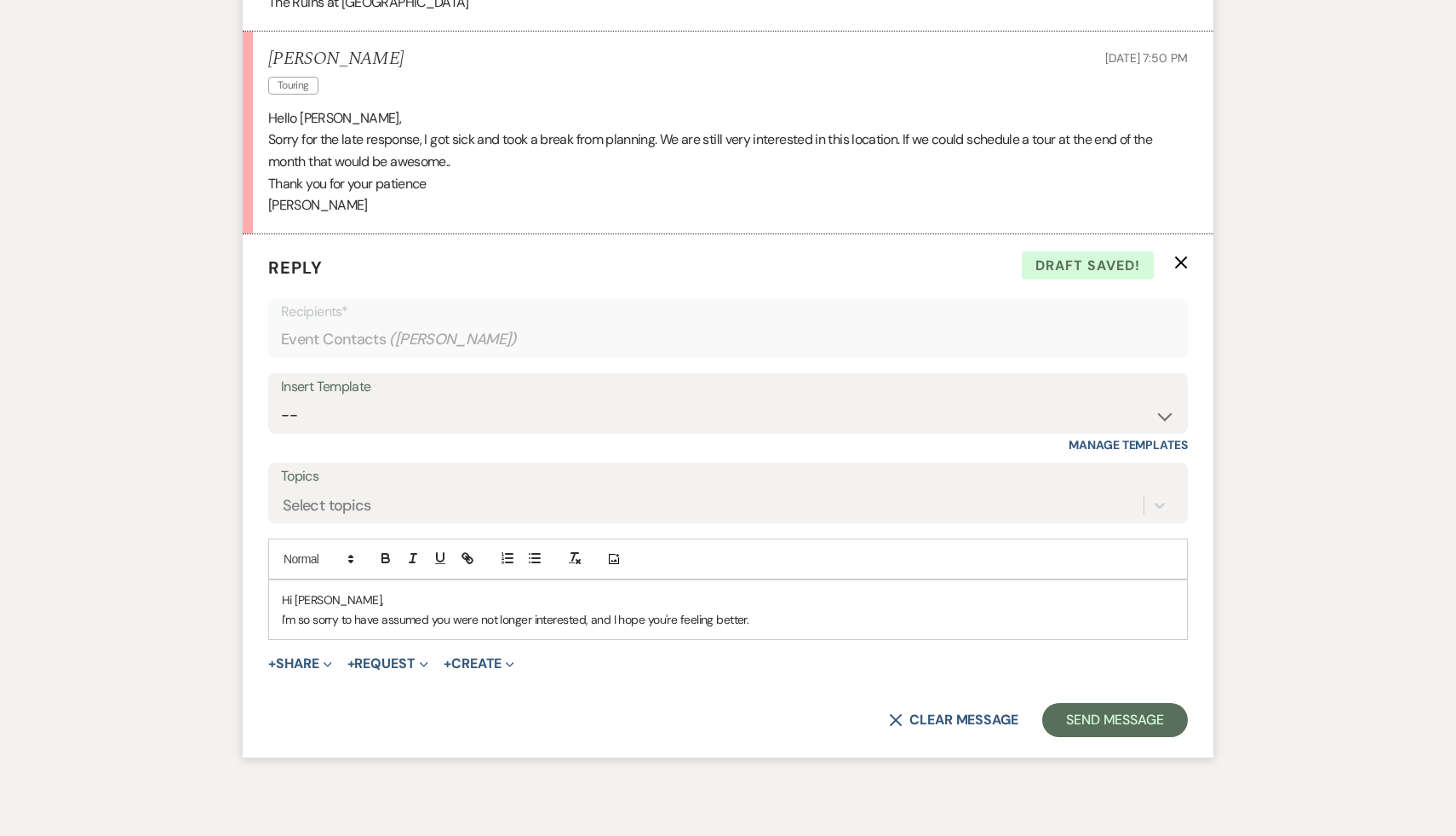
drag, startPoint x: 762, startPoint y: 619, endPoint x: 274, endPoint y: 595, distance: 488.6
click at [274, 595] on div "Hi Taaliyah, I'm so sorry to have assumed you were not longer interested, and I…" at bounding box center [728, 609] width 918 height 59
copy div "Hi Taaliyah, I'm so sorry to have assumed you were not longer interested, and I…"
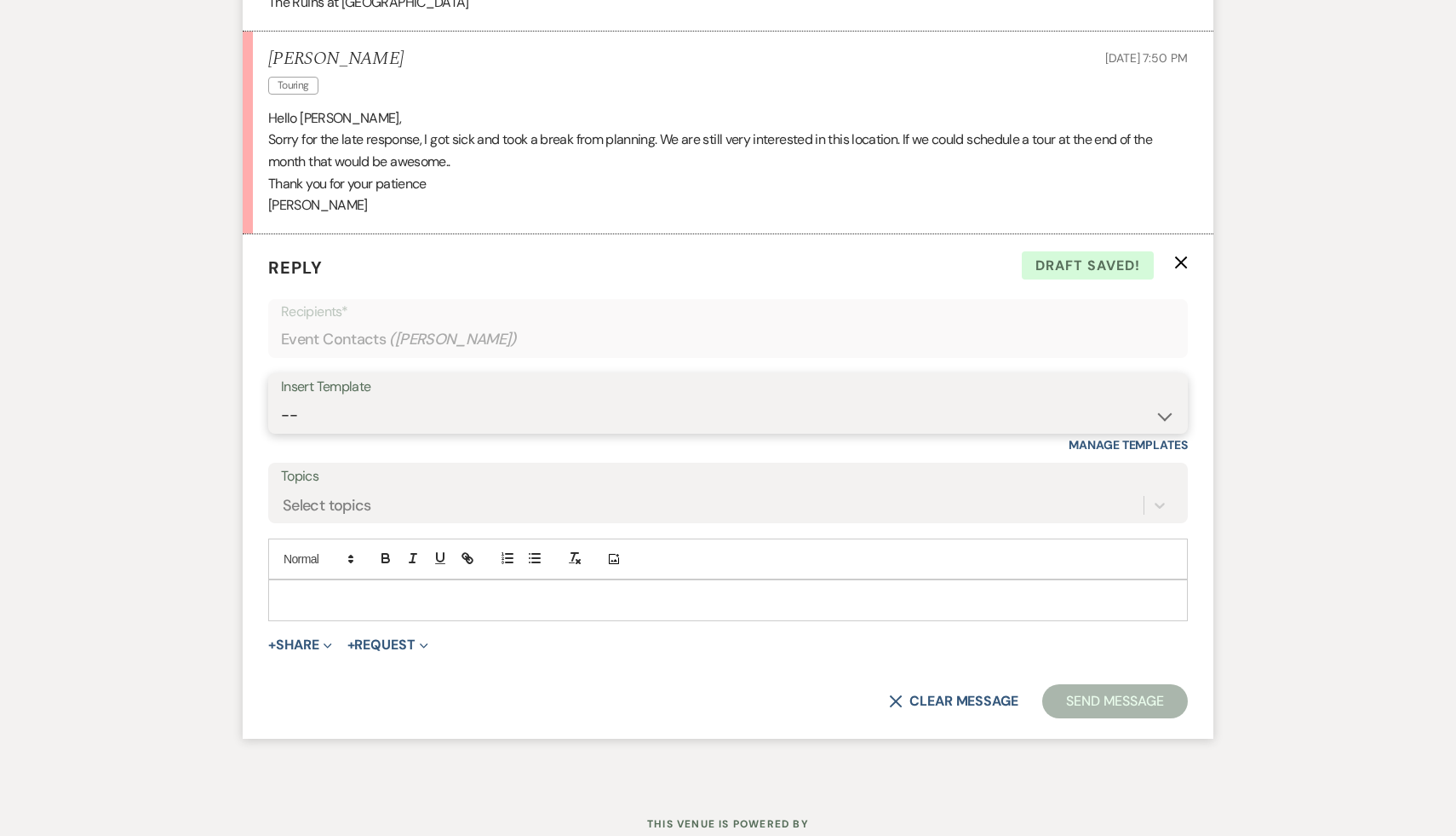
click at [1162, 411] on select "-- Weven Planning Portal Introduction (Booked Events) Initial Inquiry Response …" at bounding box center [728, 415] width 894 height 33
click at [281, 398] on select "-- Weven Planning Portal Introduction (Booked Events) Initial Inquiry Response …" at bounding box center [728, 415] width 894 height 33
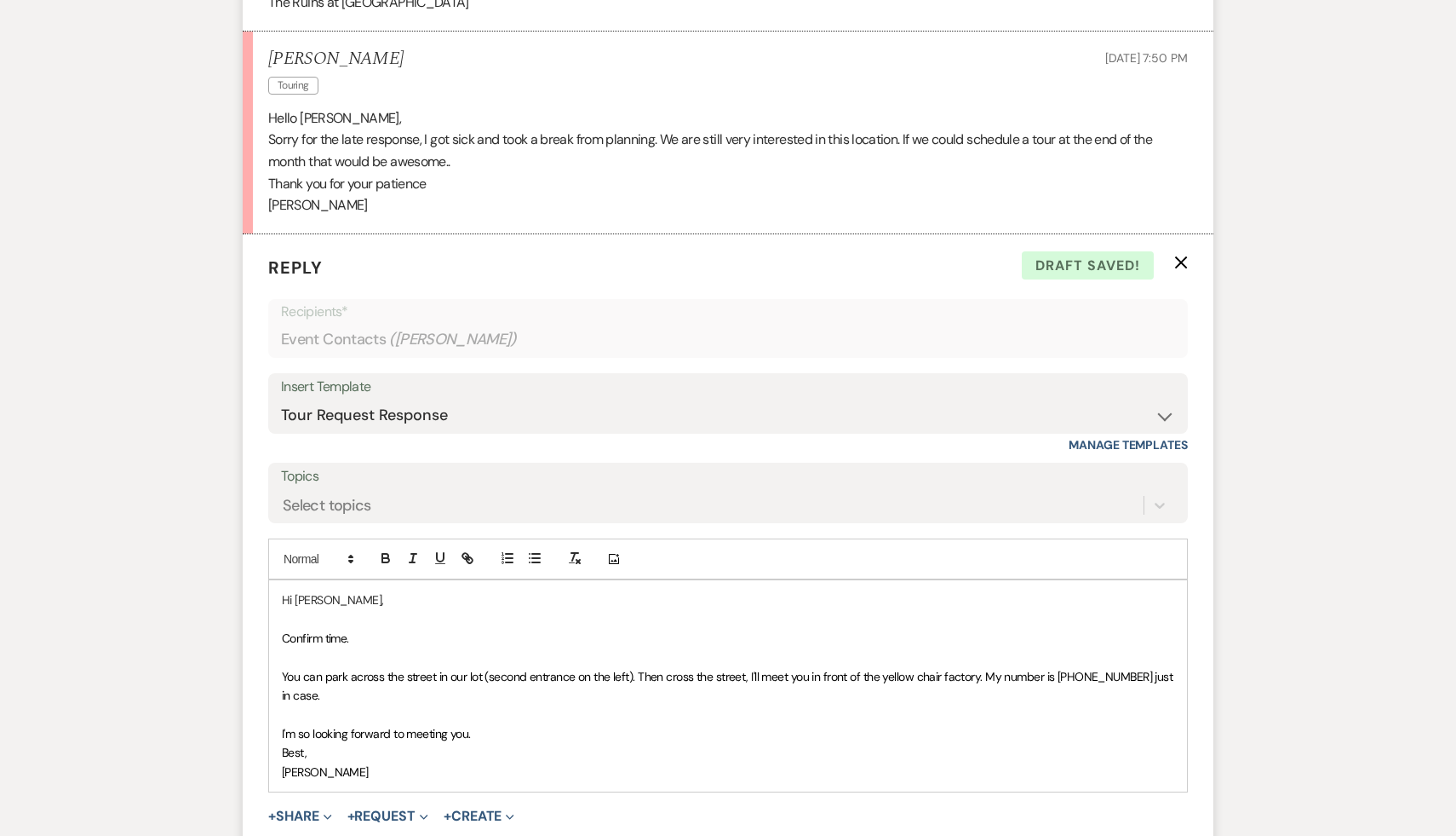
click at [364, 642] on p "Confirm time." at bounding box center [728, 638] width 892 height 19
click at [1162, 418] on select "-- Weven Planning Portal Introduction (Booked Events) Initial Inquiry Response …" at bounding box center [728, 415] width 894 height 33
click at [281, 398] on select "-- Weven Planning Portal Introduction (Booked Events) Initial Inquiry Response …" at bounding box center [728, 415] width 894 height 33
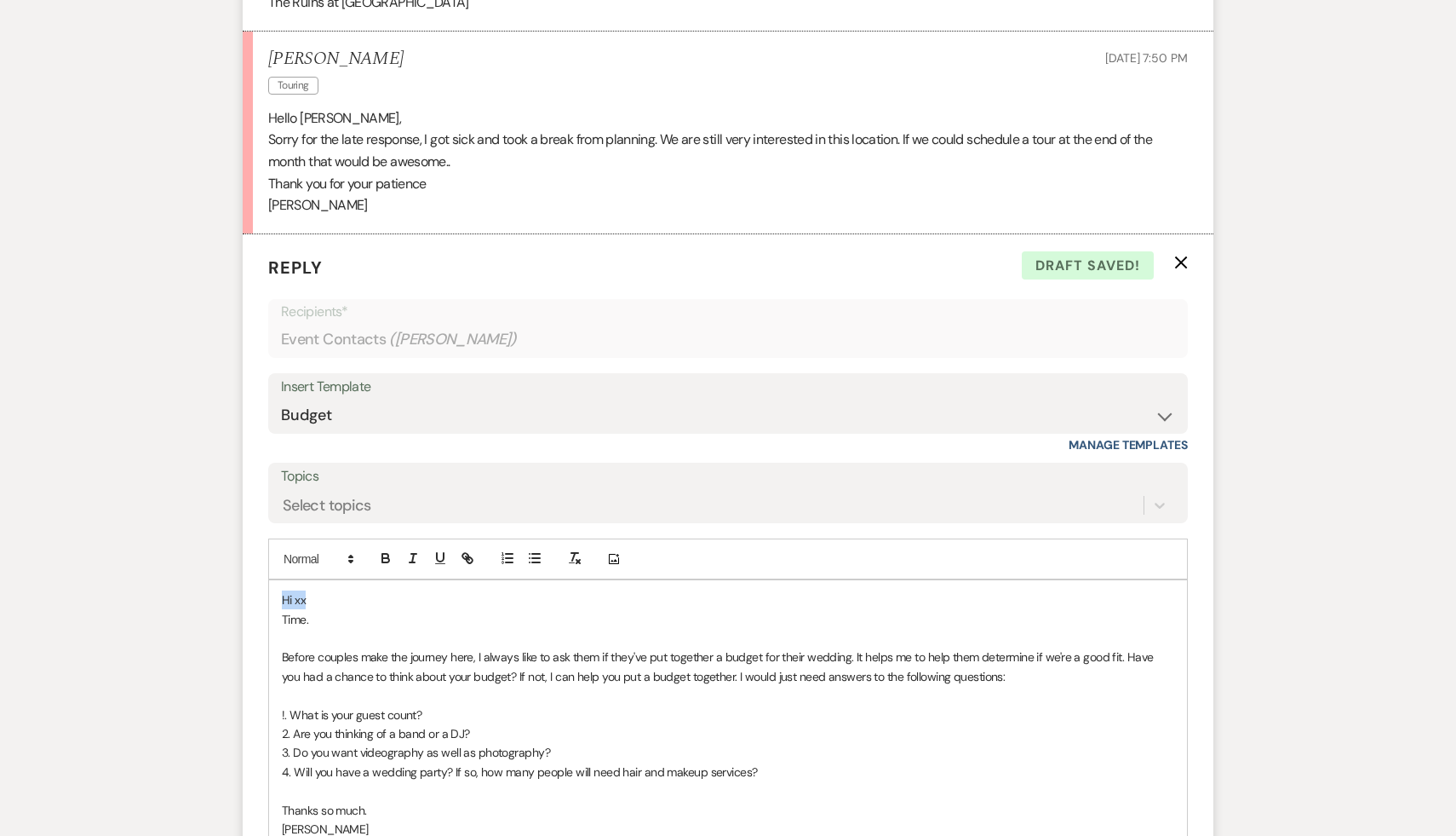
drag, startPoint x: 357, startPoint y: 597, endPoint x: 256, endPoint y: 595, distance: 101.0
click at [256, 595] on form "Reply X Draft saved! Recipients* Event Contacts ( Taaliyah Evans ) Insert Templ…" at bounding box center [728, 601] width 971 height 734
drag, startPoint x: 312, startPoint y: 622, endPoint x: 271, endPoint y: 592, distance: 50.8
click at [271, 592] on div "Hi xx Time. Before couples make the journey here, I always like to ask them if …" at bounding box center [728, 714] width 918 height 268
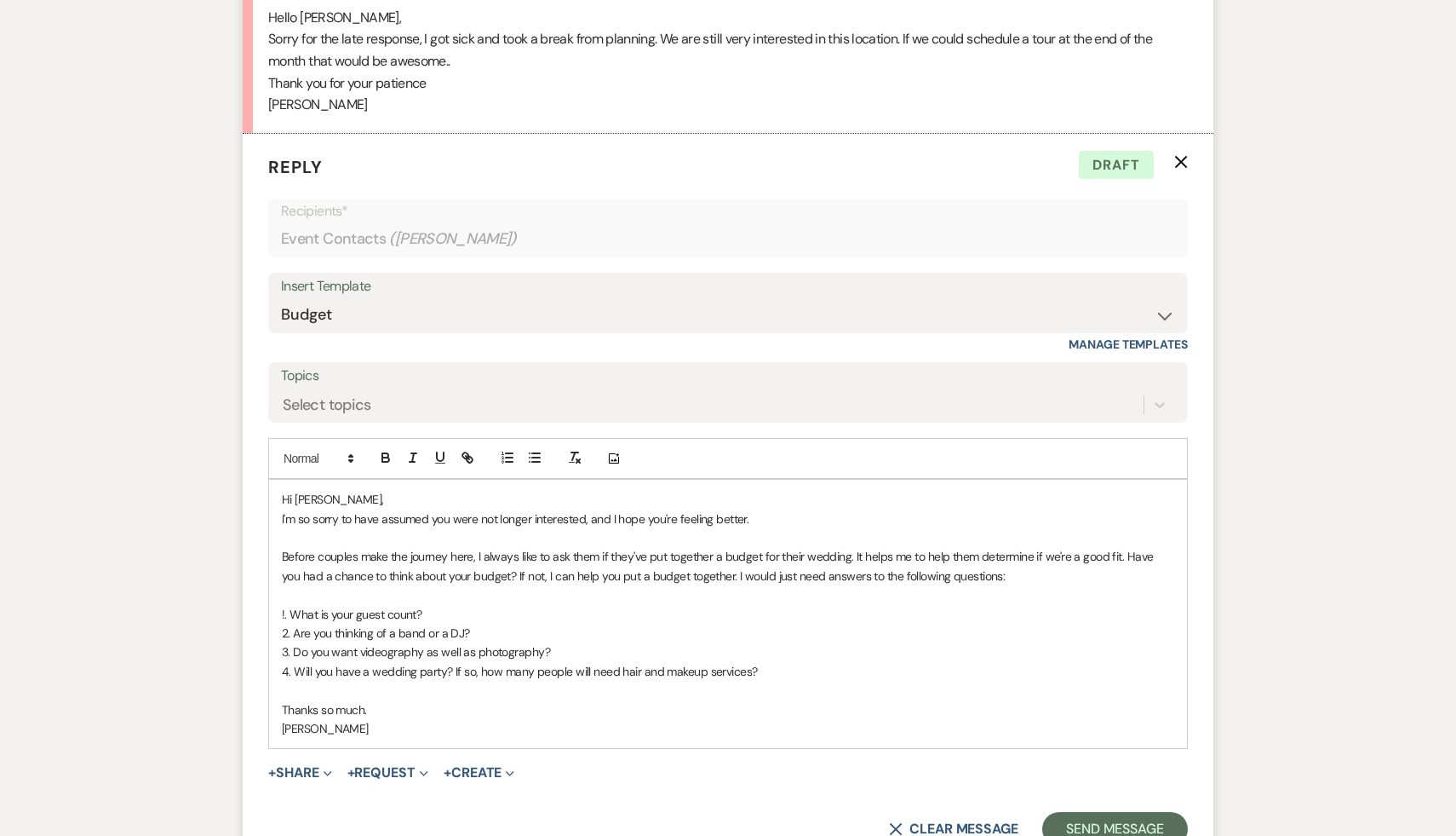
scroll to position [2537, 0]
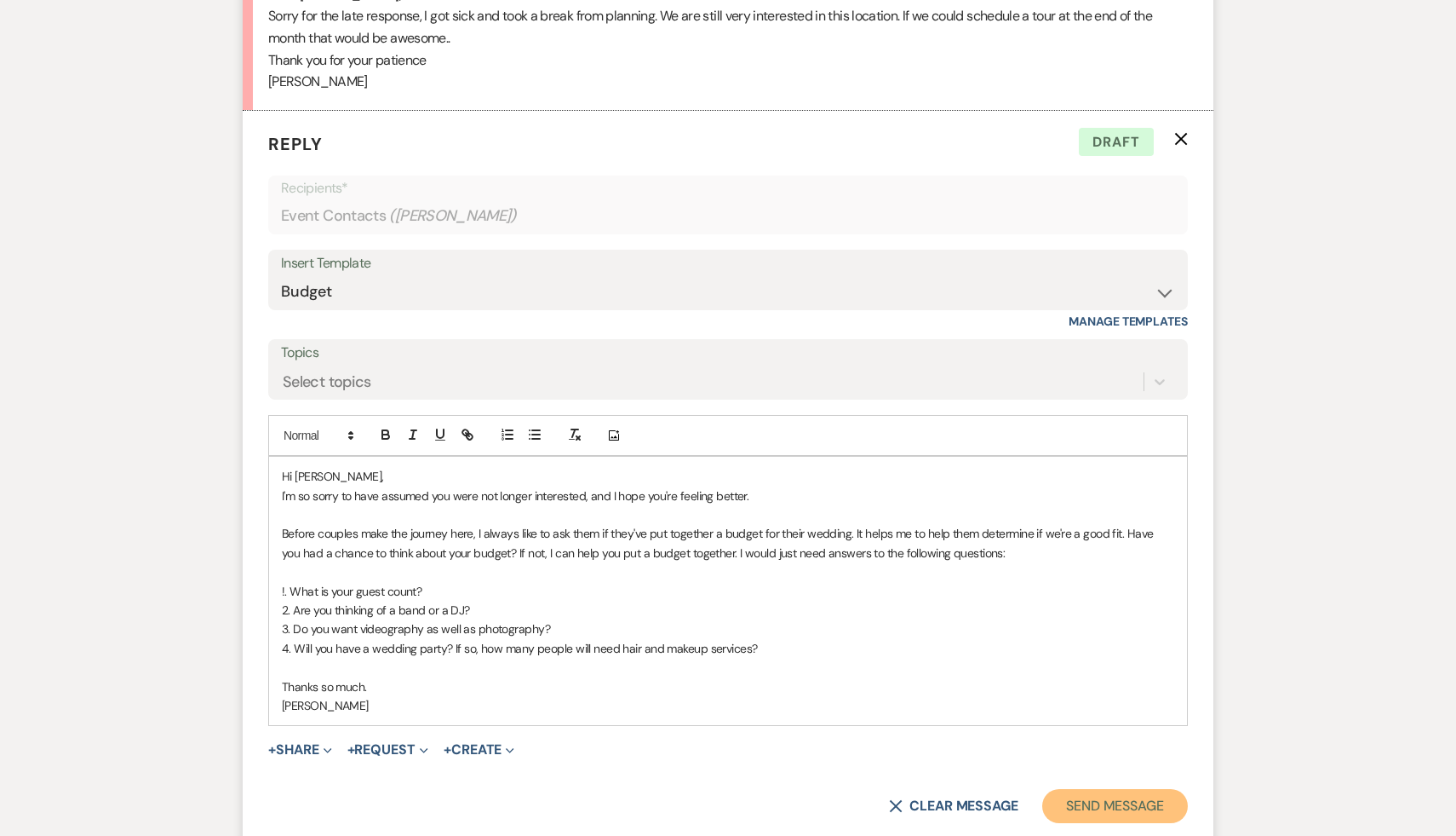
click at [1074, 806] on button "Send Message" at bounding box center [1115, 806] width 146 height 34
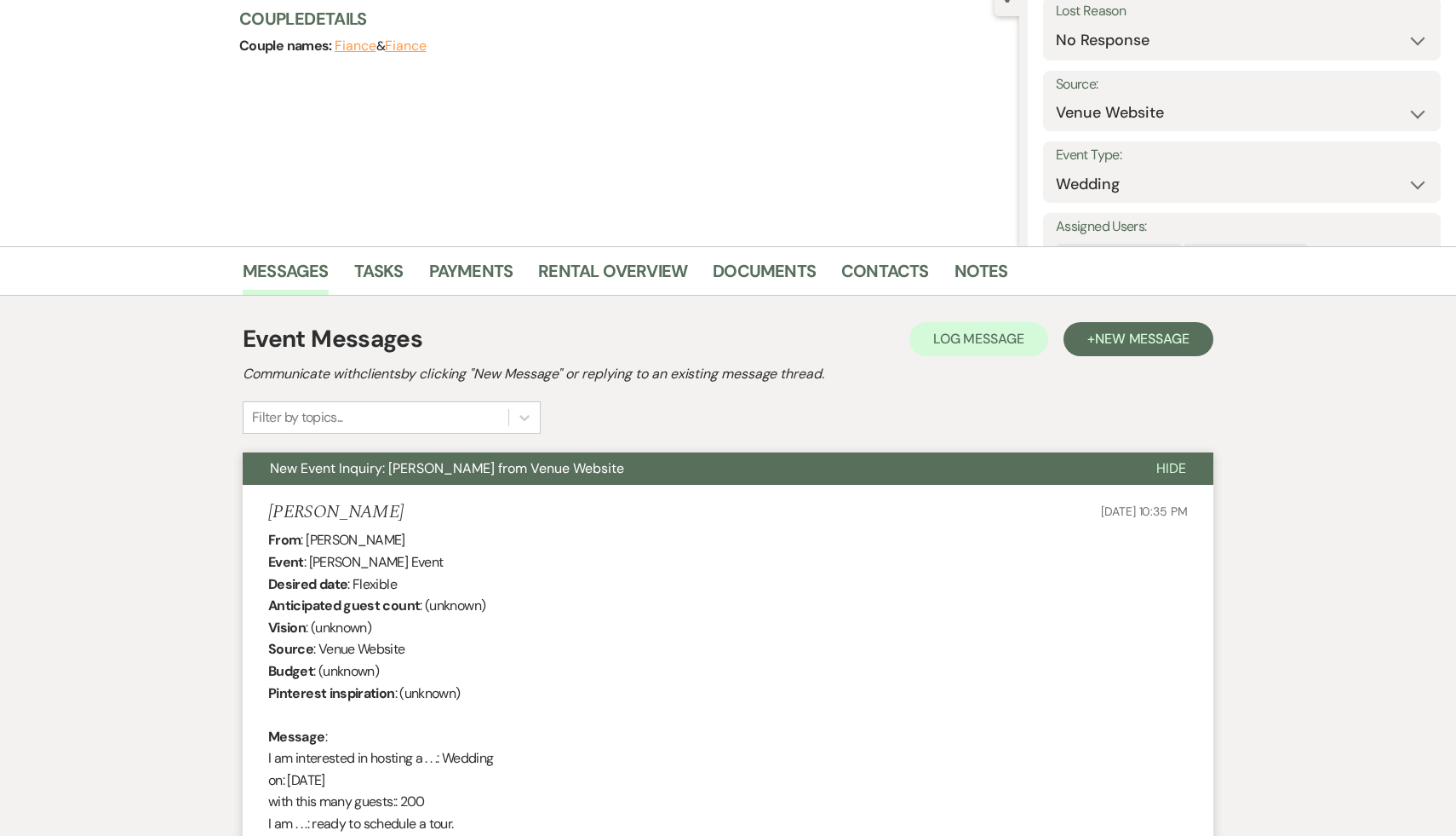
scroll to position [0, 0]
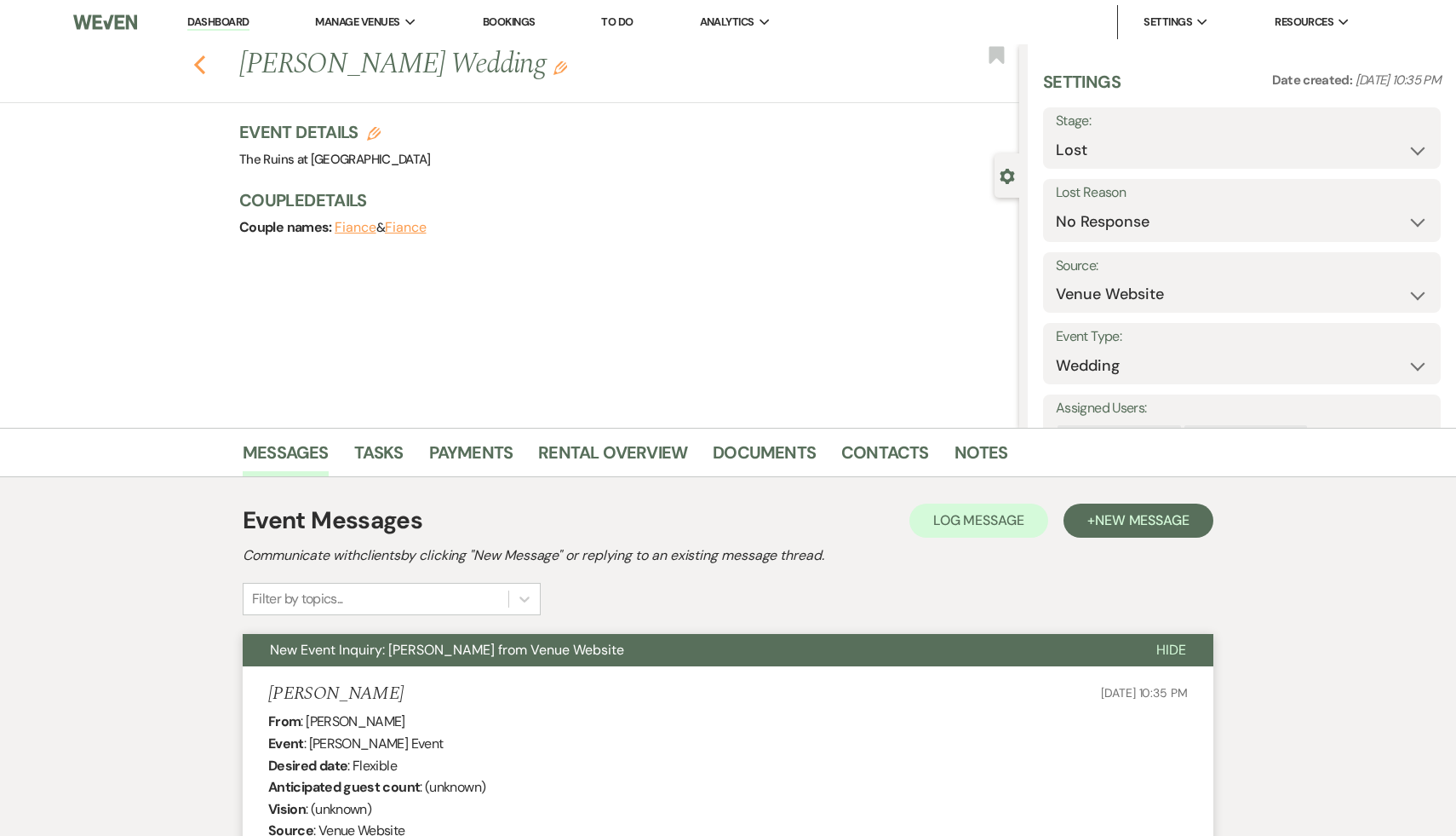
click at [197, 56] on icon "Previous" at bounding box center [200, 65] width 13 height 21
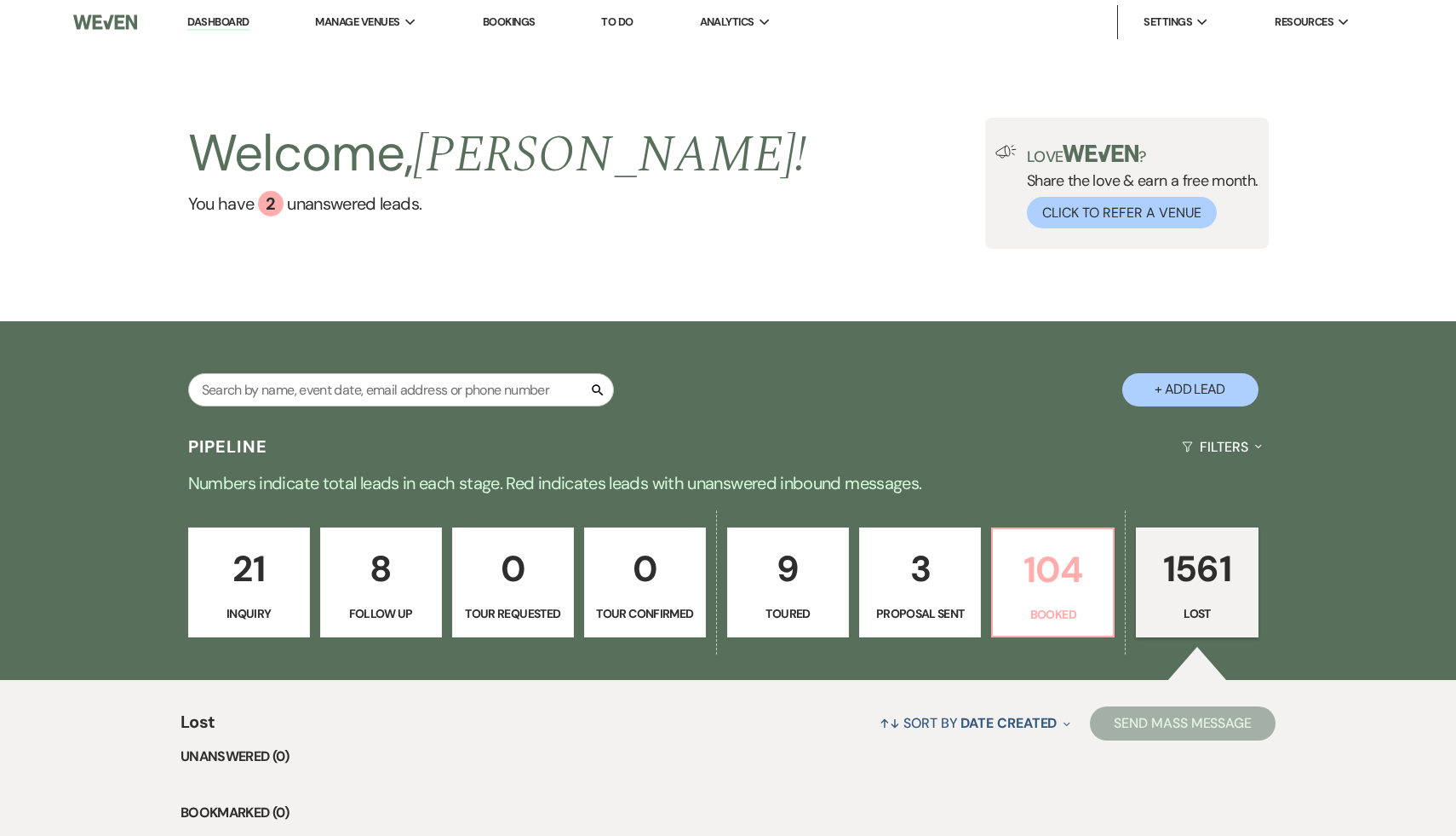
click at [1068, 593] on p "104" at bounding box center [1053, 569] width 100 height 57
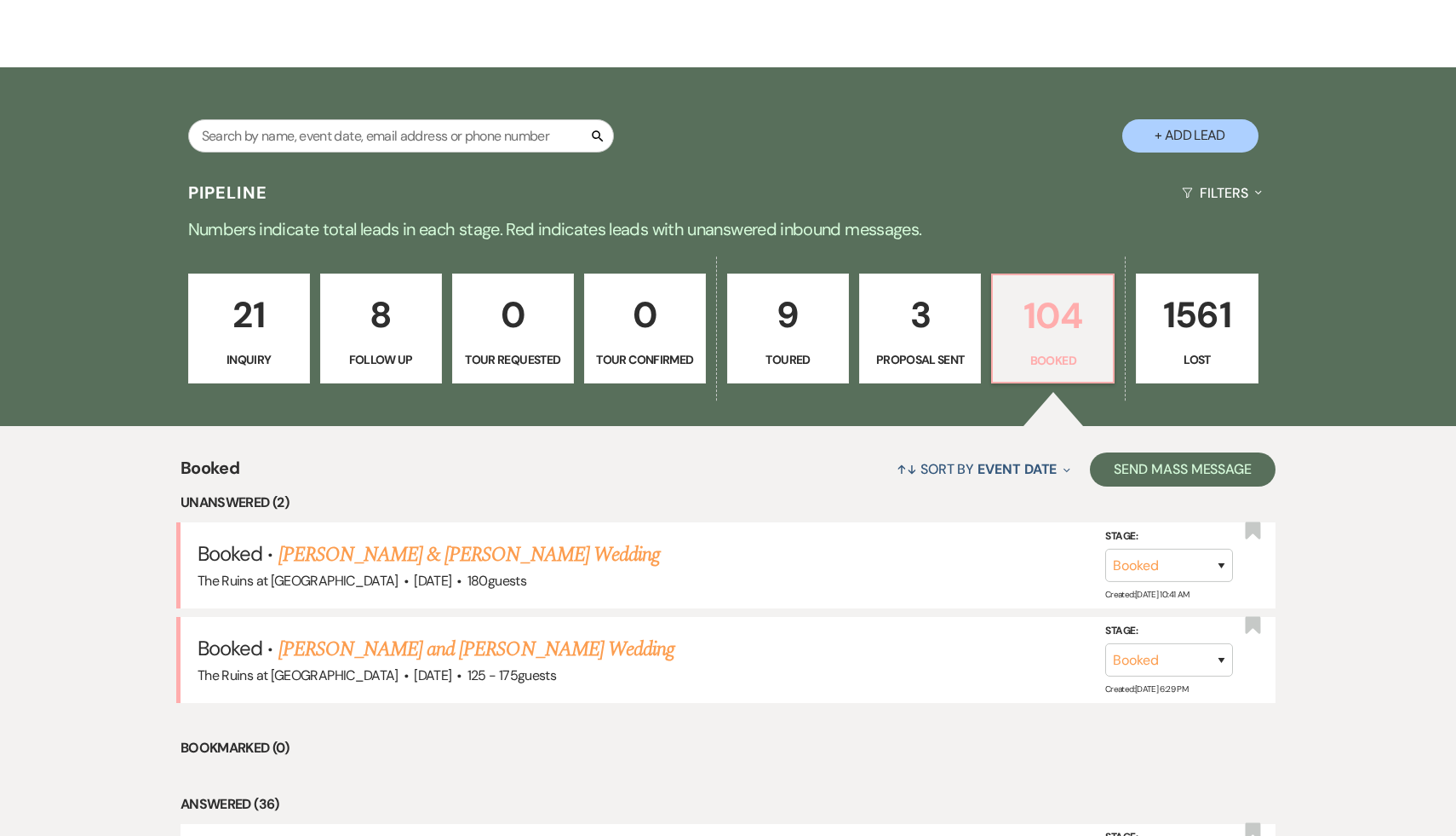
scroll to position [258, 0]
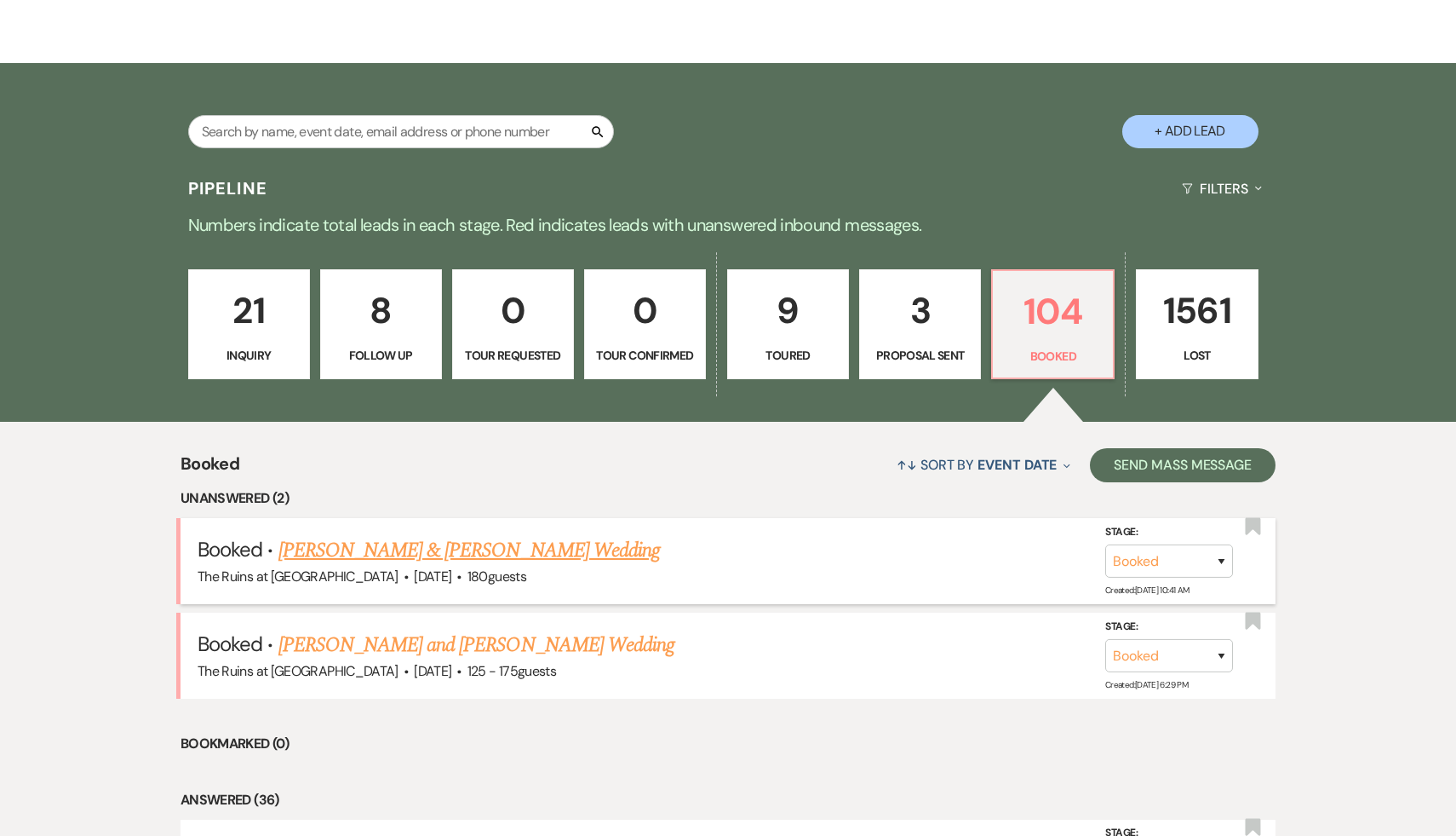
click at [550, 551] on link "Rebecca Leeper & Dan Berdichevsky's Wedding" at bounding box center [469, 550] width 382 height 30
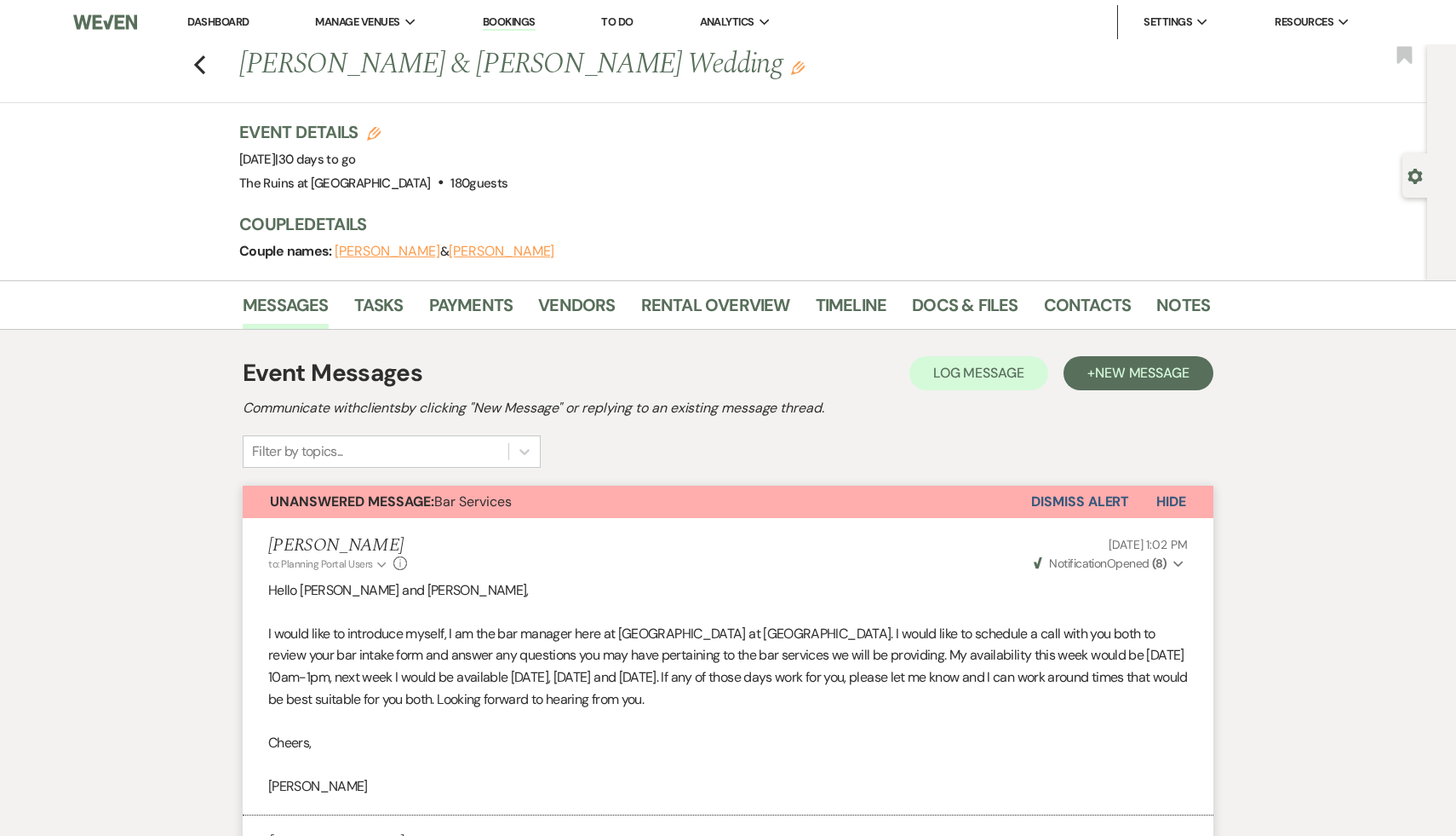
click at [233, 21] on link "Dashboard" at bounding box center [218, 22] width 62 height 15
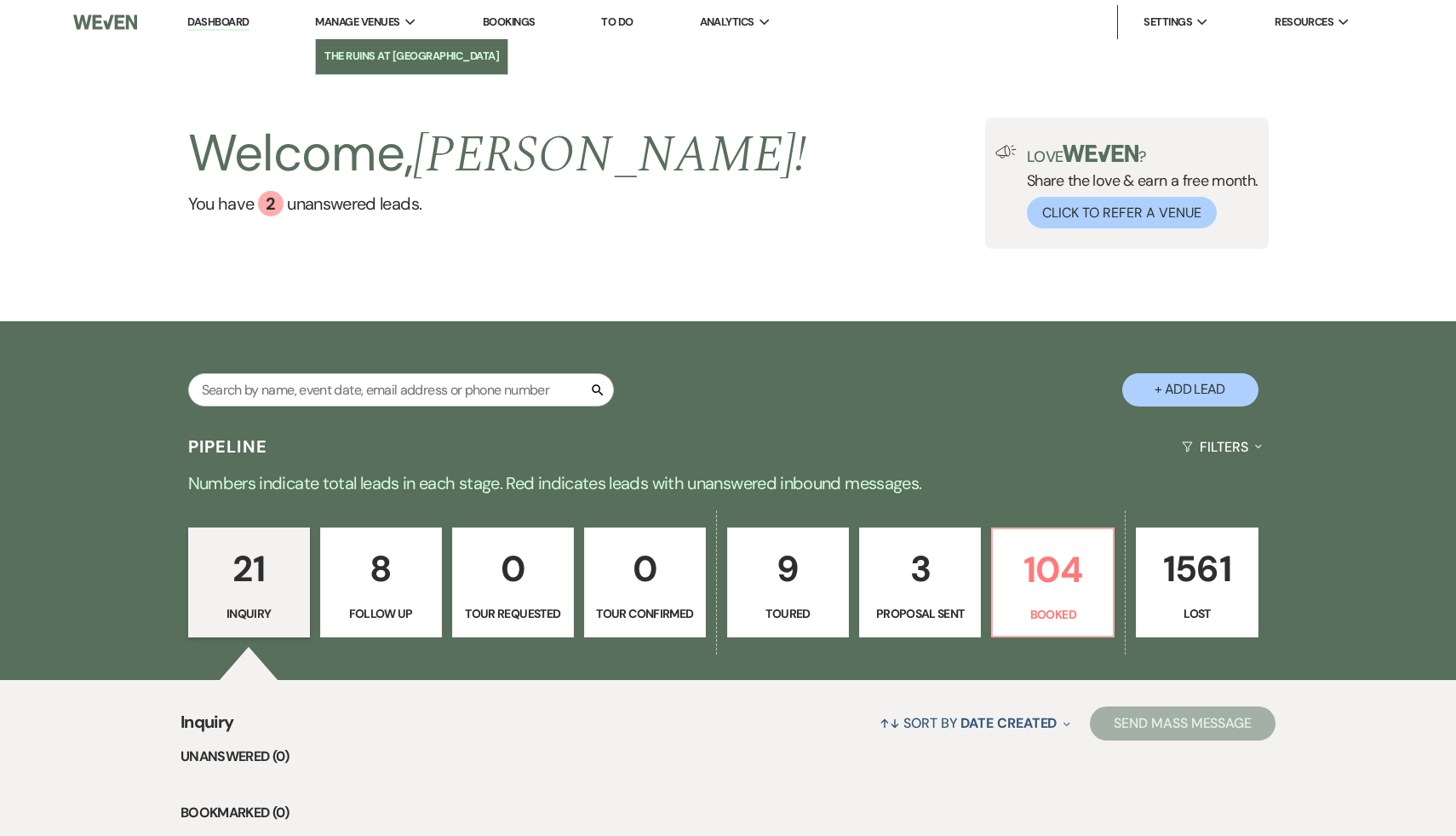
click at [389, 58] on li "The Ruins at [GEOGRAPHIC_DATA]" at bounding box center [411, 56] width 174 height 17
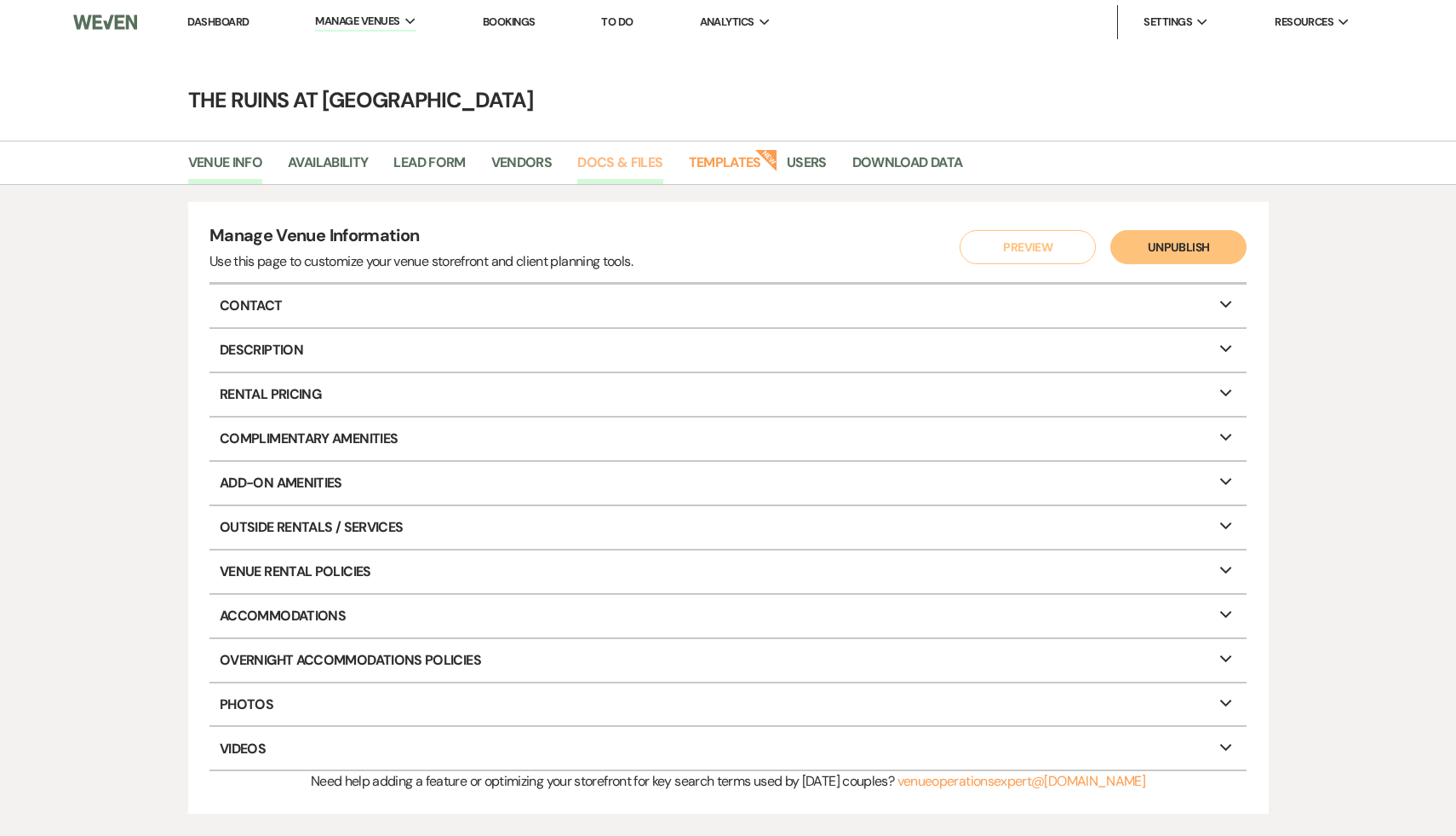
click at [593, 161] on link "Docs & Files" at bounding box center [620, 168] width 85 height 32
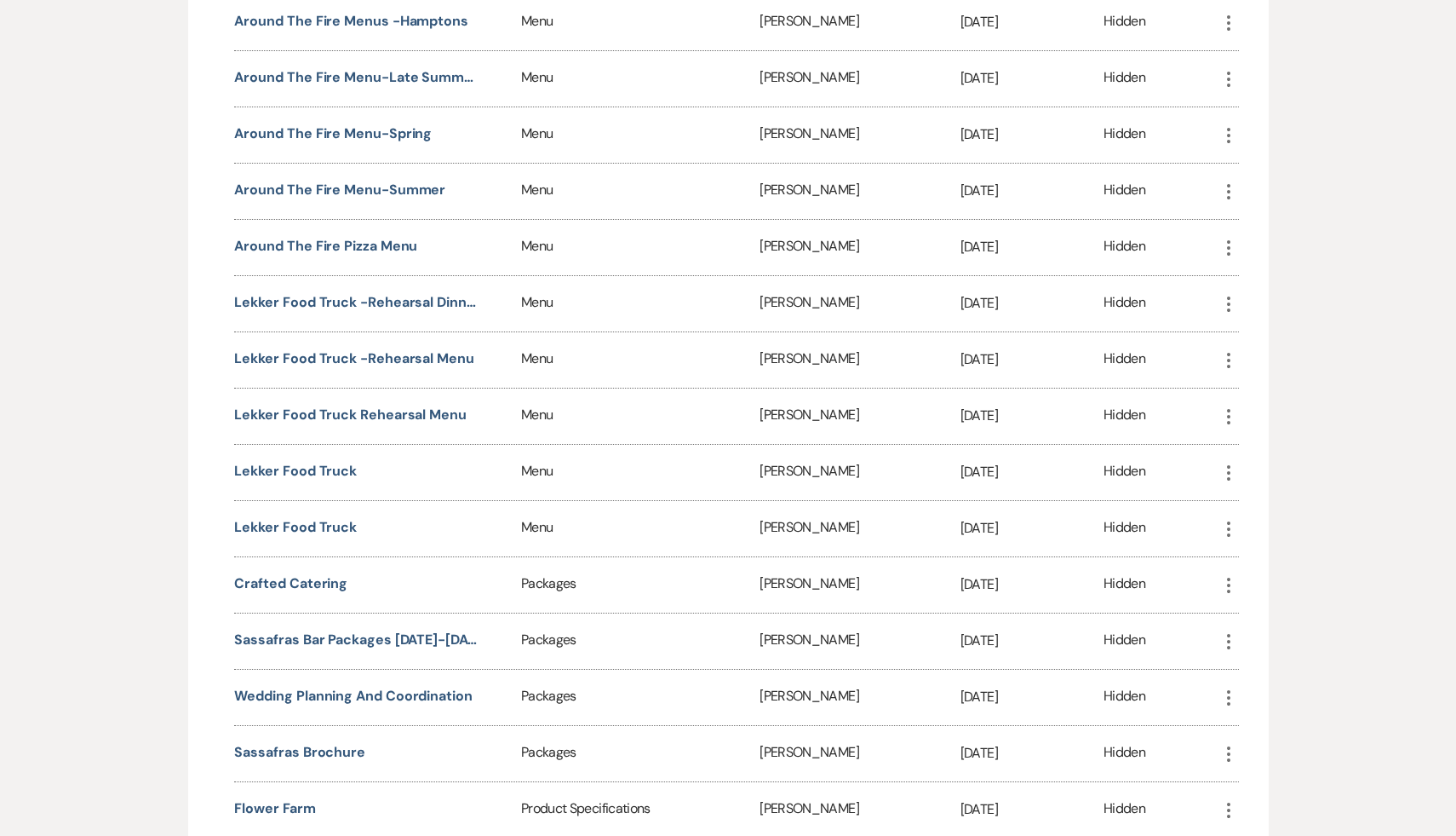
scroll to position [5763, 0]
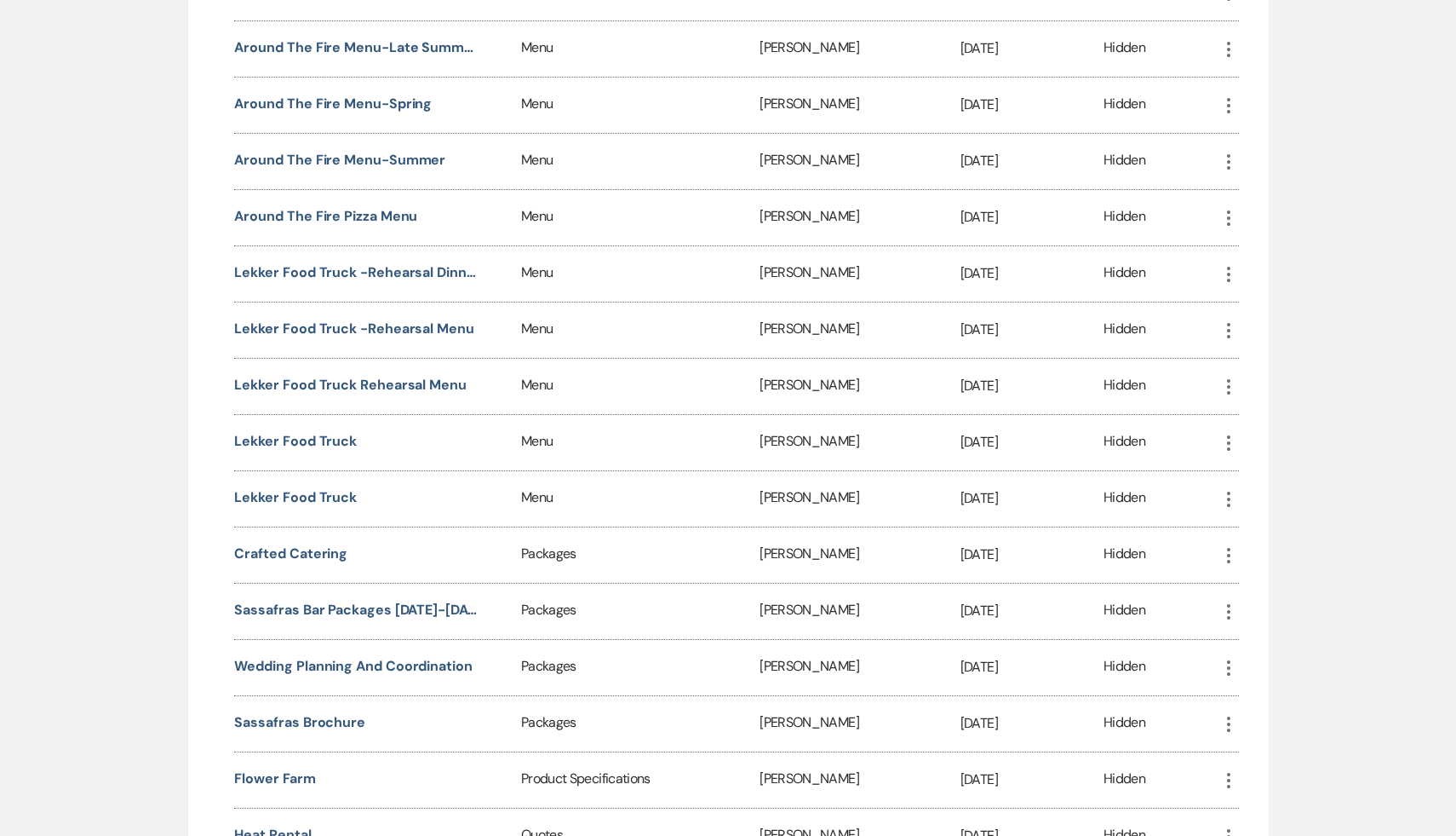
click at [1227, 716] on use "button" at bounding box center [1229, 724] width 3 height 16
click at [1282, 744] on link "Download Download" at bounding box center [1276, 758] width 115 height 29
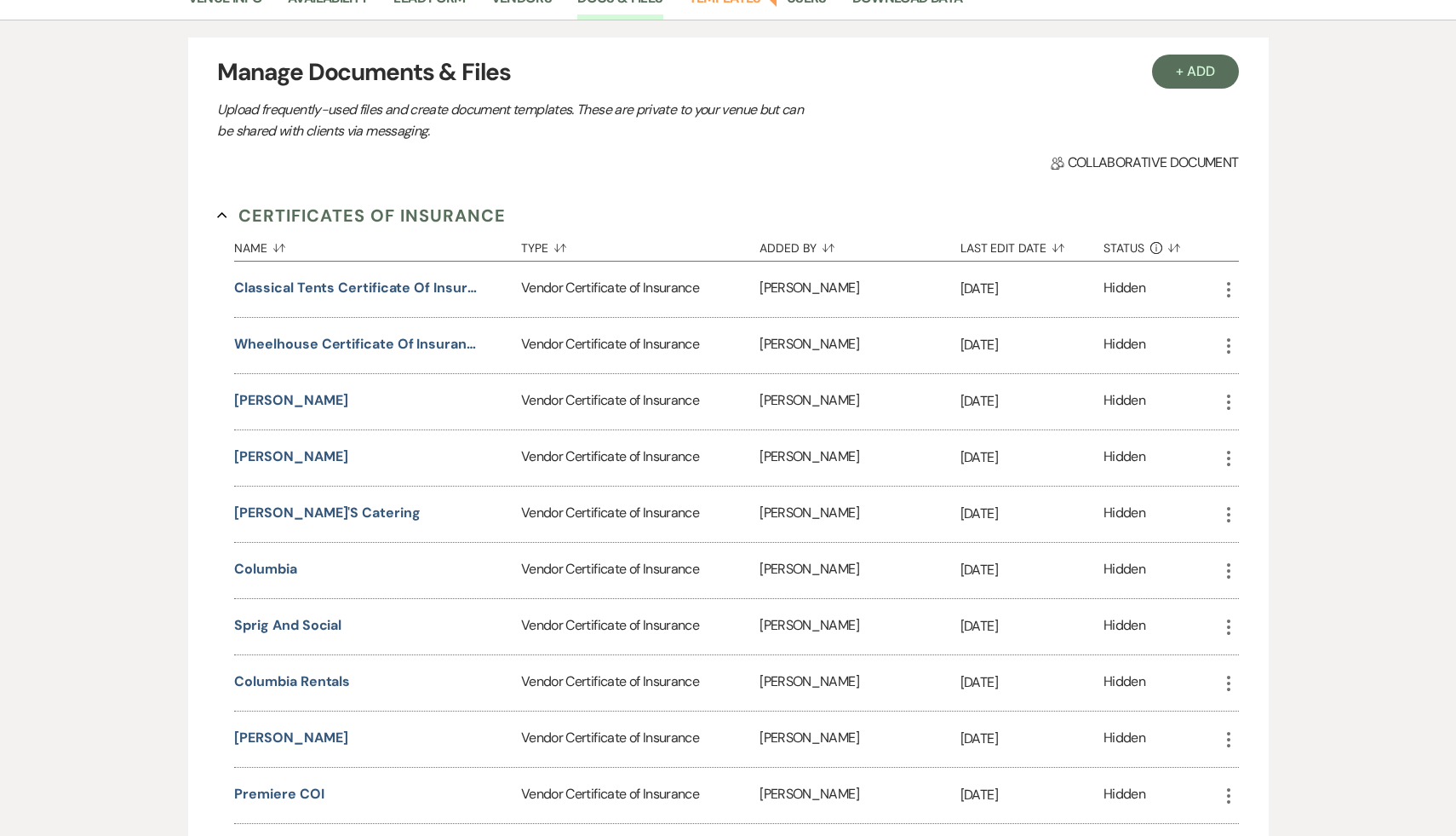
scroll to position [0, 0]
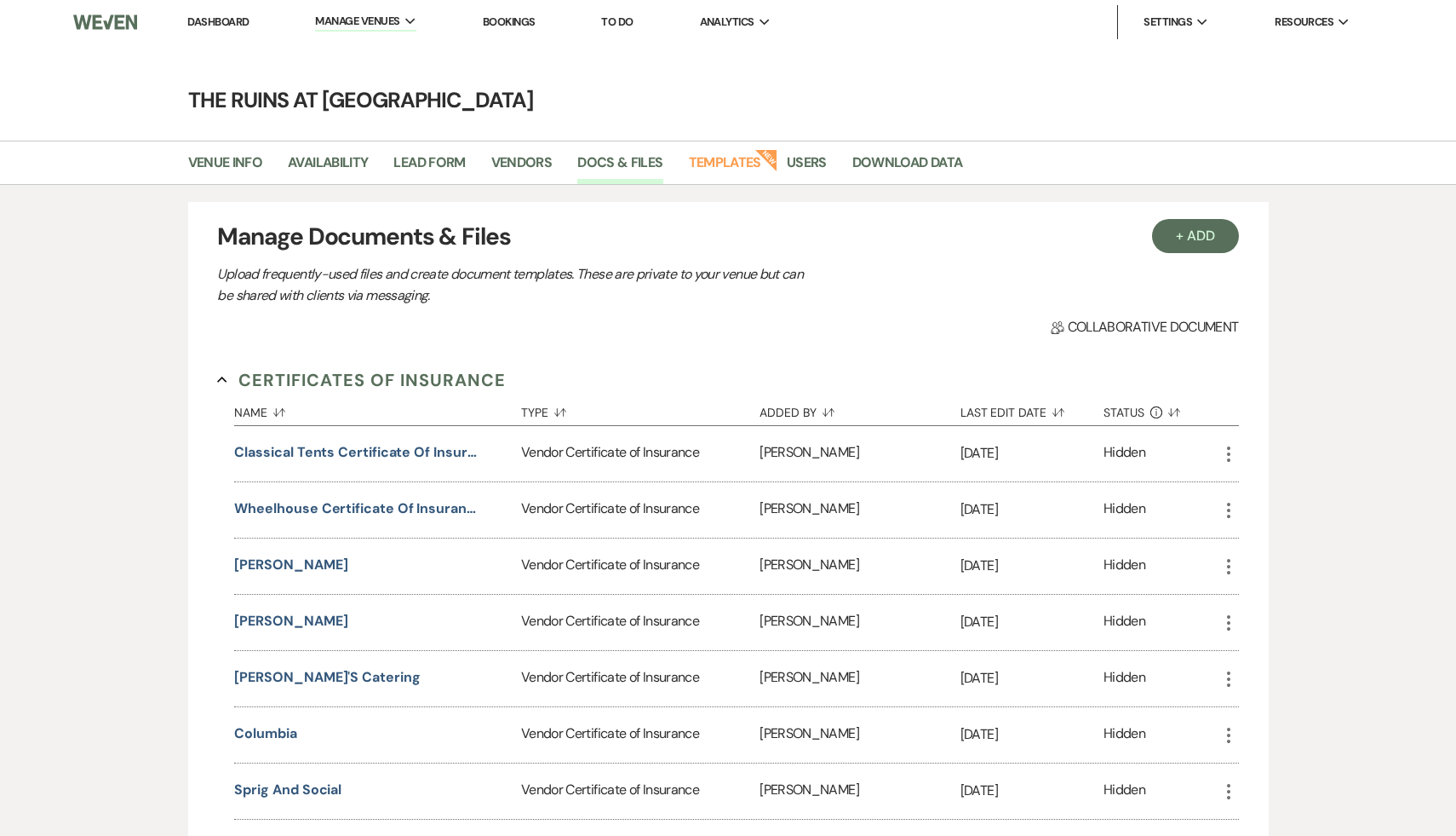
click at [226, 18] on link "Dashboard" at bounding box center [218, 22] width 62 height 15
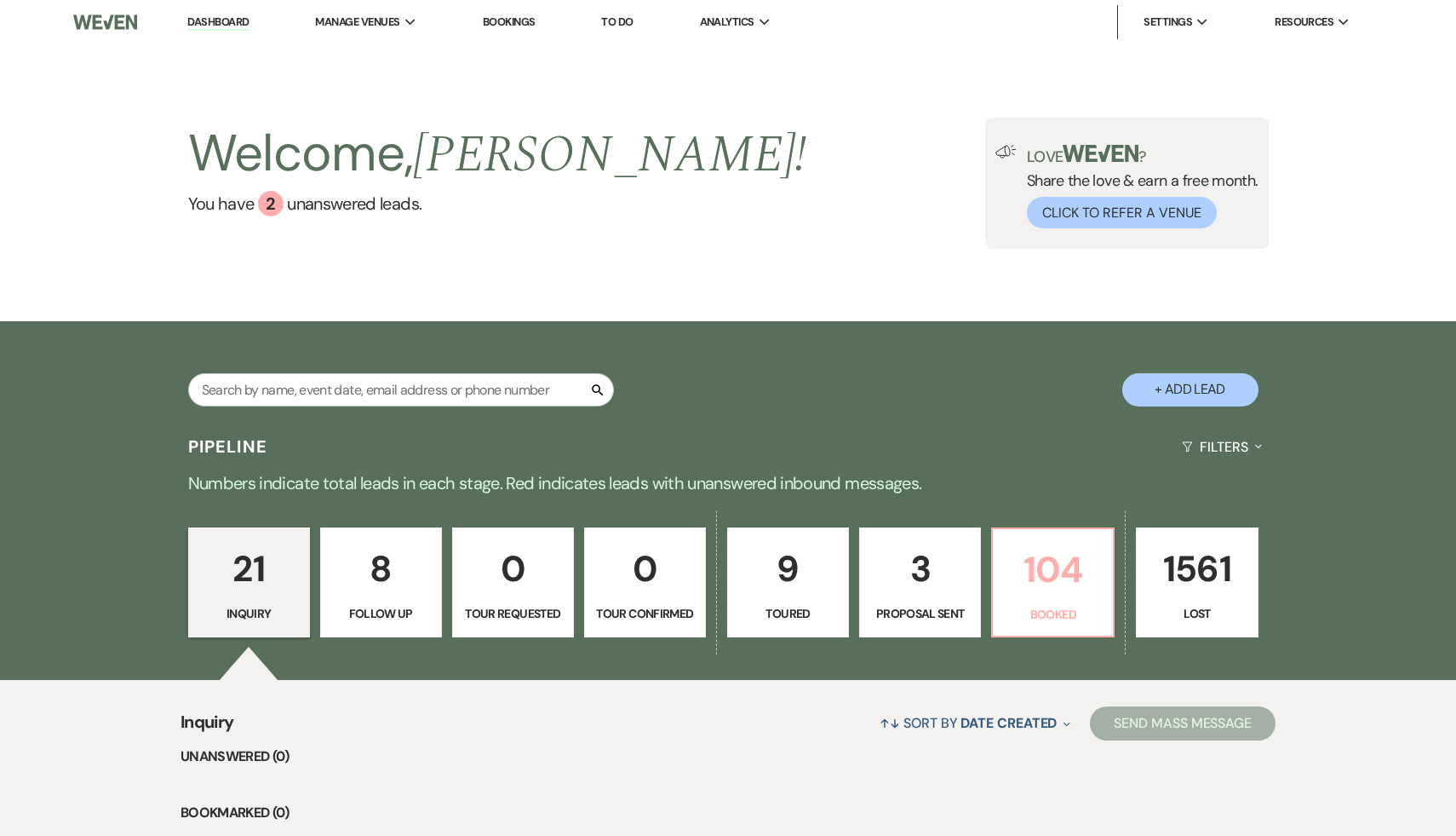
click at [1056, 575] on p "104" at bounding box center [1053, 569] width 100 height 57
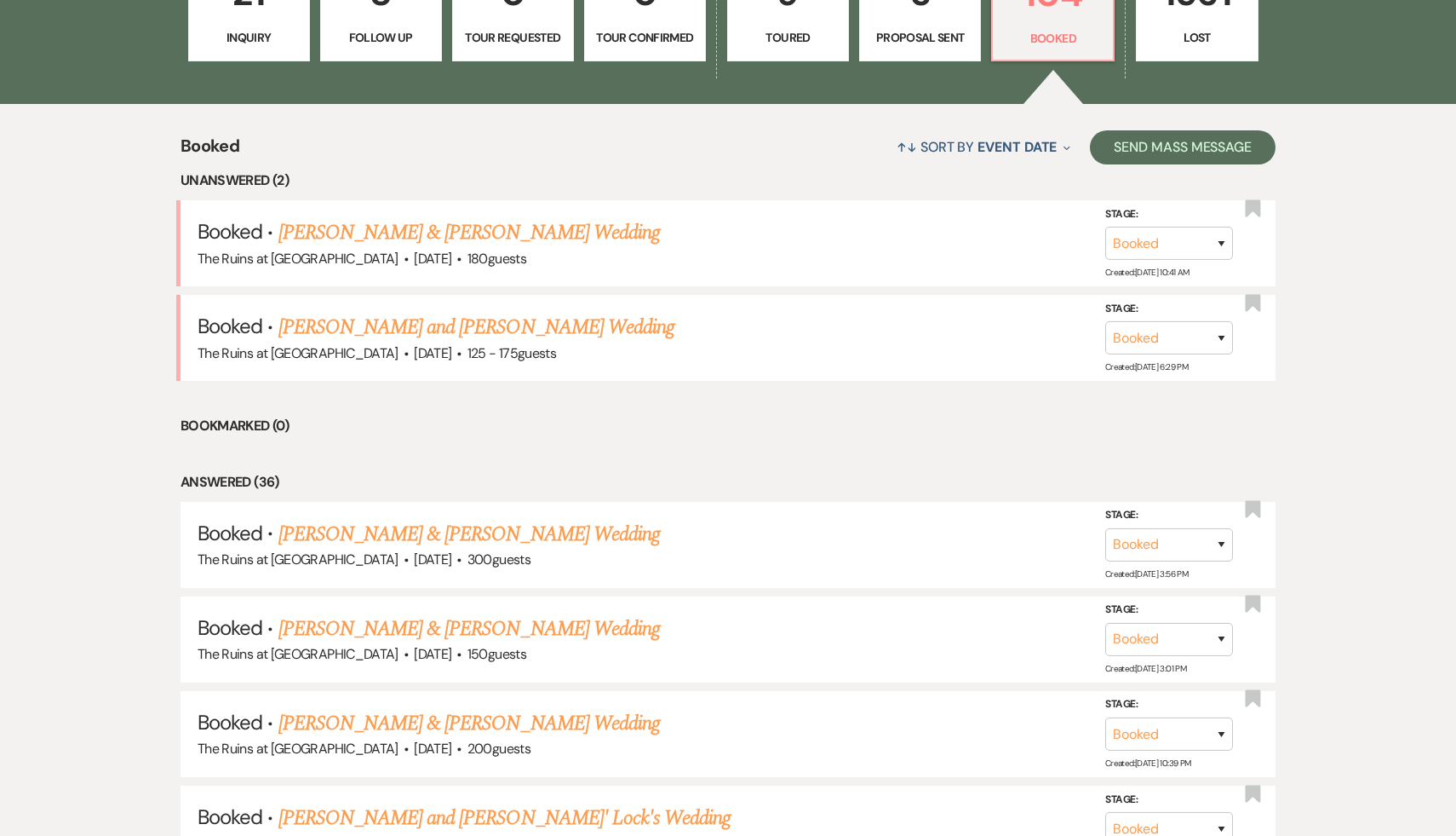
scroll to position [581, 0]
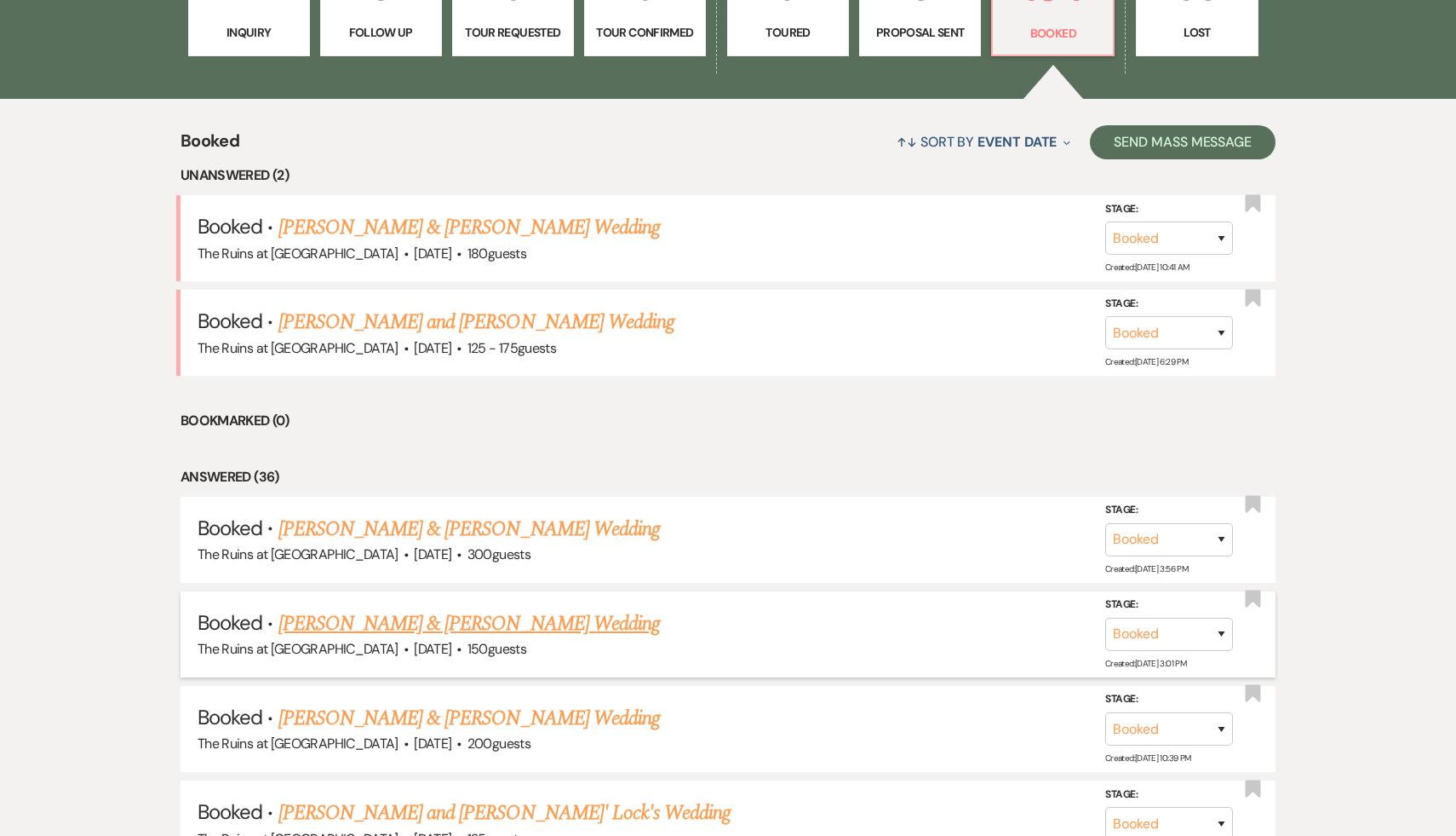
click at [436, 621] on link "Sarah Peck & Chris Strong's Wedding" at bounding box center [469, 623] width 382 height 30
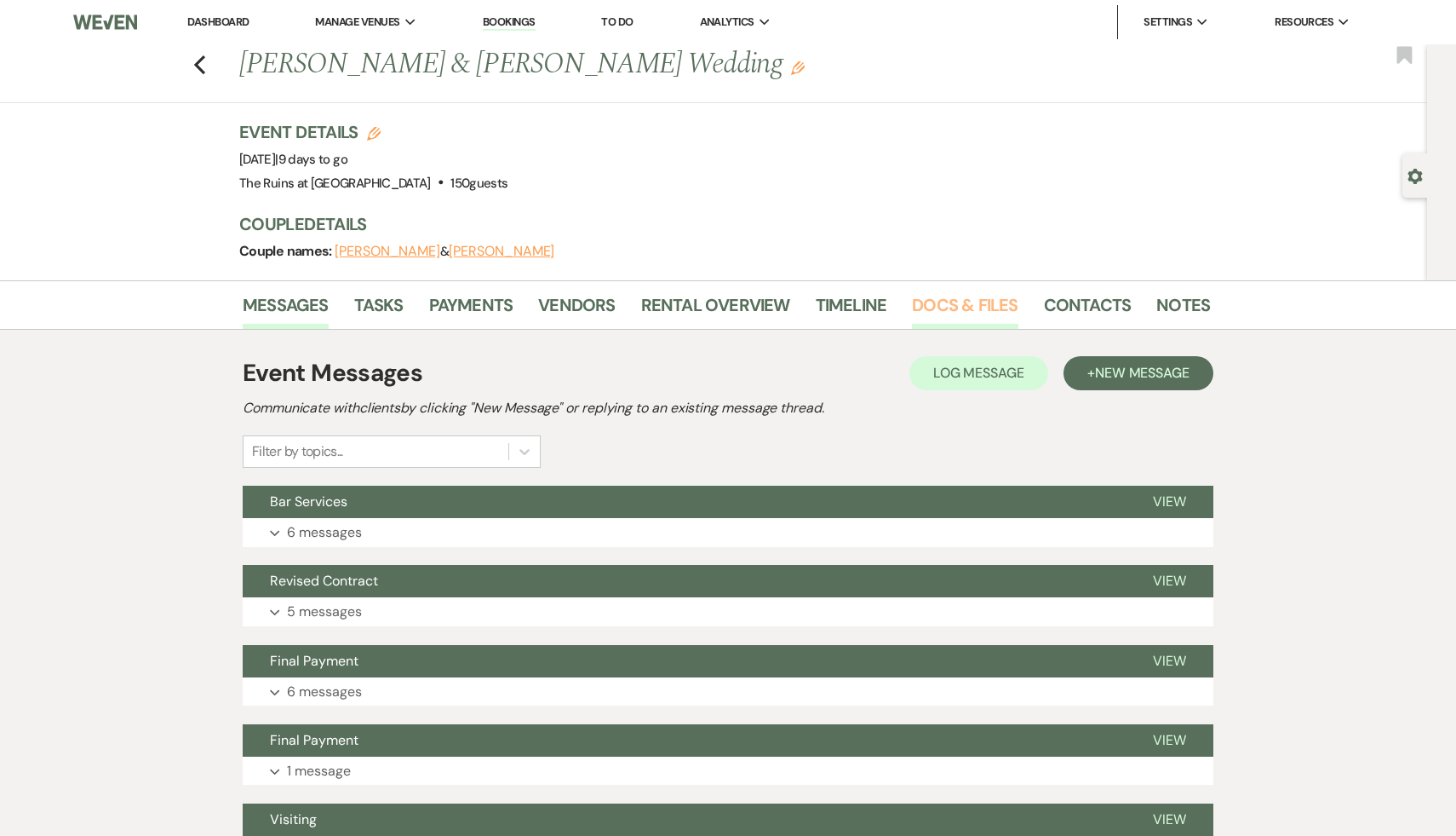
click at [948, 310] on link "Docs & Files" at bounding box center [965, 310] width 106 height 37
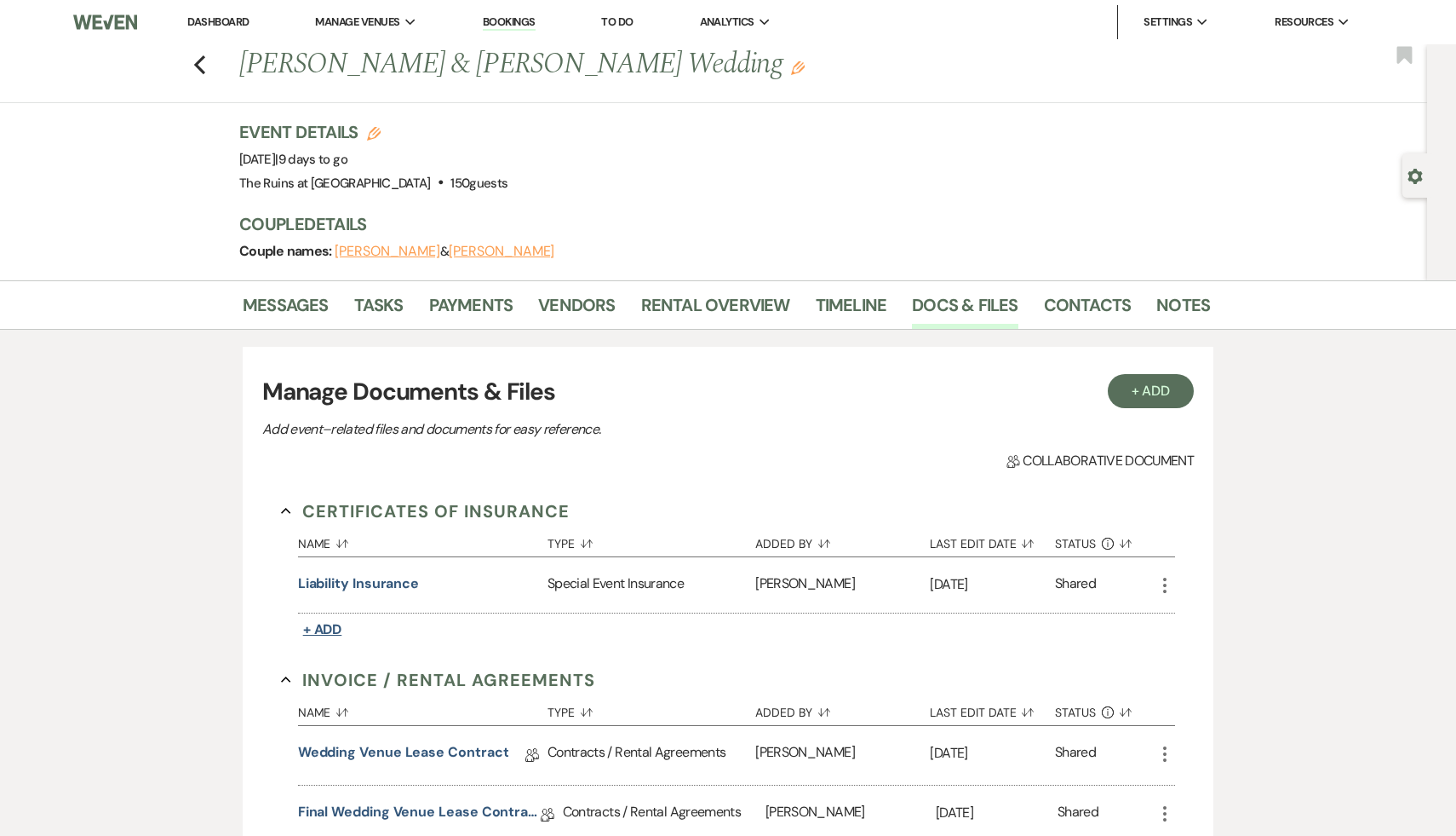
click at [326, 621] on span "+ Add" at bounding box center [322, 629] width 39 height 18
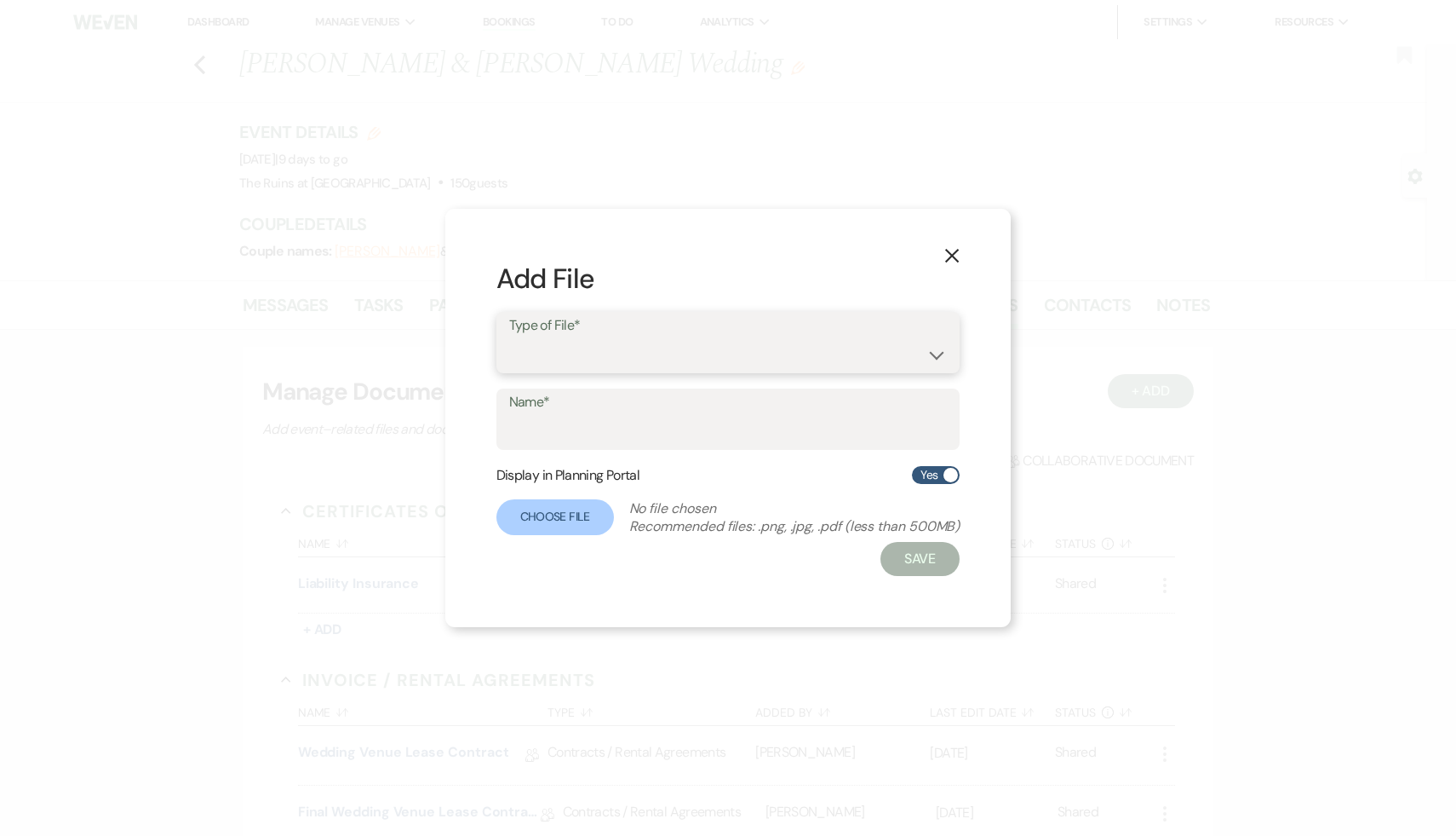
click at [936, 355] on select "Special Event Insurance Vendor Certificate of Insurance" at bounding box center [728, 355] width 438 height 33
click at [509, 339] on select "Special Event Insurance Vendor Certificate of Insurance" at bounding box center [728, 355] width 438 height 33
click at [582, 432] on input "Name*" at bounding box center [728, 431] width 438 height 33
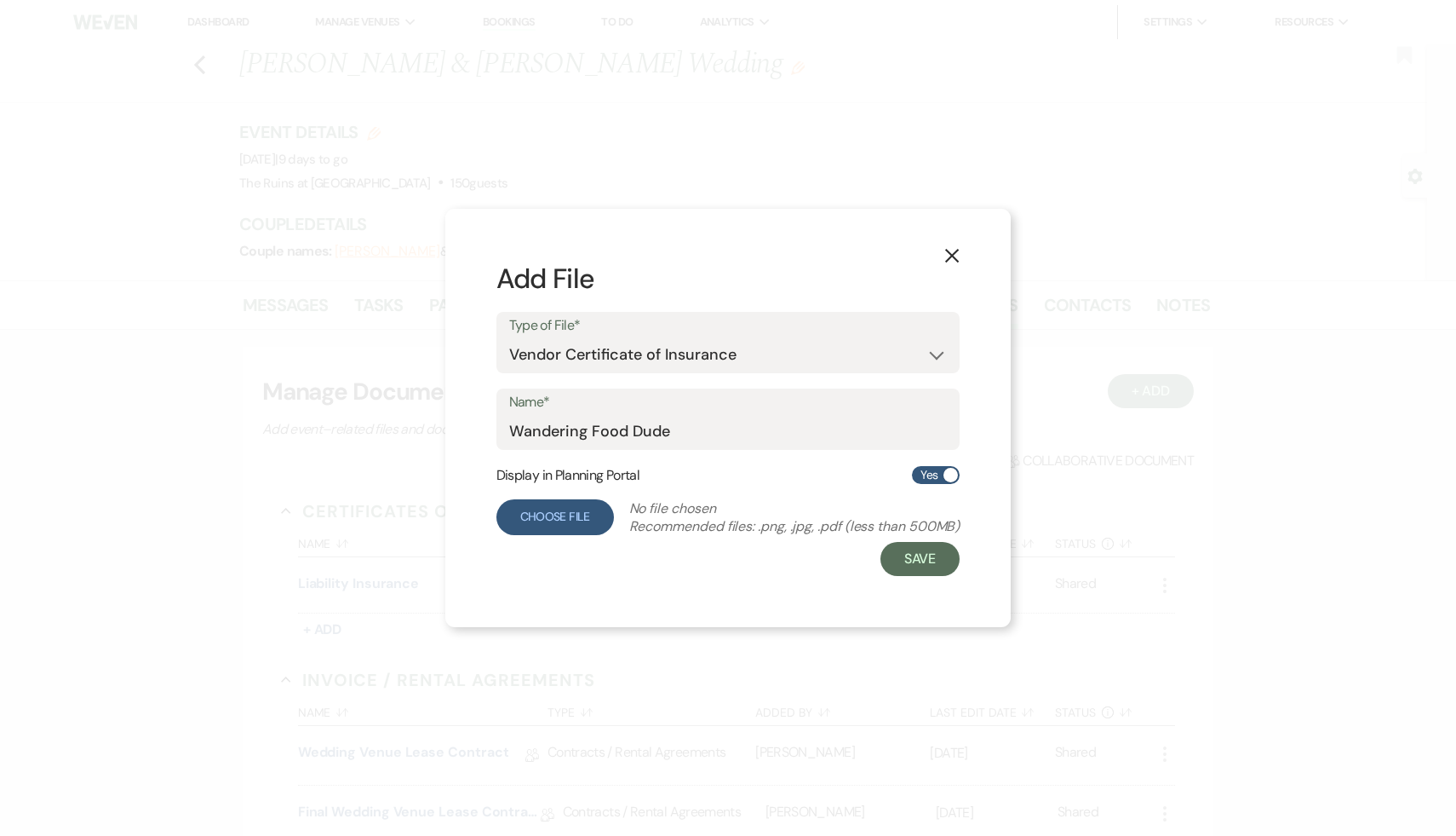
click at [551, 518] on label "Choose File" at bounding box center [554, 517] width 117 height 36
click at [0, 0] on input "Choose File" at bounding box center [0, 0] width 0 height 0
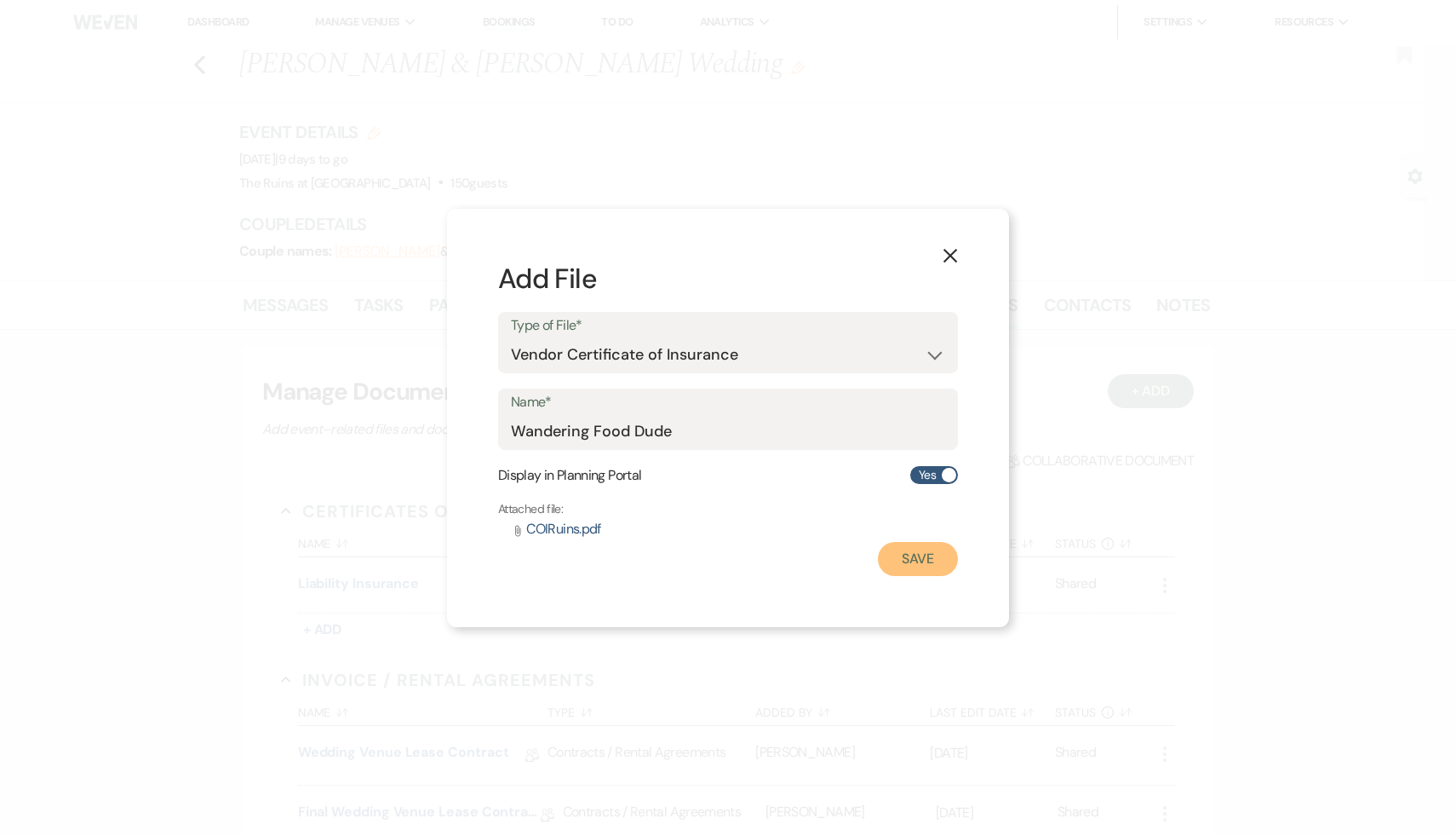
click at [923, 552] on button "Save" at bounding box center [918, 558] width 80 height 34
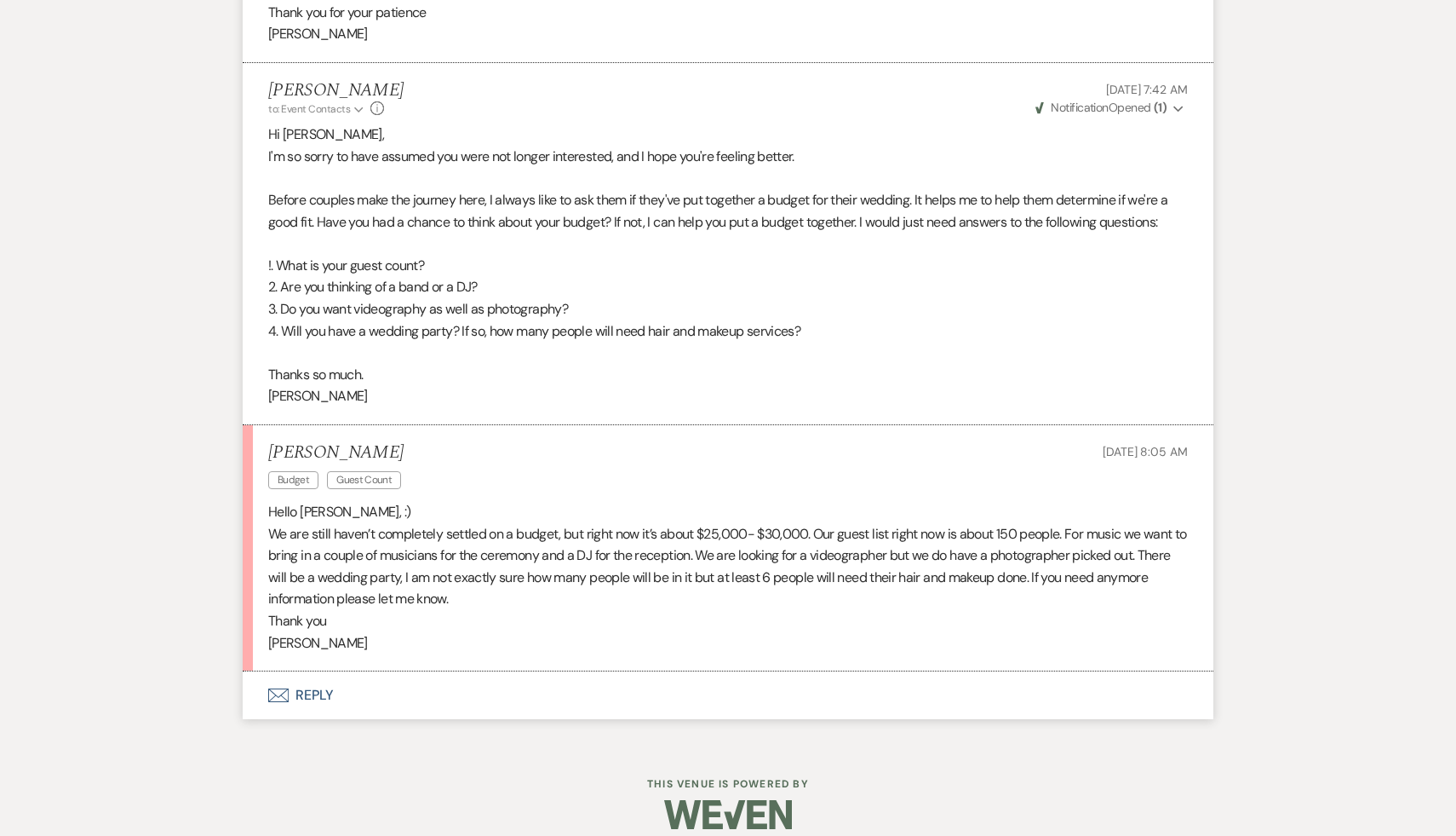
scroll to position [2603, 0]
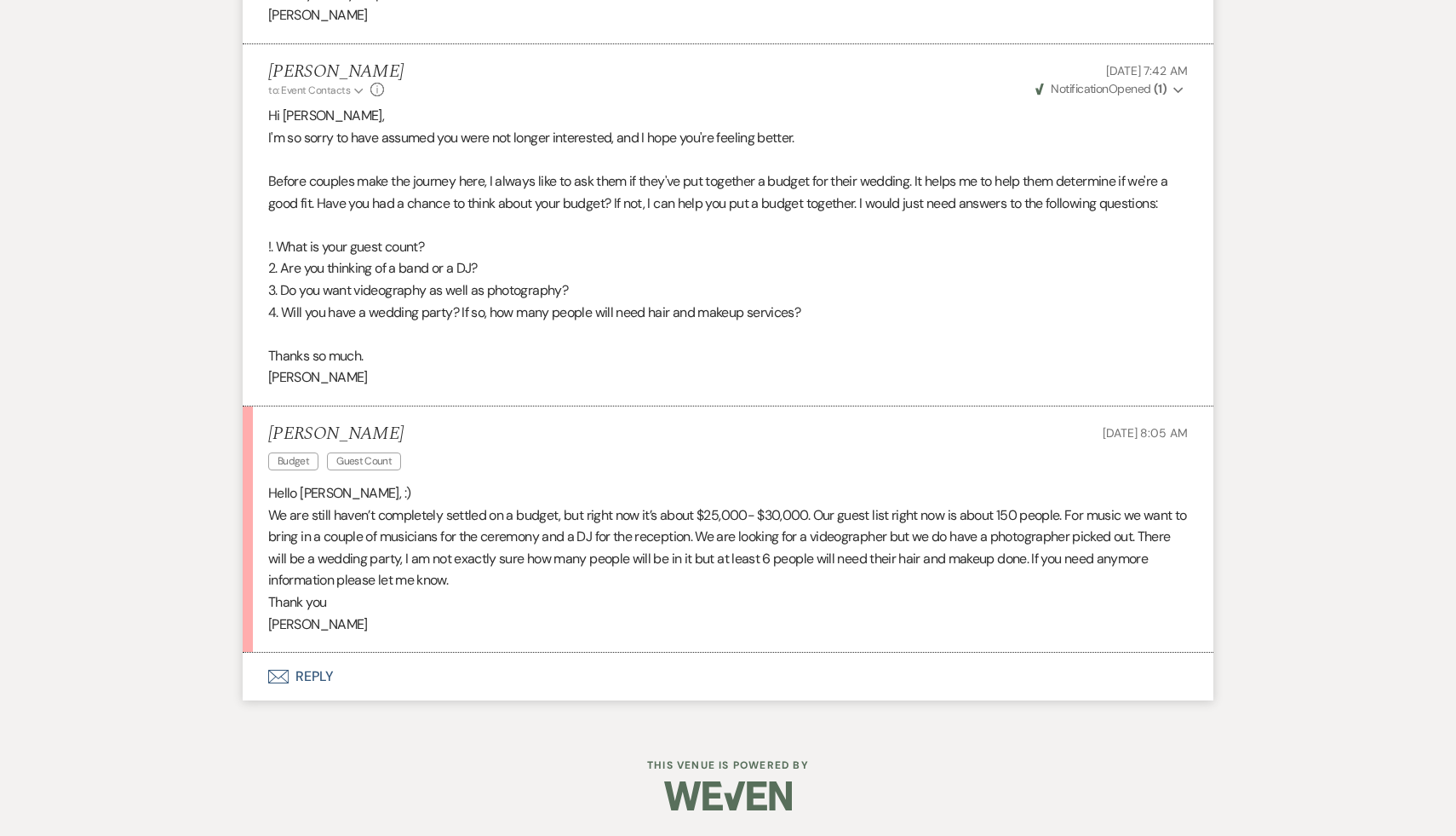
click at [316, 676] on button "Envelope Reply" at bounding box center [728, 676] width 971 height 48
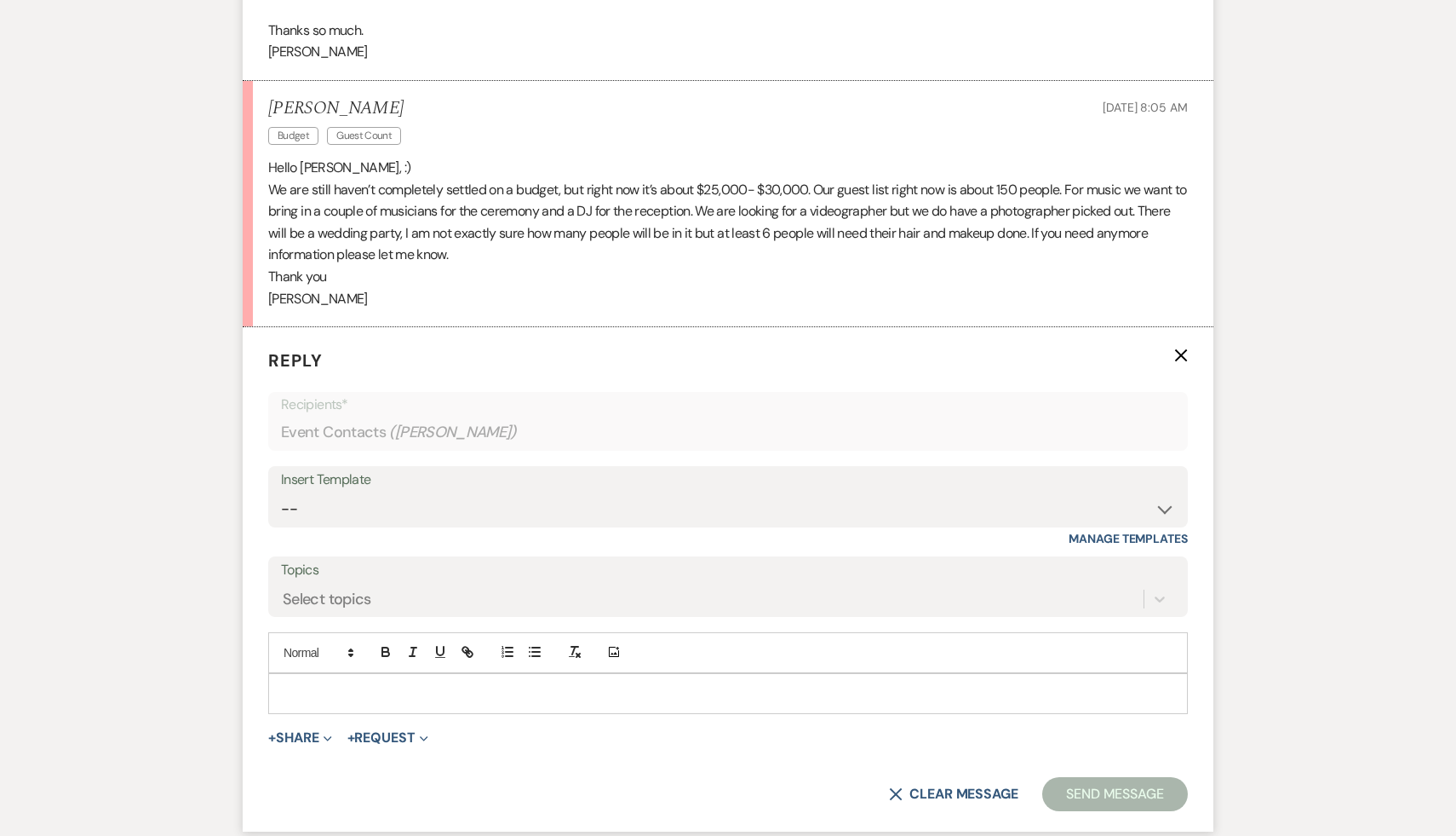
scroll to position [2937, 0]
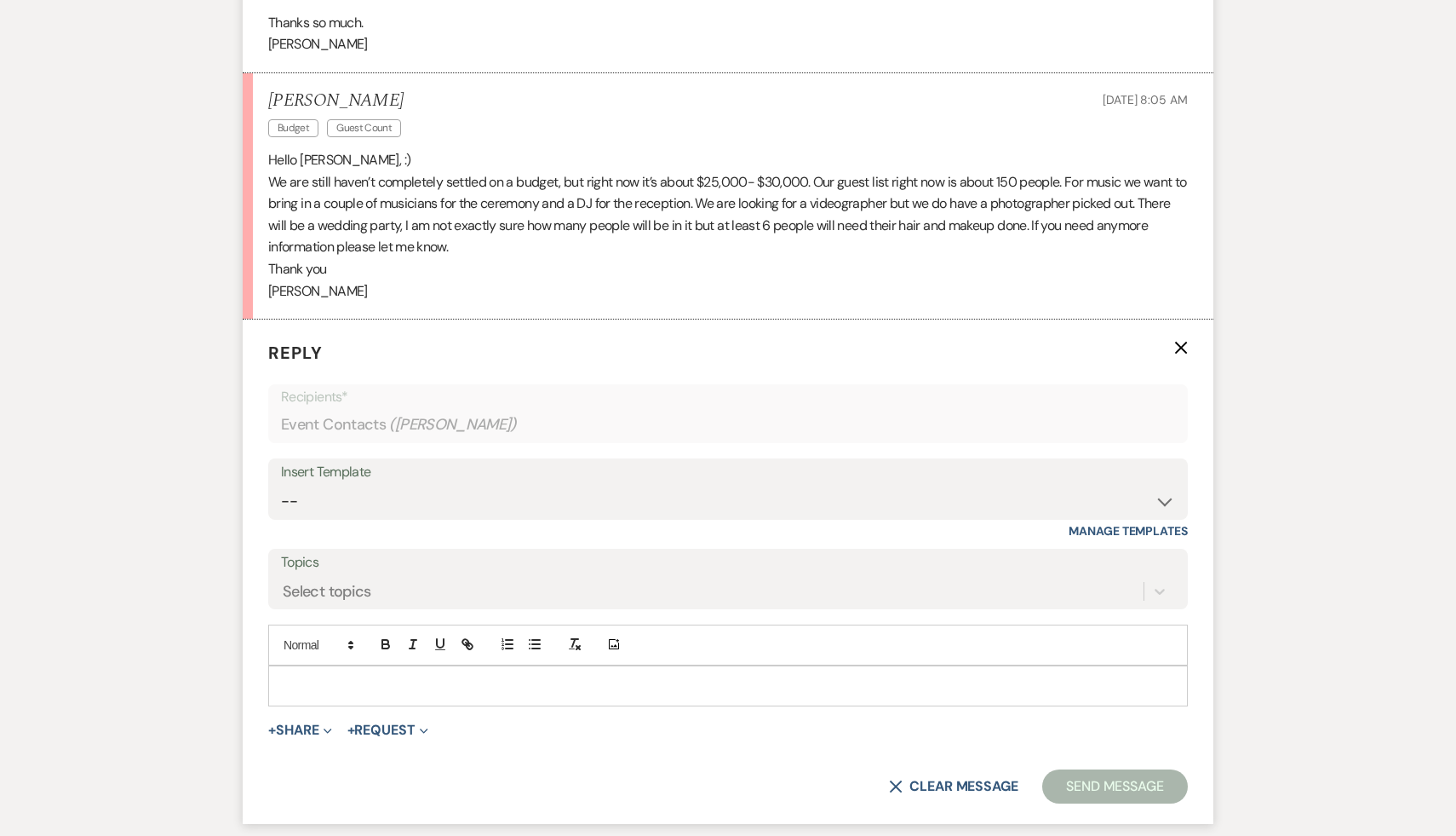
click at [423, 680] on p at bounding box center [728, 686] width 892 height 19
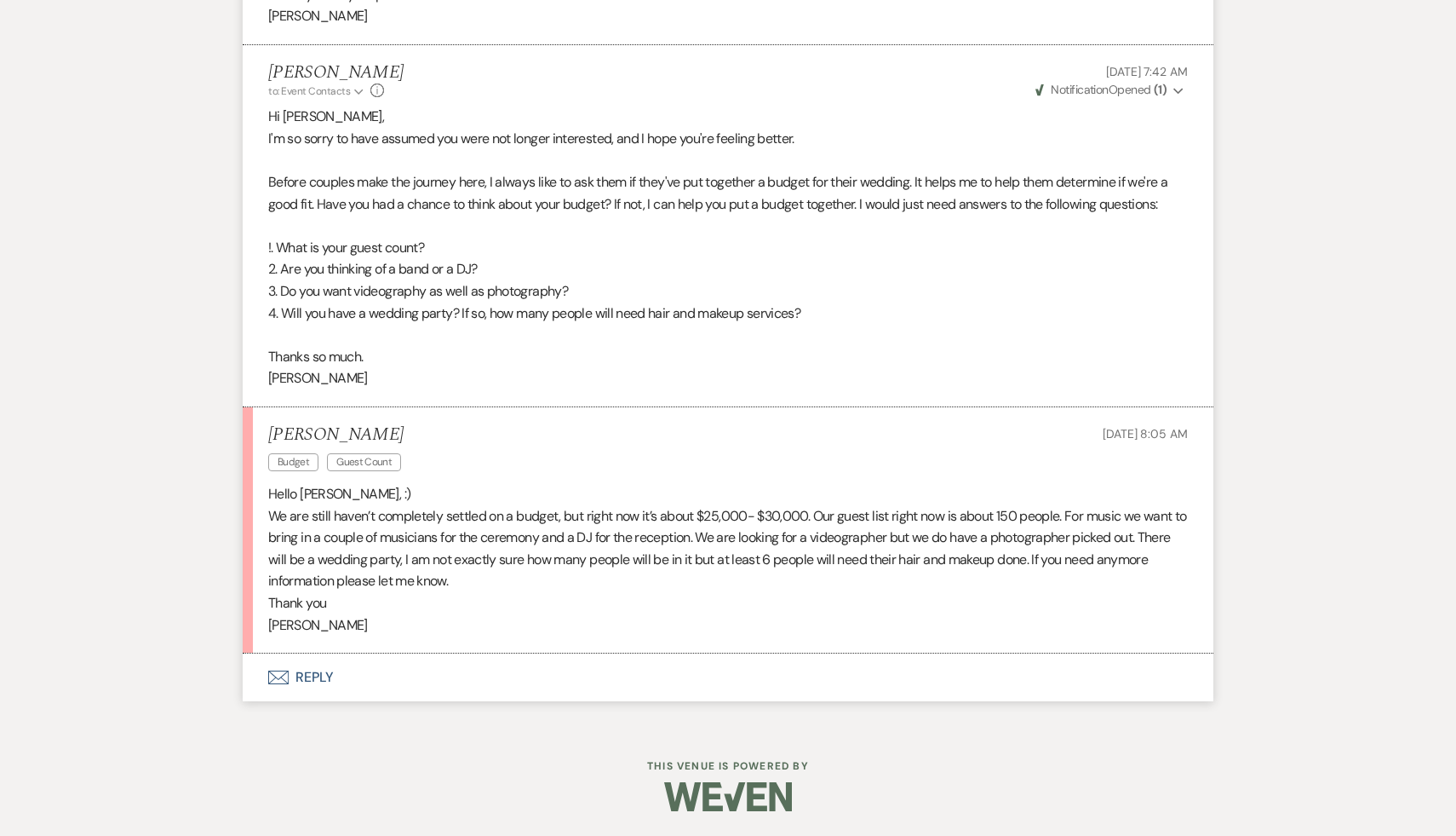
scroll to position [2603, 0]
click at [322, 670] on button "Envelope Reply" at bounding box center [728, 677] width 971 height 48
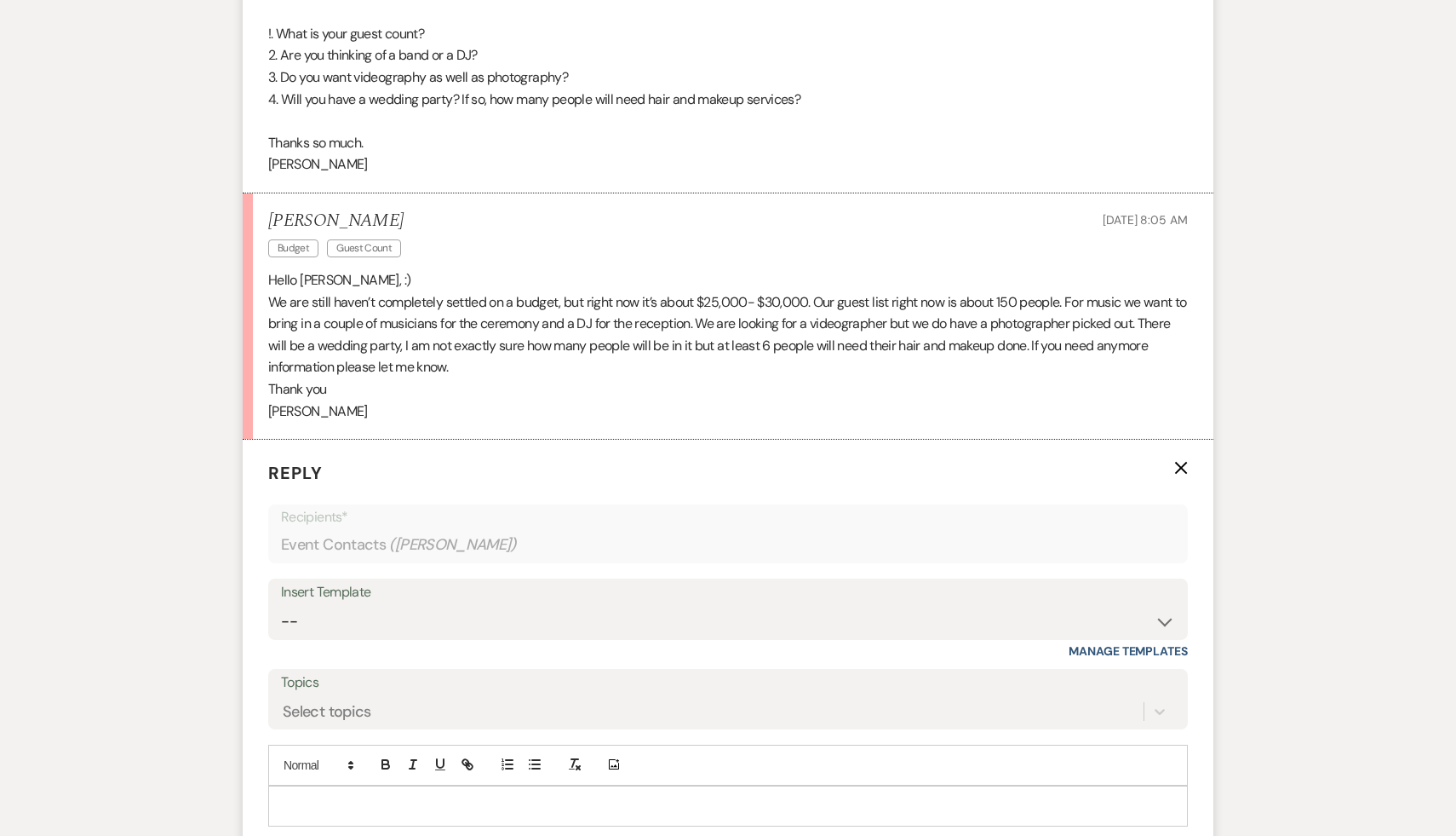
scroll to position [2950, 0]
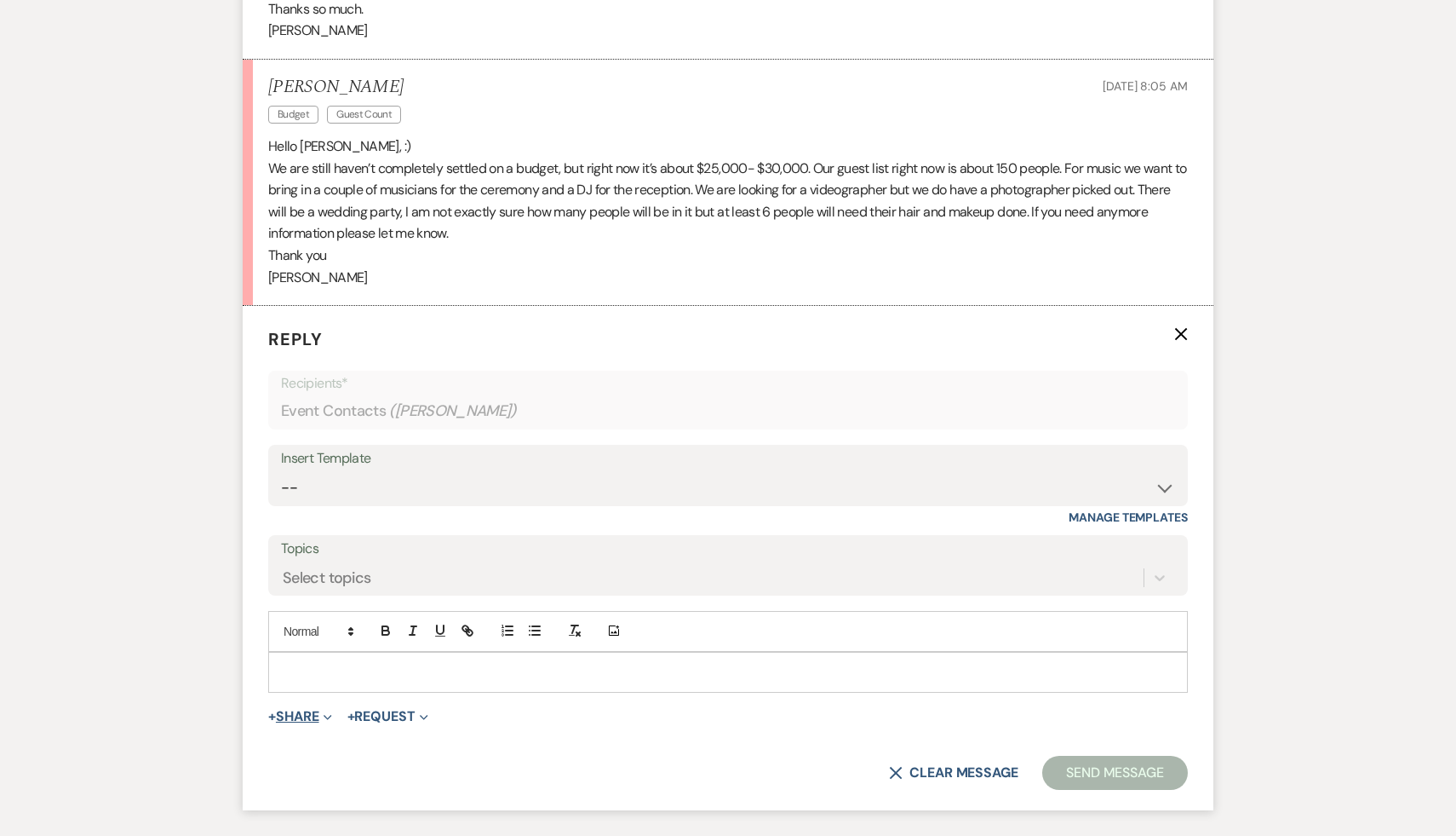
click at [298, 713] on button "+ Share Expand" at bounding box center [300, 716] width 64 height 14
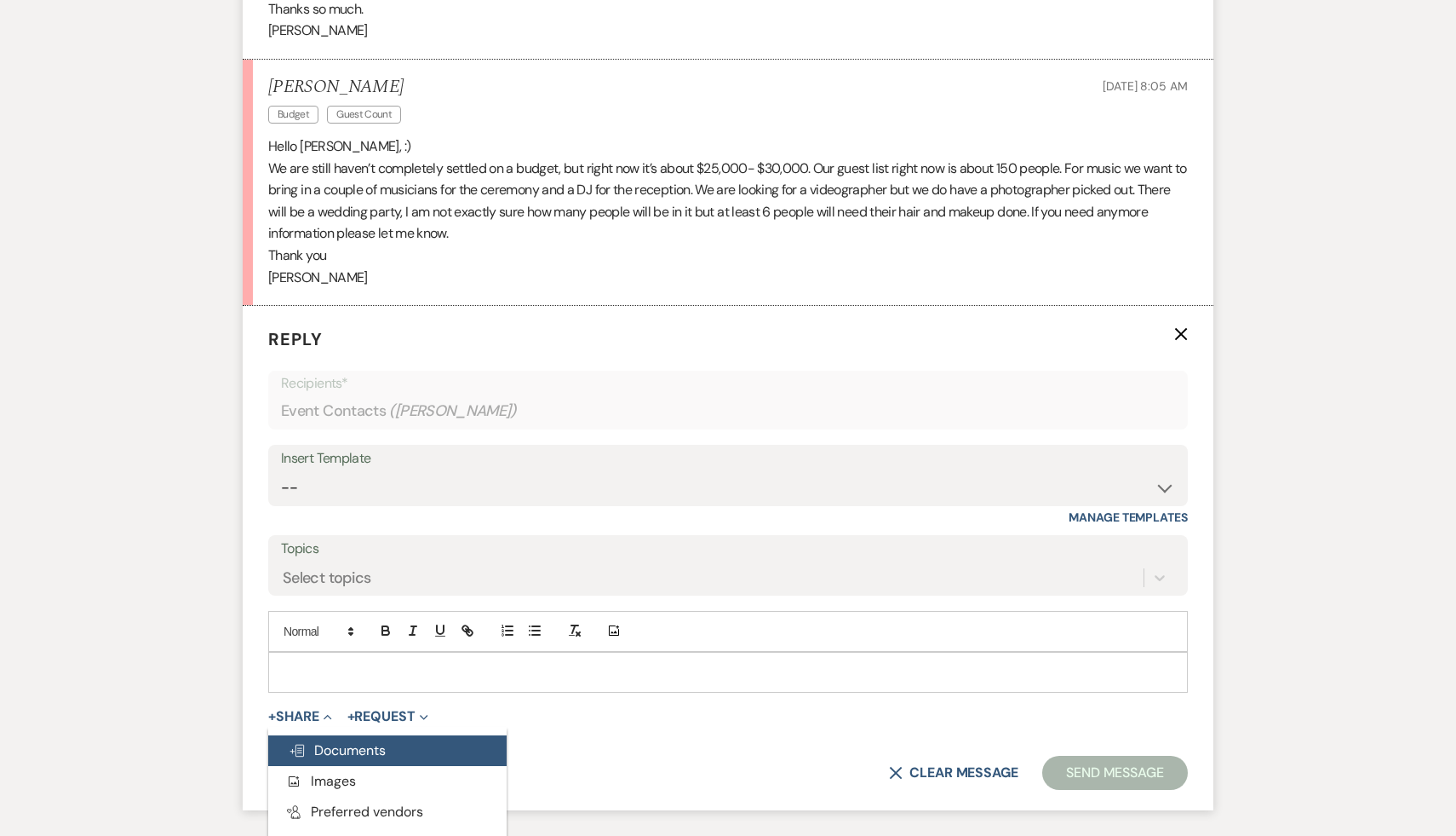
click at [338, 747] on span "Doc Upload Documents" at bounding box center [338, 750] width 97 height 18
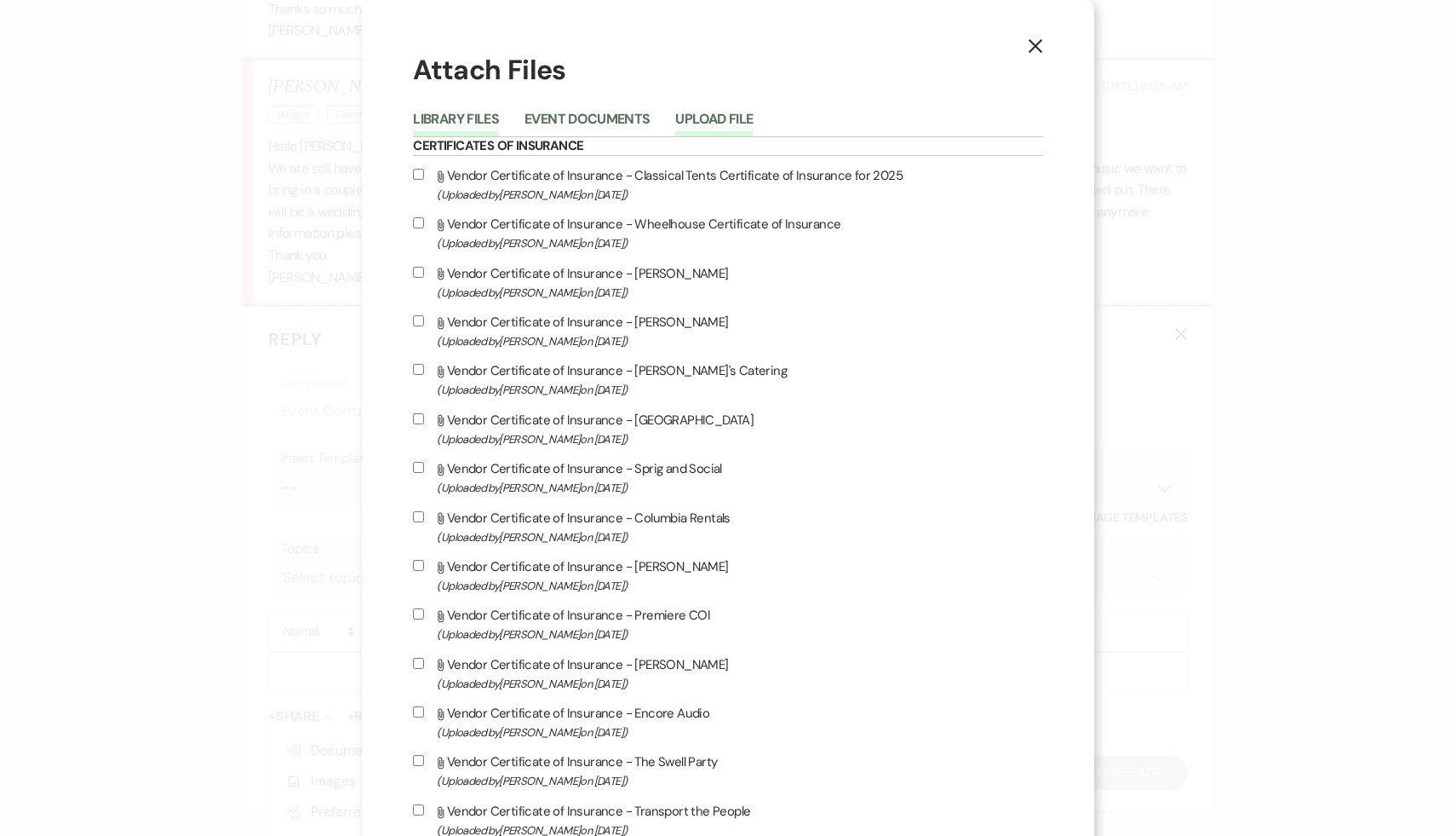
click at [752, 113] on button "Upload File" at bounding box center [713, 124] width 77 height 23
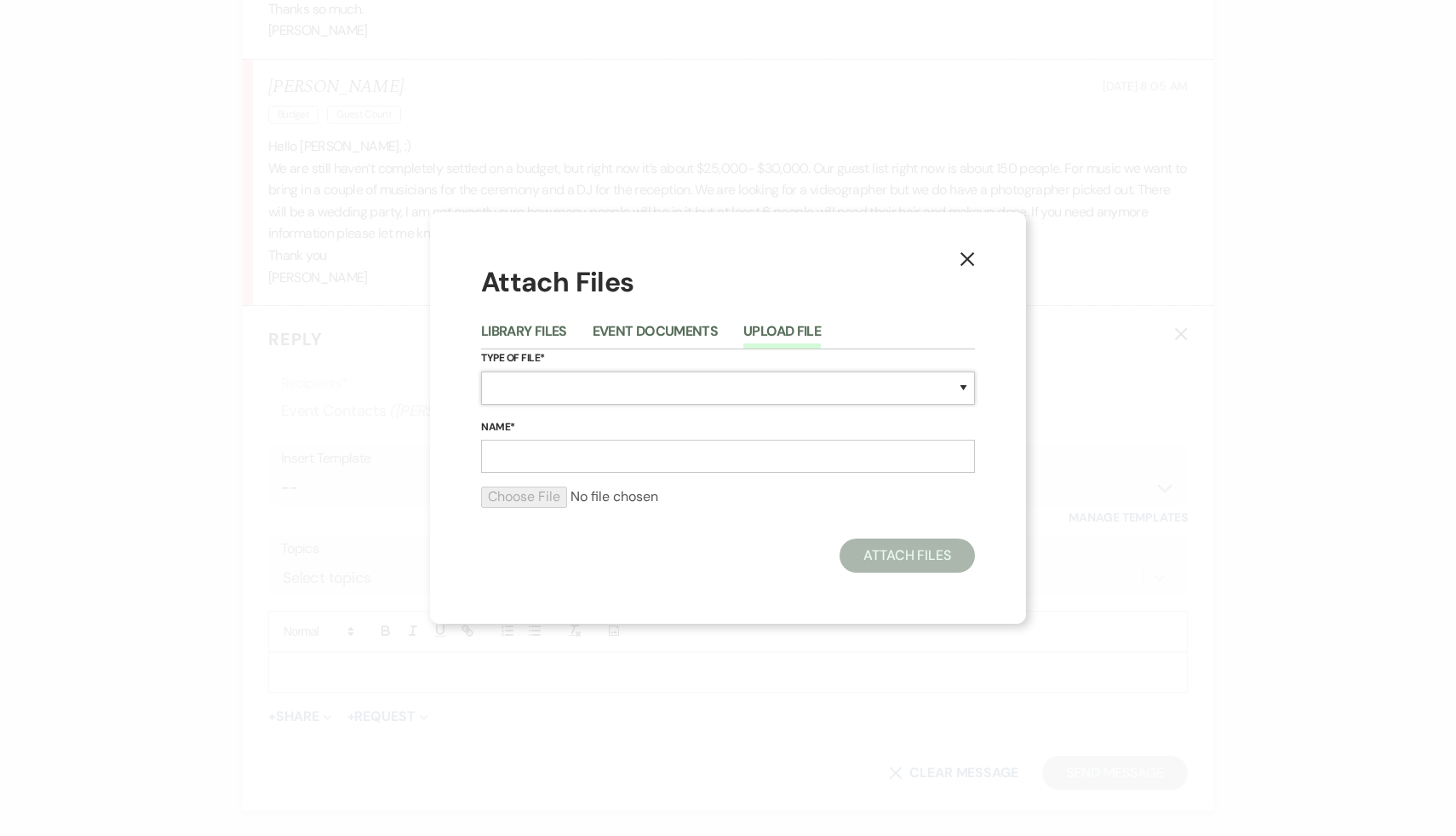
click at [681, 383] on select "Special Event Insurance Vendor Certificate of Insurance Contracts / Rental Agre…" at bounding box center [727, 388] width 494 height 33
select select "8"
click at [481, 372] on select "Special Event Insurance Vendor Certificate of Insurance Contracts / Rental Agre…" at bounding box center [727, 388] width 494 height 33
click at [545, 459] on input "Name*" at bounding box center [727, 456] width 494 height 33
type input "Budget for 120"
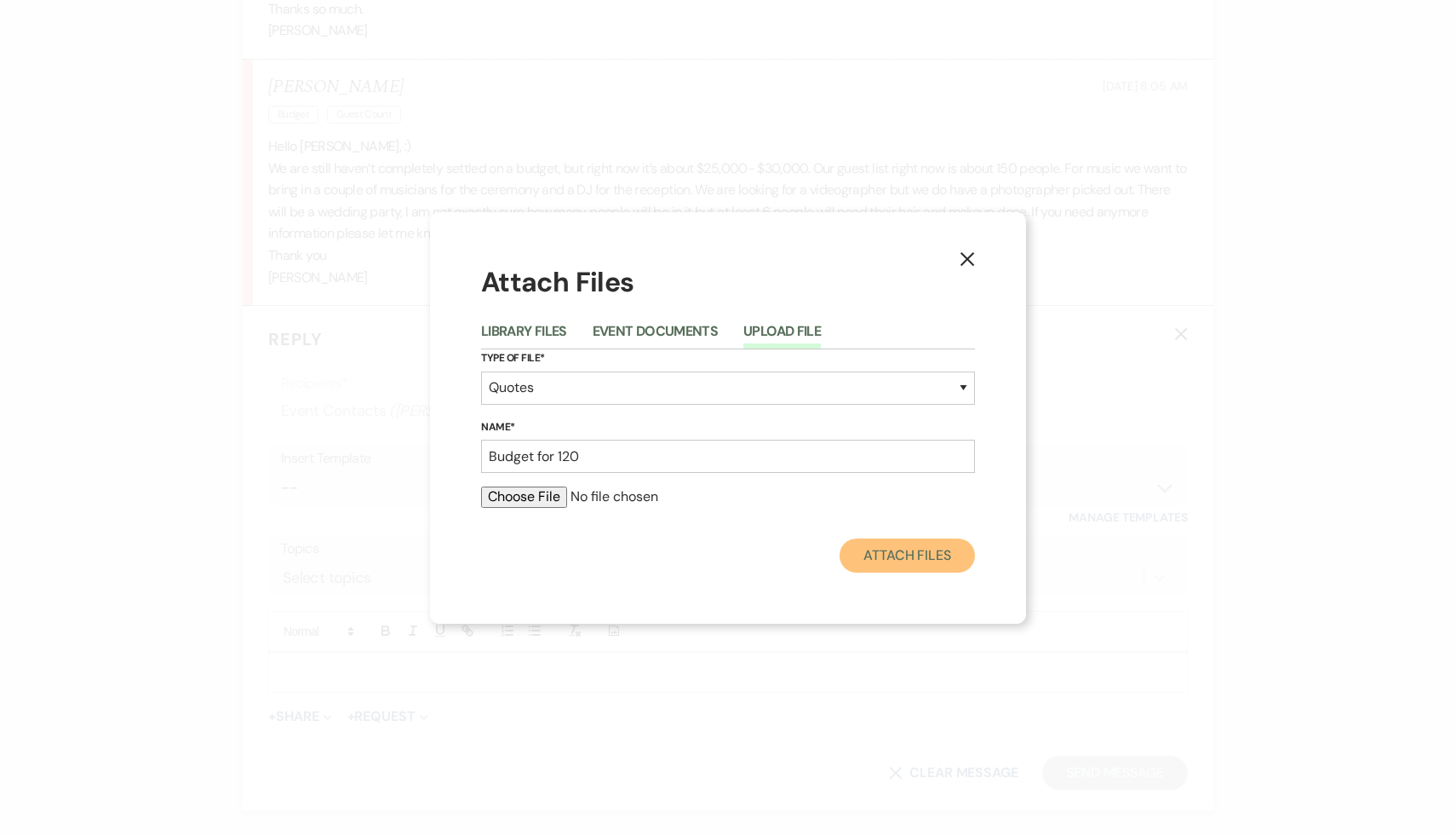
click at [929, 557] on button "Attach Files" at bounding box center [908, 555] width 135 height 34
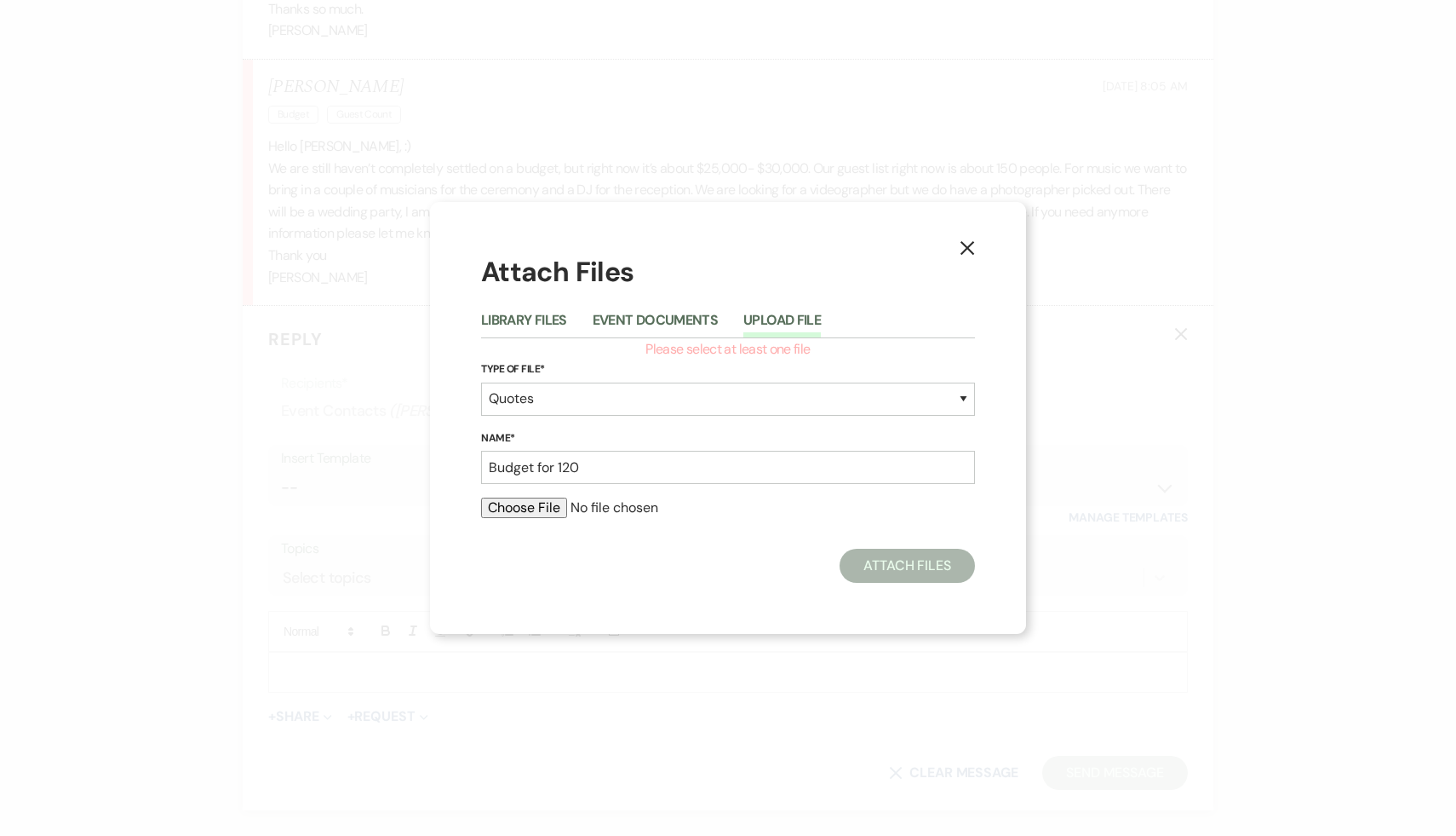
click at [542, 510] on input "file" at bounding box center [727, 508] width 494 height 21
type input "C:\fakepath\120 2026 low season 120 guests (9) (1) (1) (1).pdf"
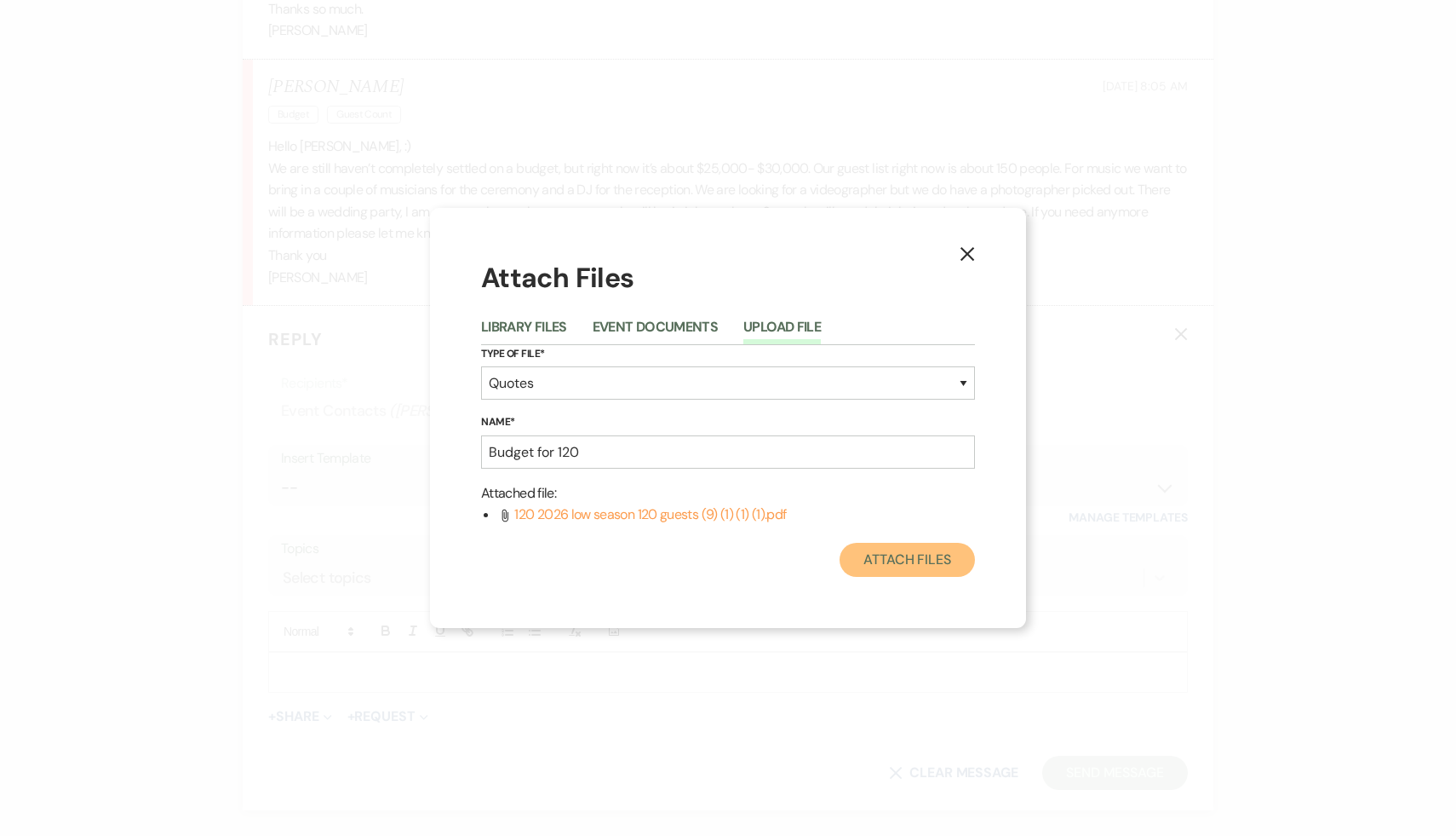
click at [932, 560] on button "Attach Files" at bounding box center [908, 559] width 135 height 34
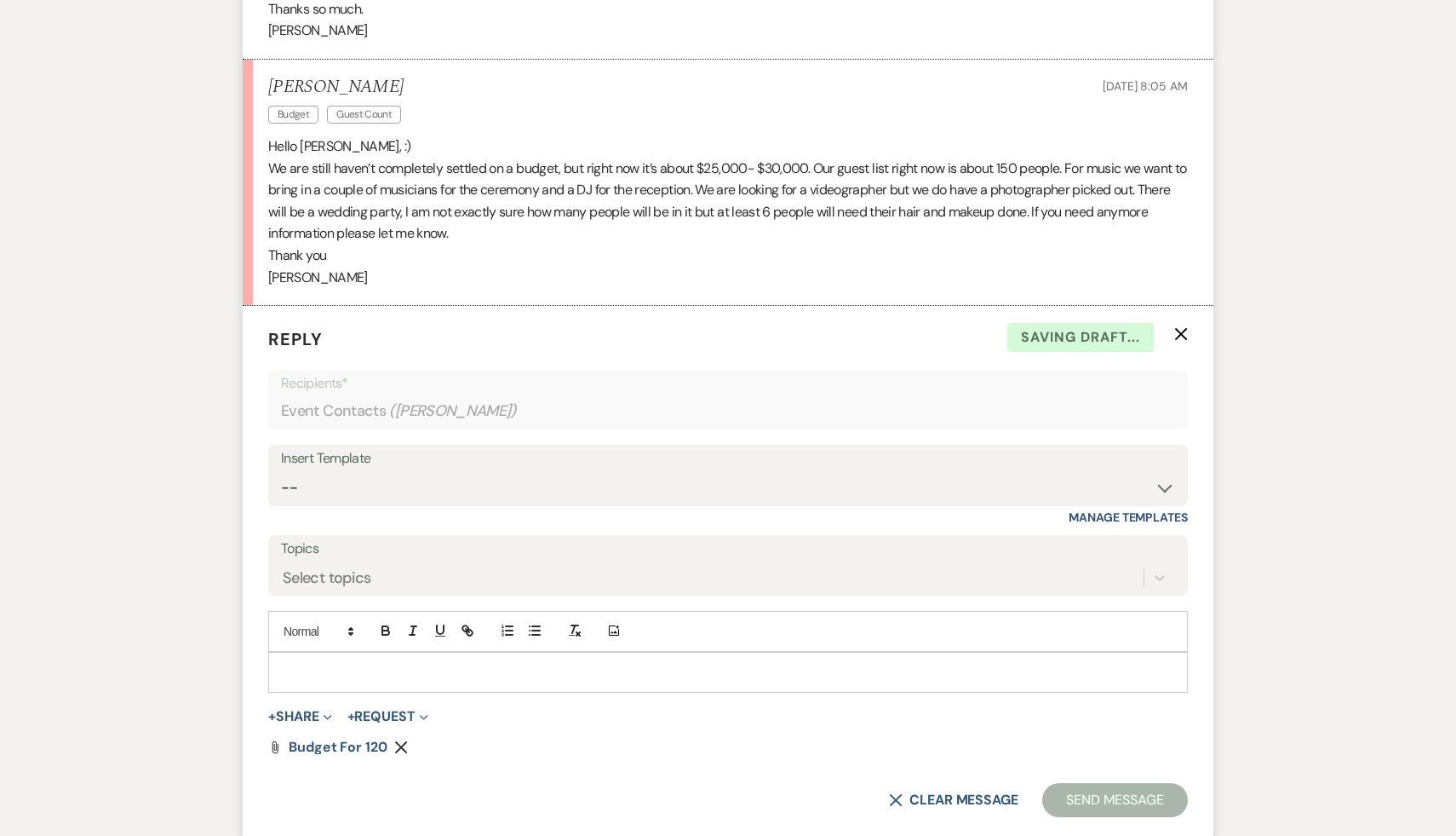
click at [551, 662] on p at bounding box center [728, 672] width 892 height 19
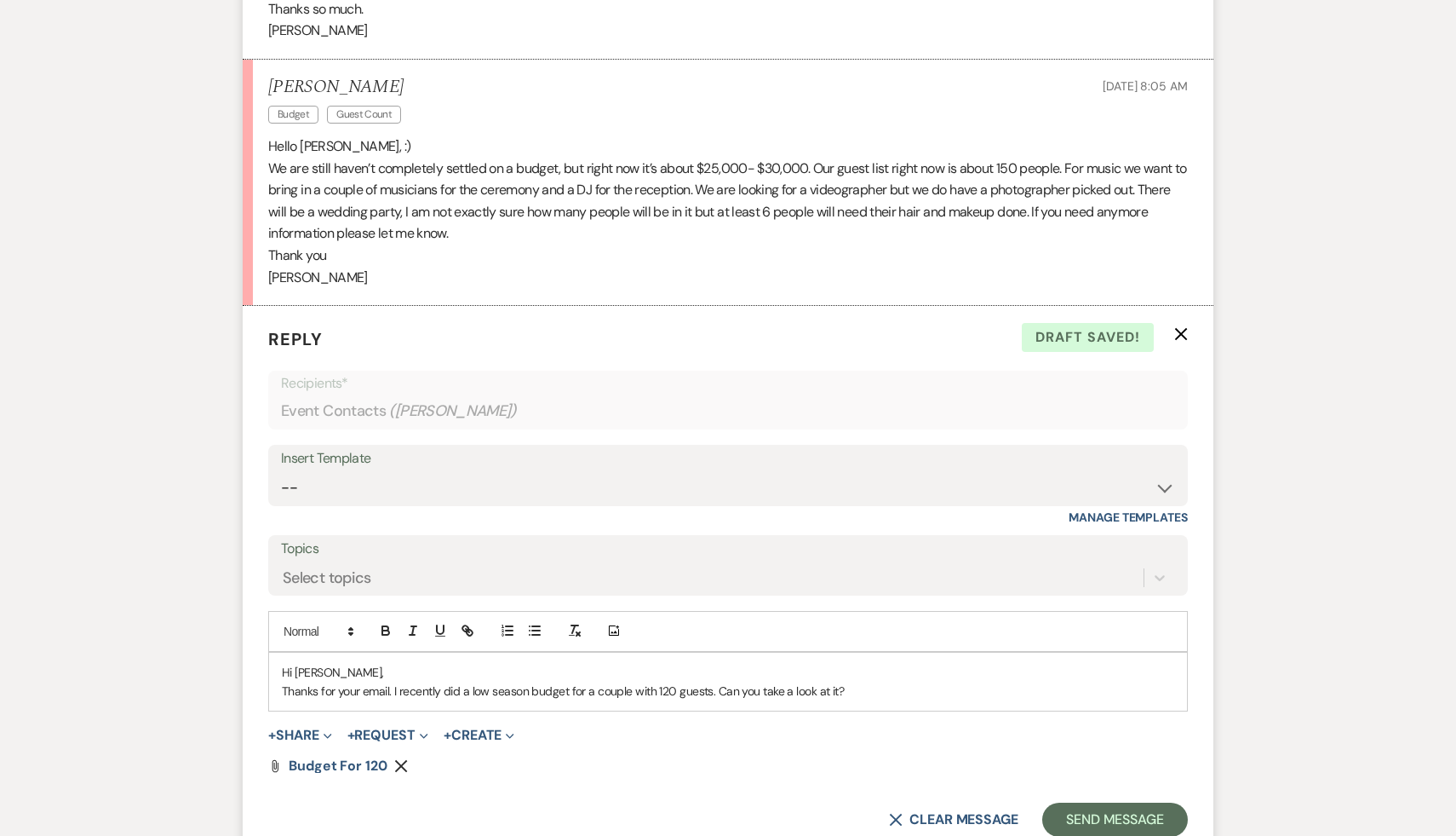
click at [715, 691] on p "Thanks for your email. I recently did a low season budget for a couple with 120…" at bounding box center [728, 691] width 892 height 19
click at [1003, 688] on p "Thanks for your email. I recently did a low season budget for a couple with 120…" at bounding box center [728, 691] width 892 height 19
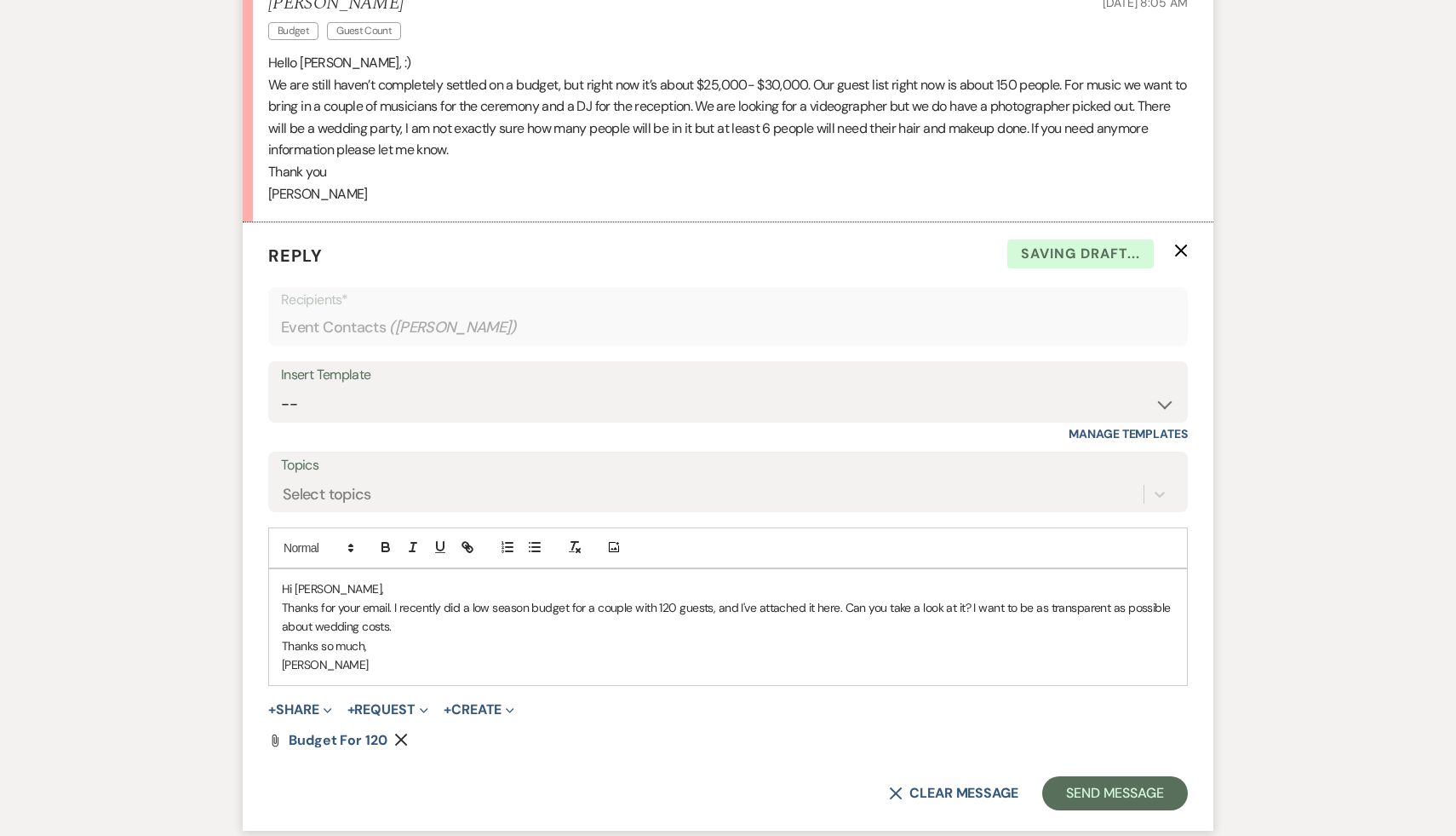
scroll to position [3038, 0]
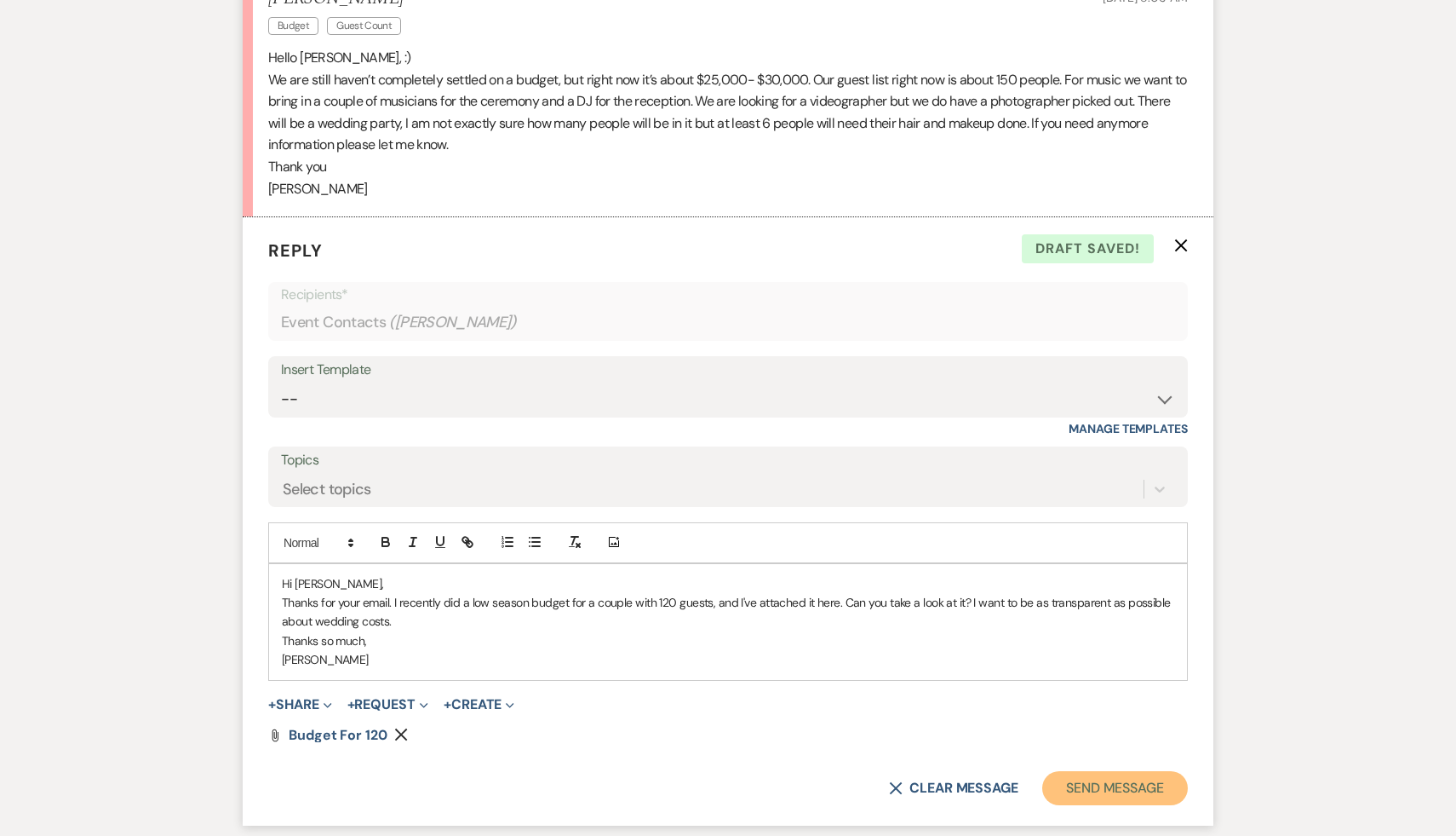
click at [1118, 783] on button "Send Message" at bounding box center [1115, 787] width 146 height 34
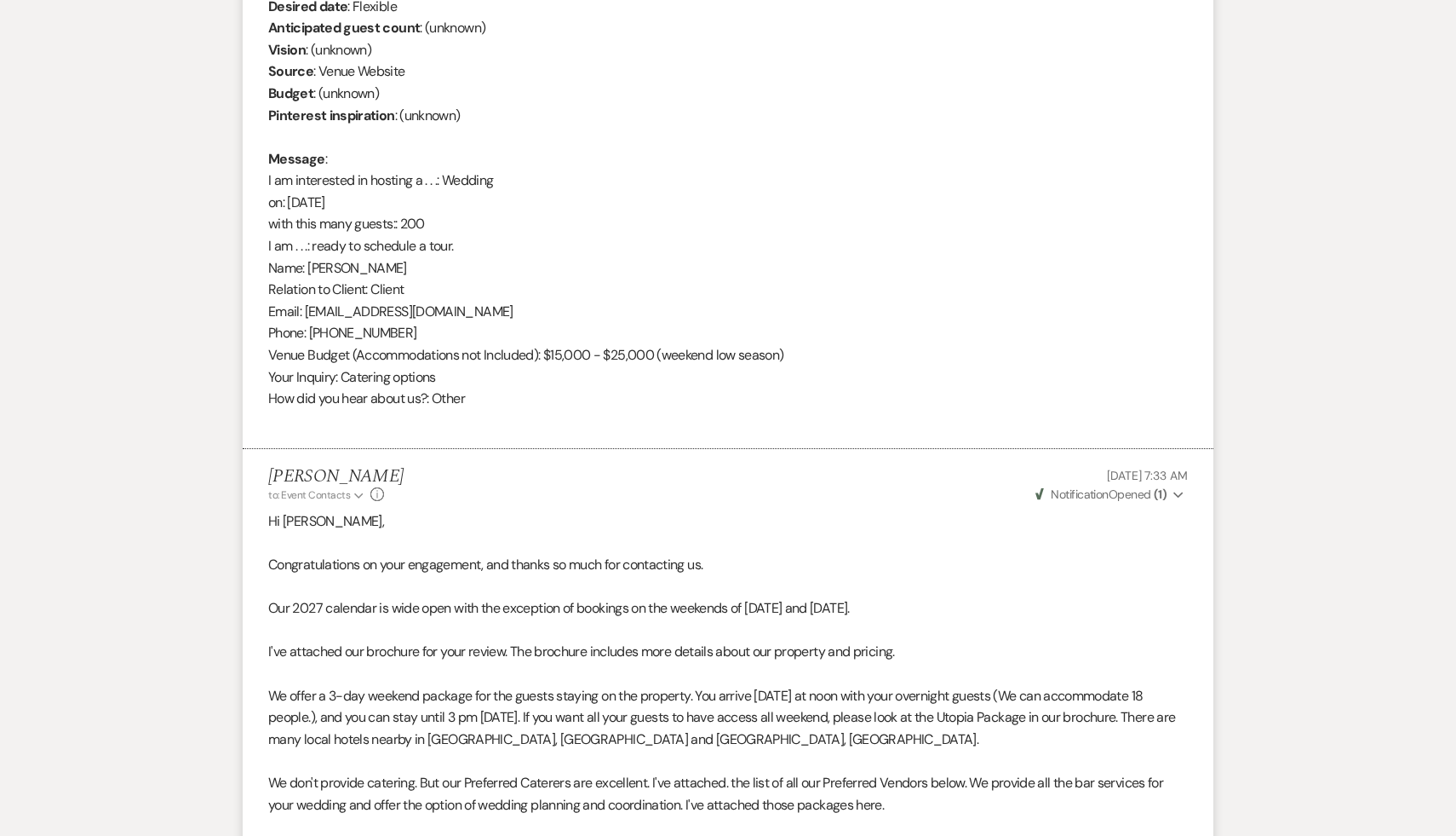
scroll to position [0, 0]
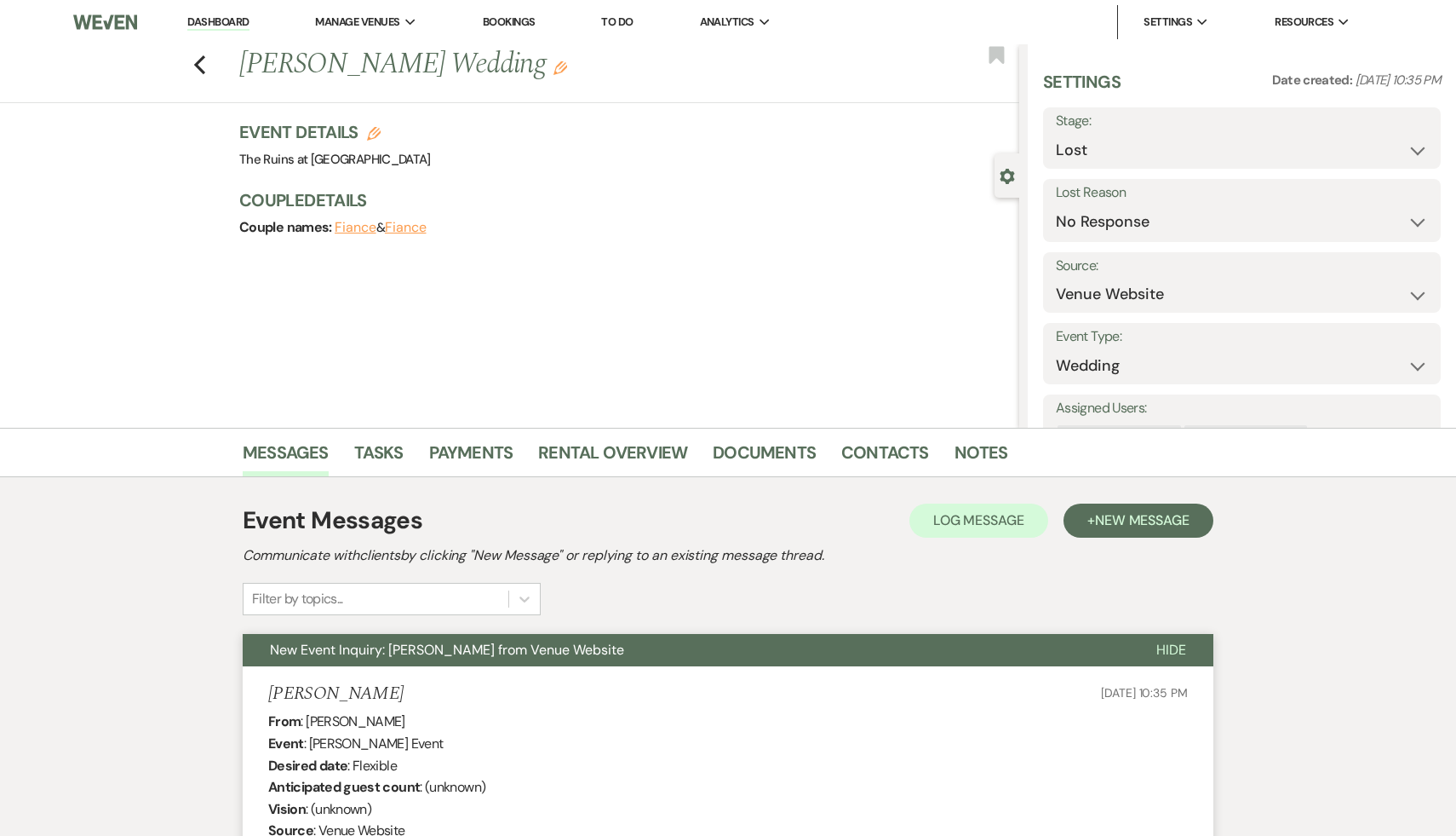
click at [229, 19] on link "Dashboard" at bounding box center [218, 23] width 62 height 16
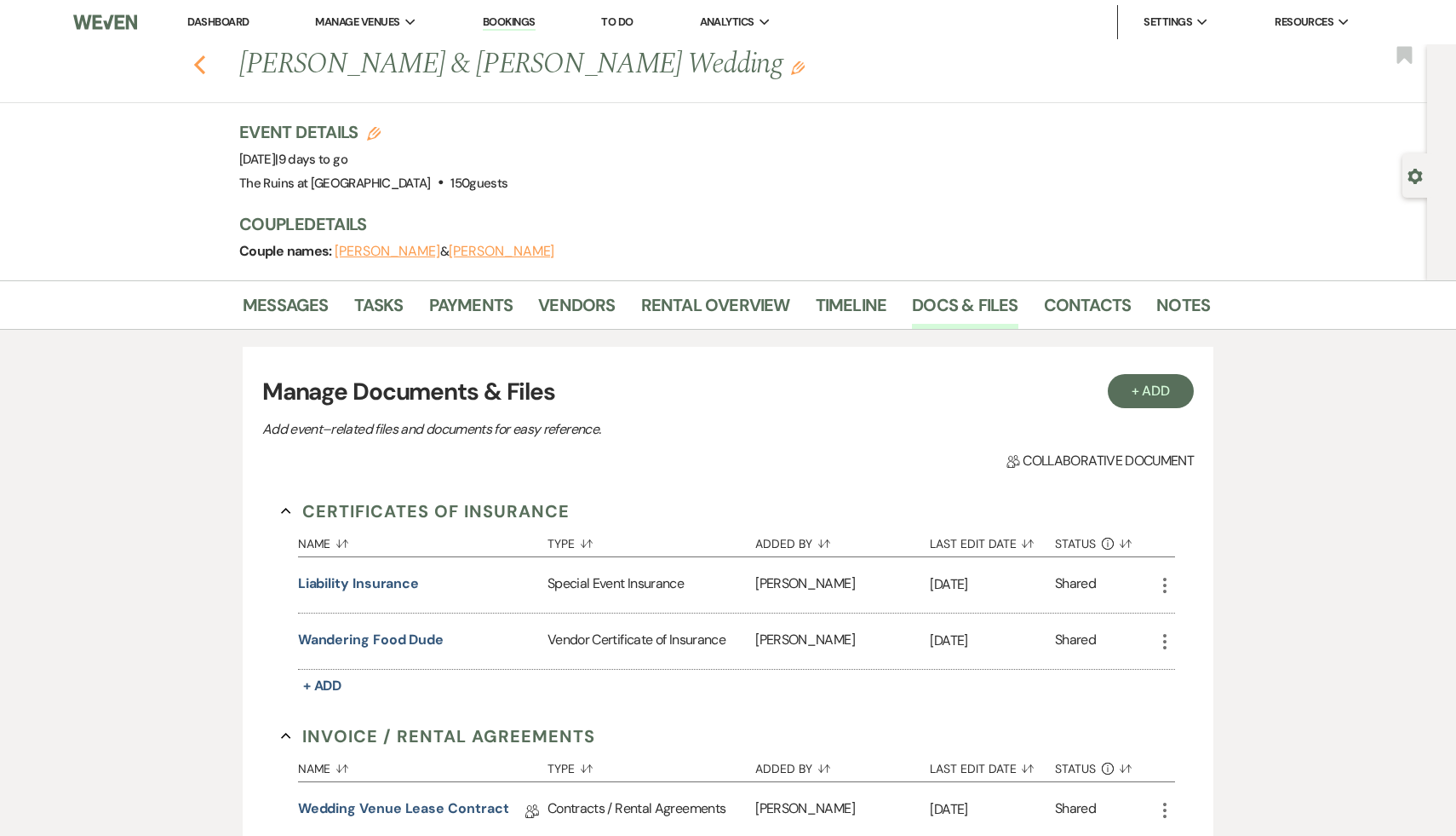
click at [193, 60] on icon "Previous" at bounding box center [200, 65] width 13 height 21
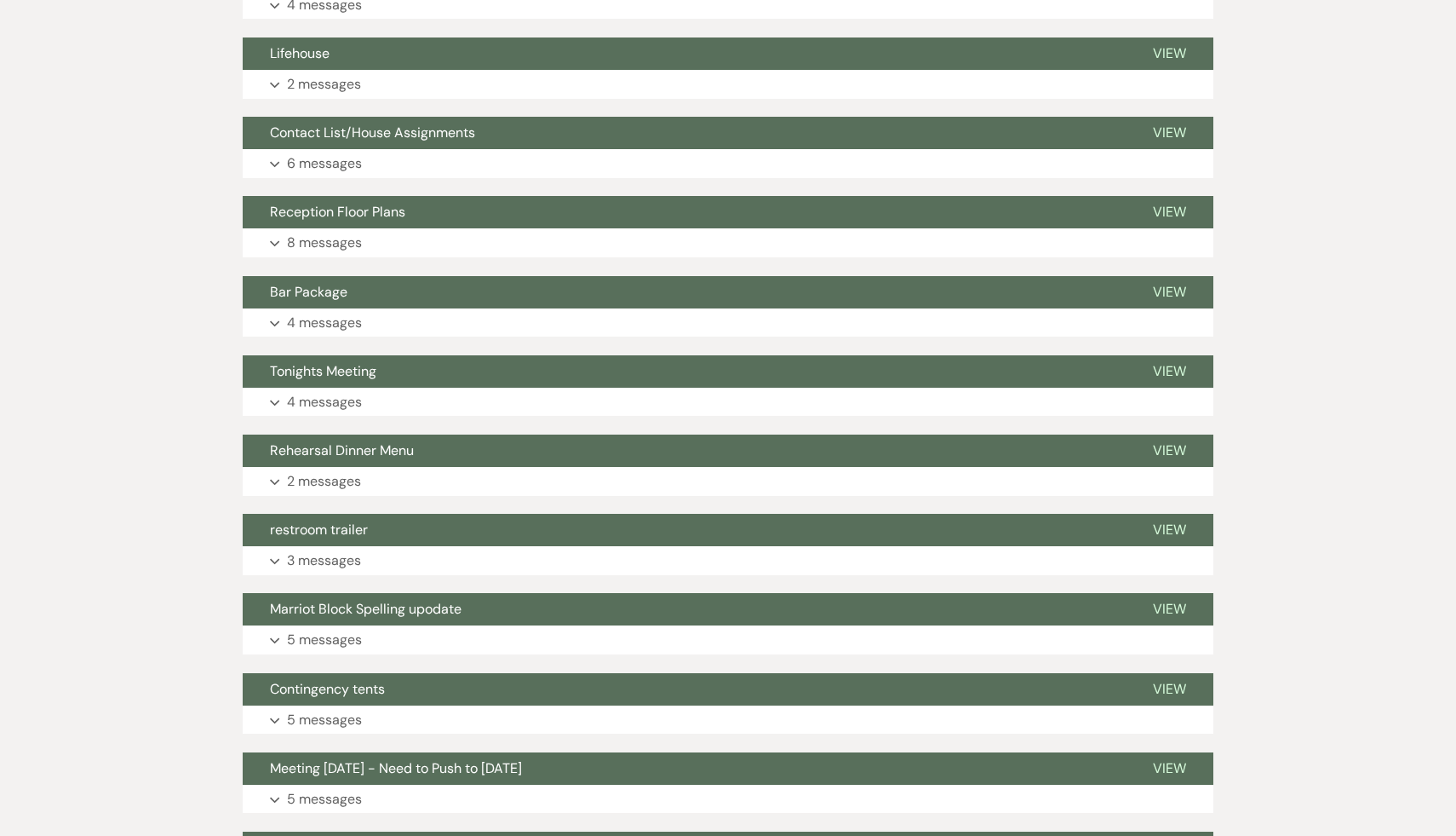
scroll to position [3783, 0]
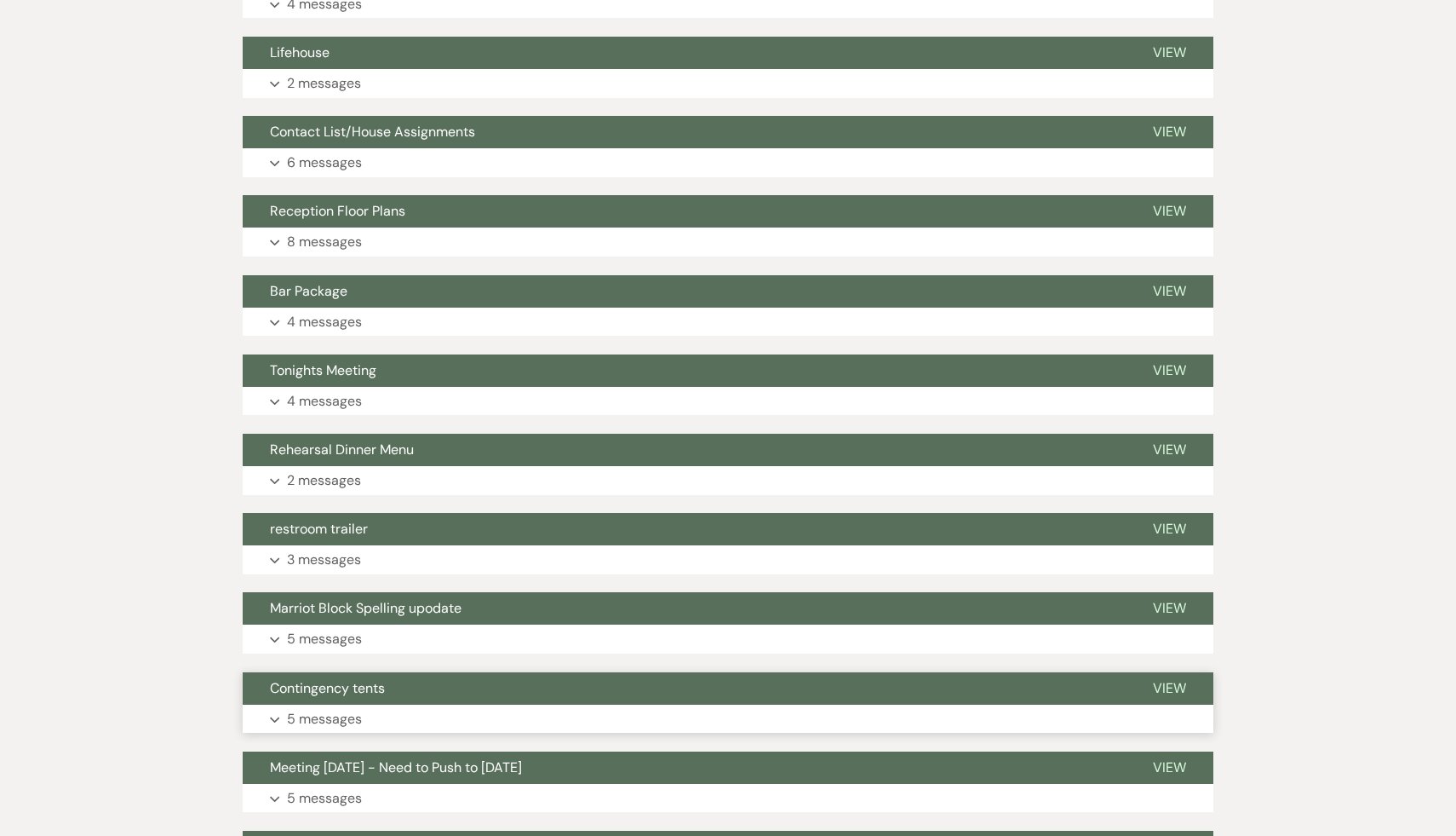
click at [345, 688] on span "Contingency tents" at bounding box center [327, 688] width 115 height 18
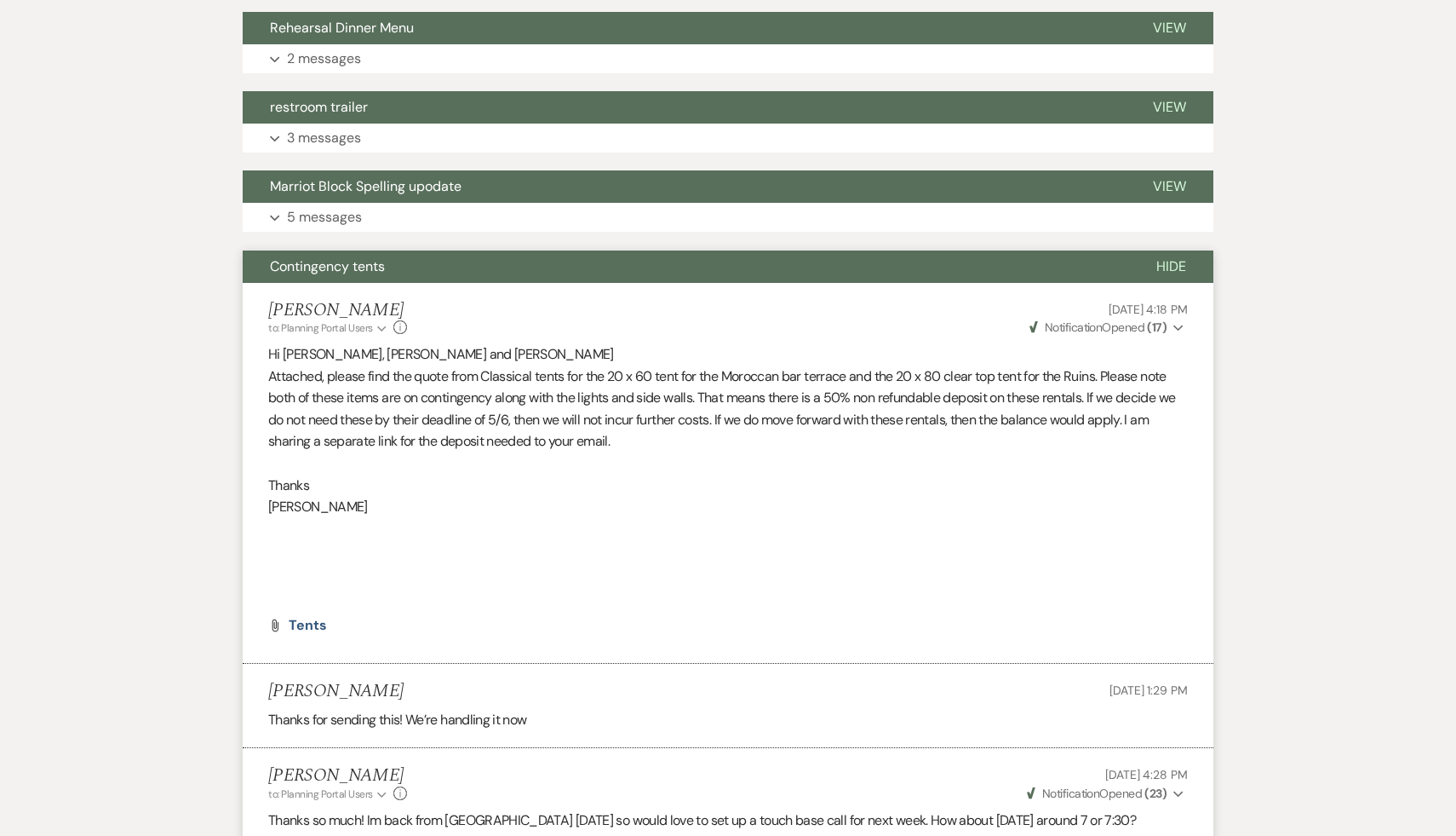
scroll to position [4216, 0]
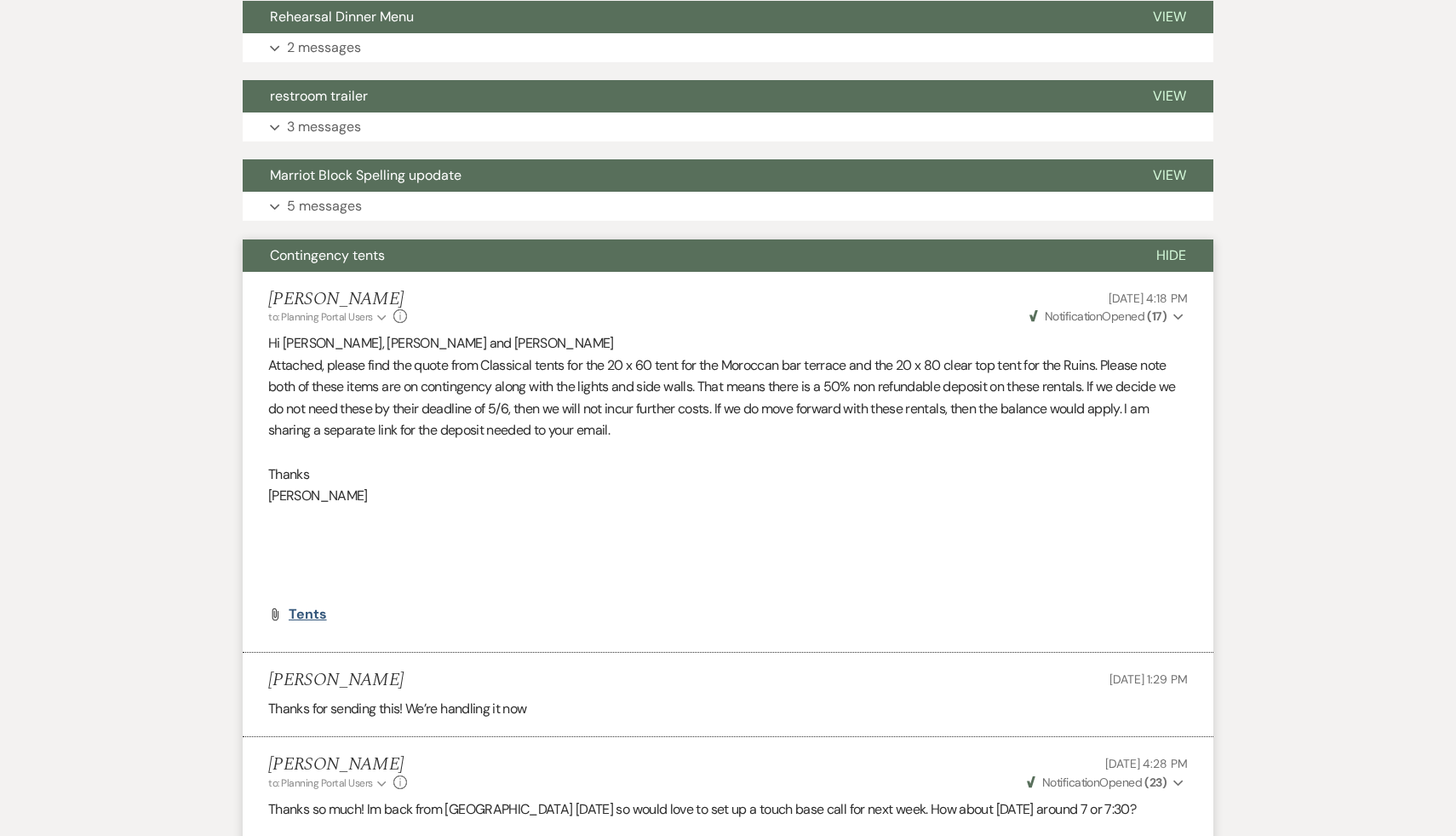
click at [303, 615] on span "Tents" at bounding box center [308, 614] width 38 height 18
click at [1297, 99] on div "Messages Tasks Payments Vendors Rental Overview Timeline Docs & Files Contacts …" at bounding box center [728, 359] width 1456 height 8591
click at [1070, 492] on p "Lara" at bounding box center [728, 496] width 920 height 23
